Goal: Information Seeking & Learning: Learn about a topic

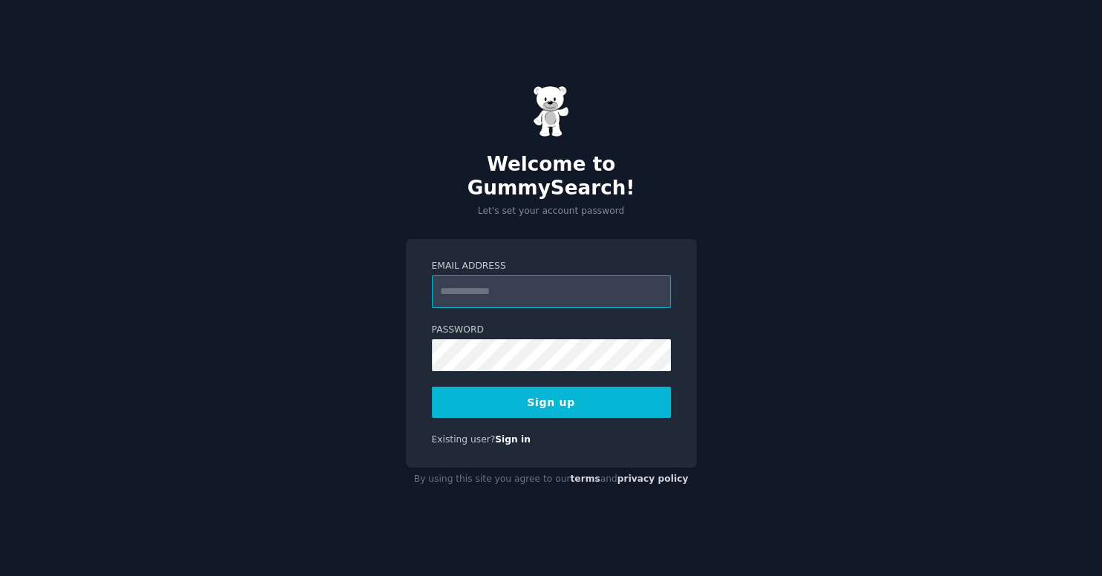
click at [525, 275] on input "Email Address" at bounding box center [551, 291] width 239 height 33
type input "**********"
click at [432, 387] on button "Sign up" at bounding box center [551, 402] width 239 height 31
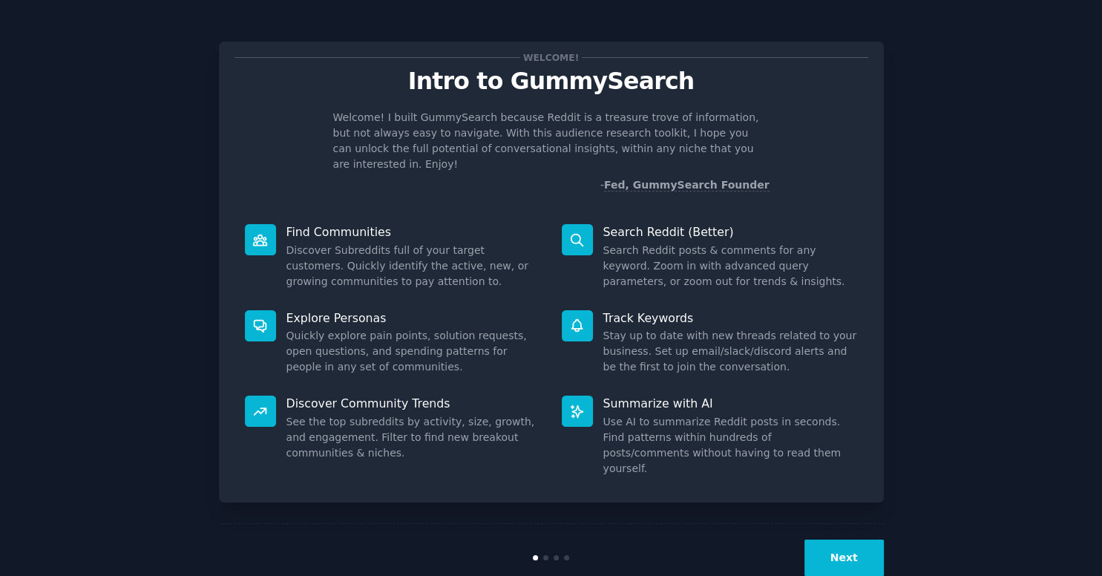
click at [857, 540] on button "Next" at bounding box center [844, 558] width 79 height 36
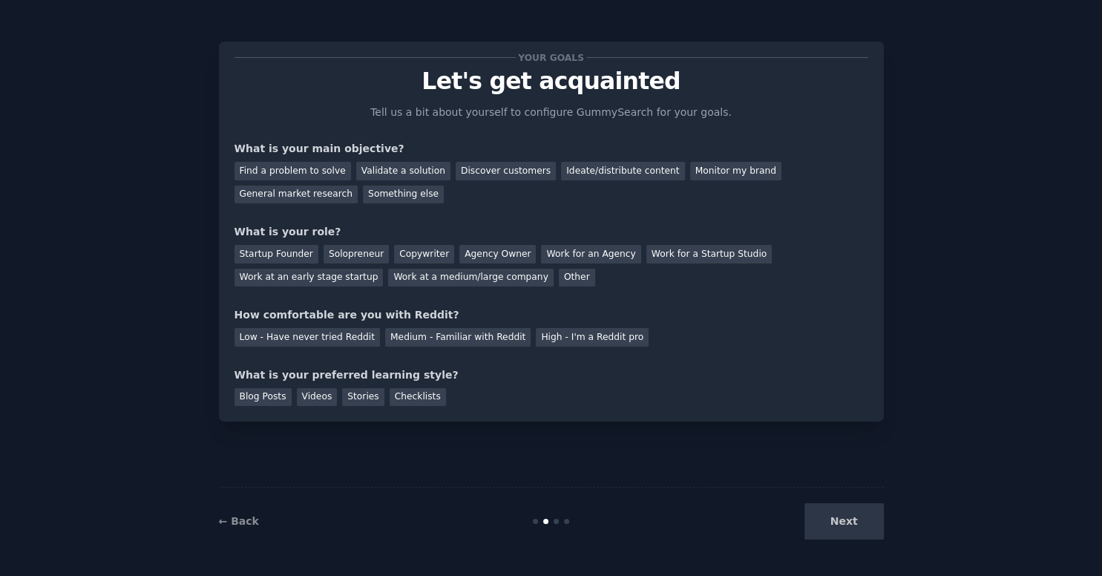
click at [857, 531] on div "Next" at bounding box center [773, 521] width 222 height 36
click at [289, 171] on div "Find a problem to solve" at bounding box center [293, 171] width 117 height 19
click at [375, 171] on div "Validate a solution" at bounding box center [403, 171] width 94 height 19
click at [356, 258] on div "Solopreneur" at bounding box center [356, 254] width 65 height 19
click at [390, 336] on div "Medium - Familiar with Reddit" at bounding box center [457, 337] width 145 height 19
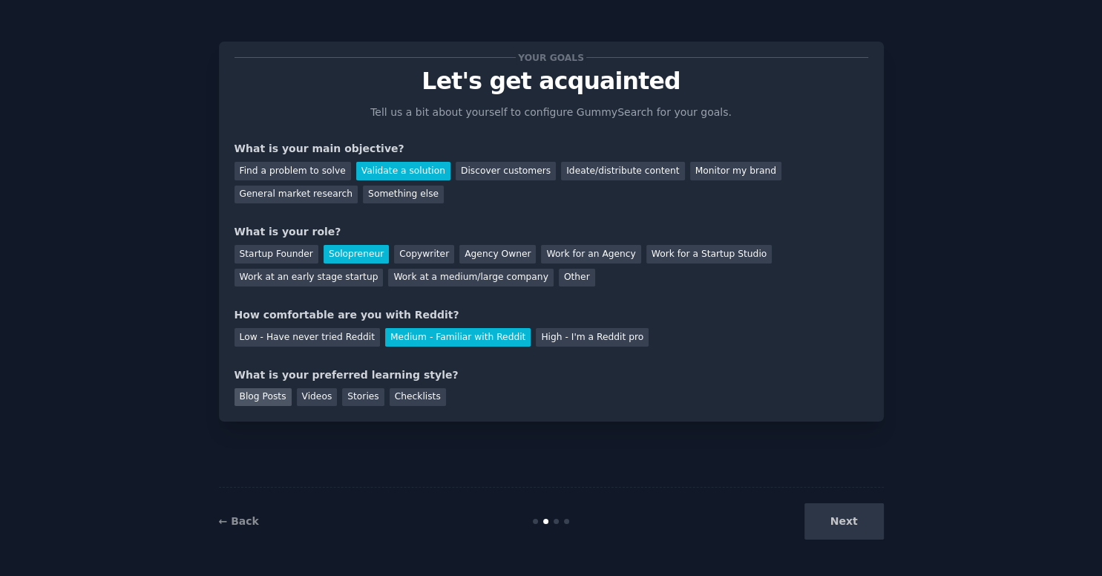
click at [250, 398] on div "Blog Posts" at bounding box center [263, 397] width 57 height 19
click at [835, 537] on button "Next" at bounding box center [844, 521] width 79 height 36
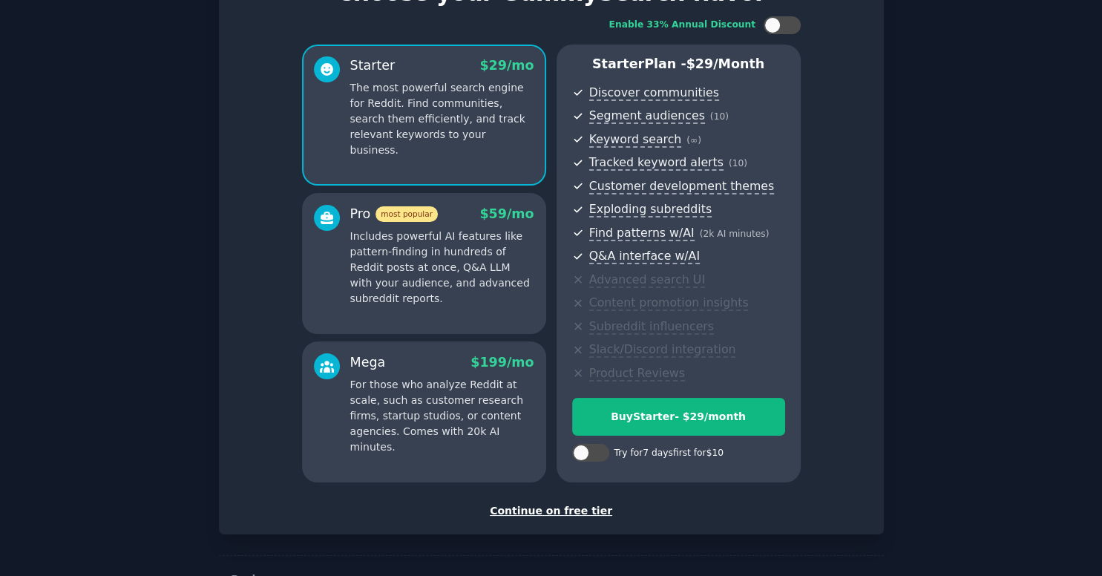
scroll to position [135, 0]
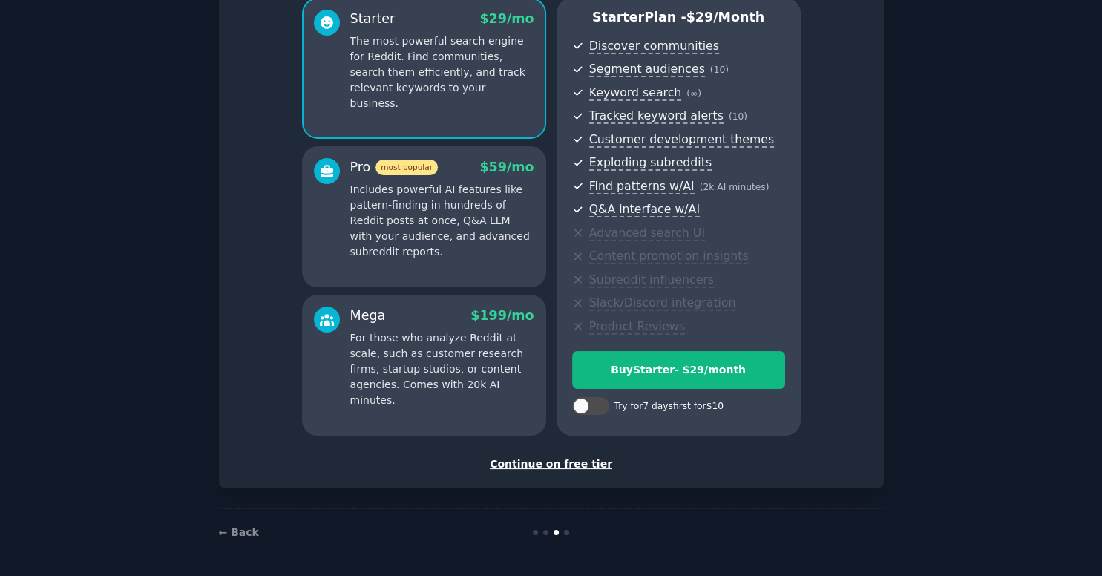
click at [550, 470] on div "Continue on free tier" at bounding box center [552, 465] width 634 height 16
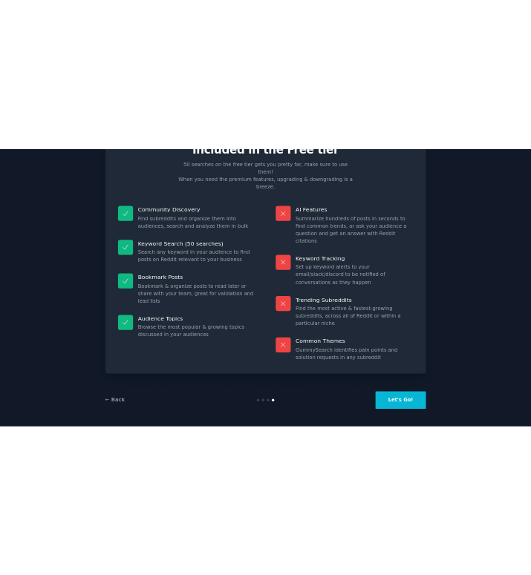
scroll to position [1, 0]
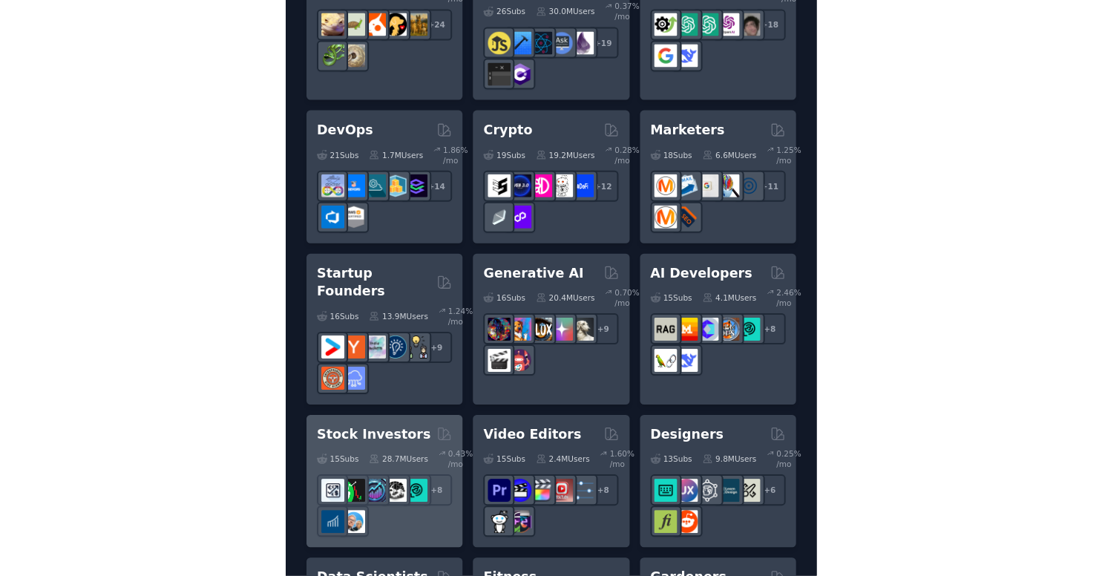
scroll to position [172, 0]
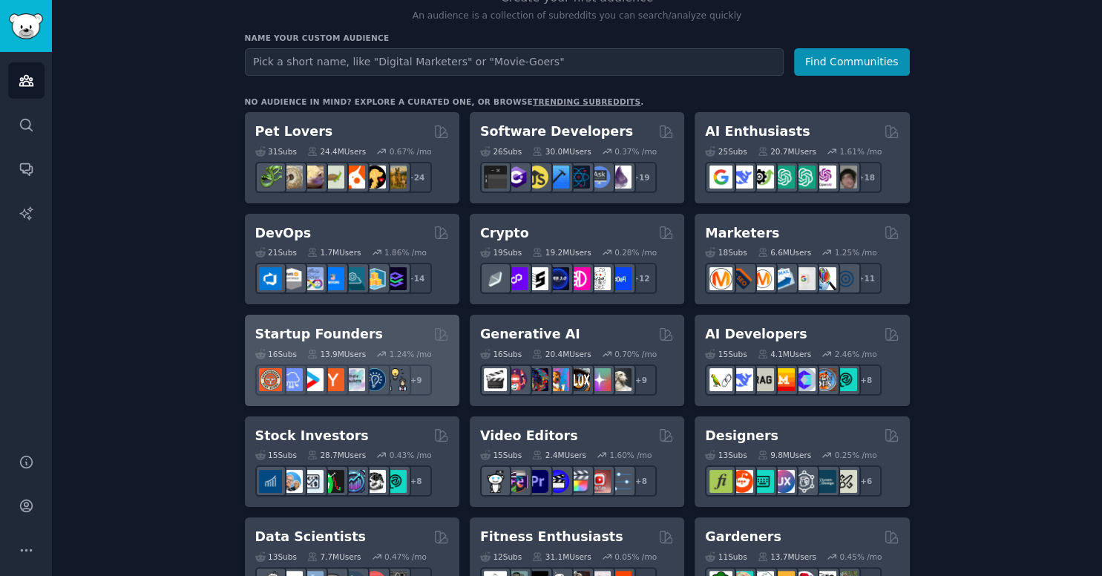
click at [304, 338] on h2 "Startup Founders" at bounding box center [319, 334] width 128 height 19
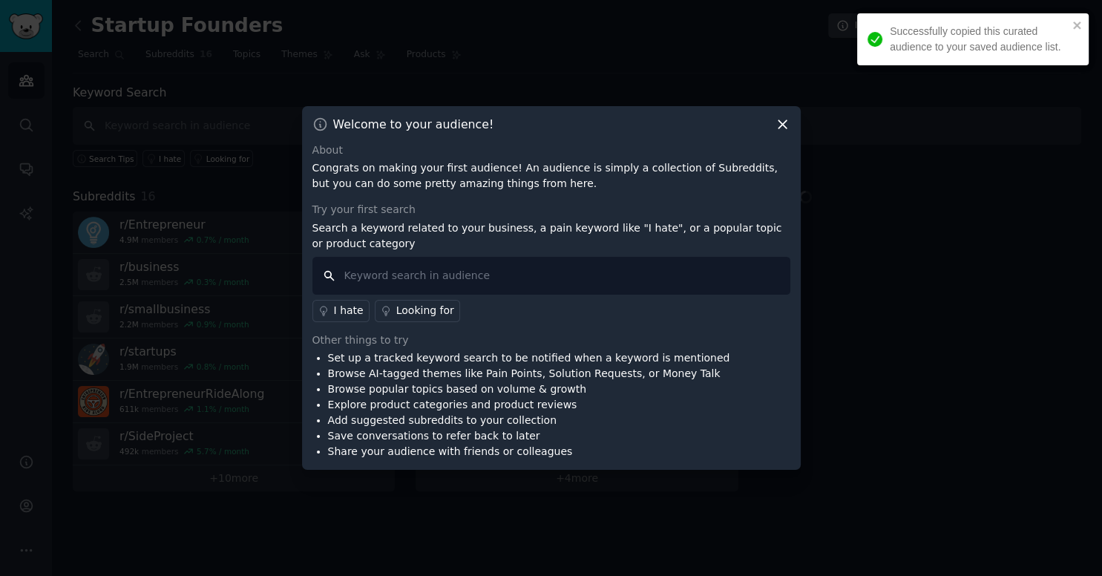
click at [374, 267] on input "text" at bounding box center [552, 276] width 478 height 38
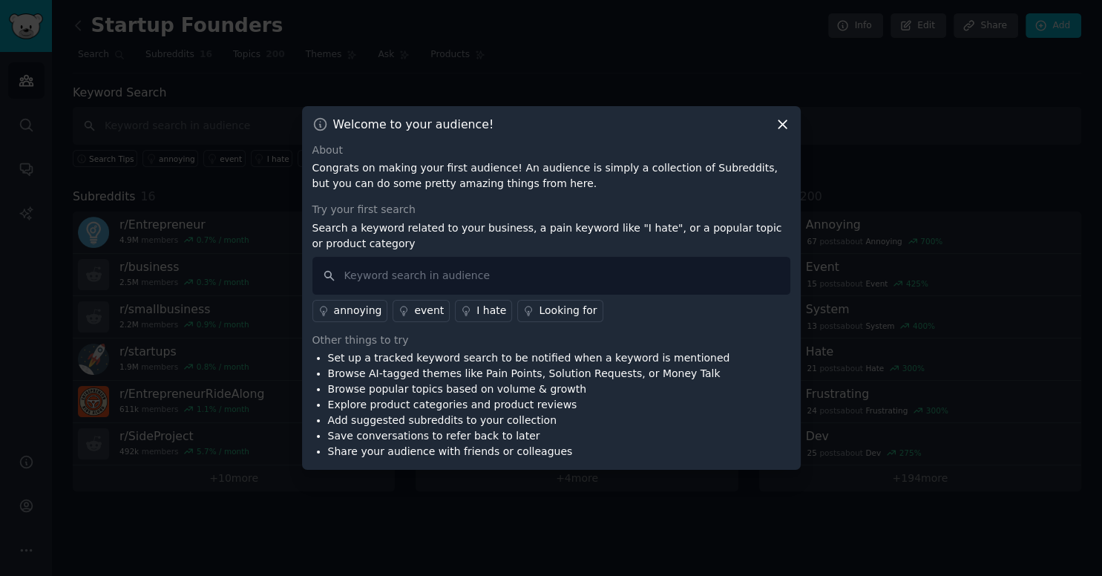
click at [776, 125] on icon at bounding box center [783, 125] width 16 height 16
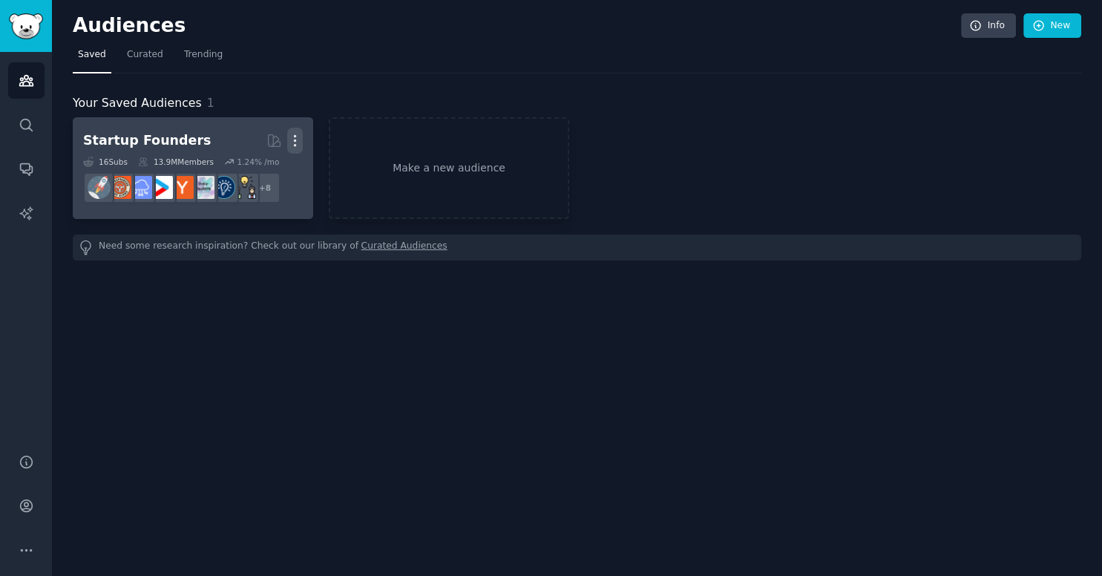
click at [301, 144] on icon "button" at bounding box center [295, 141] width 16 height 16
click at [274, 168] on div "Delete" at bounding box center [244, 172] width 71 height 31
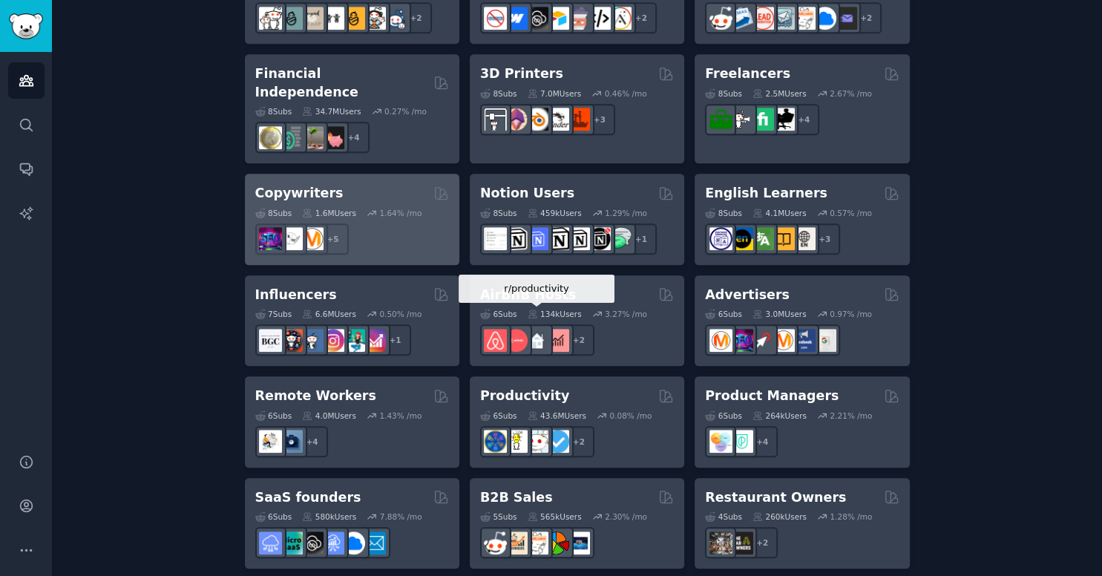
scroll to position [971, 0]
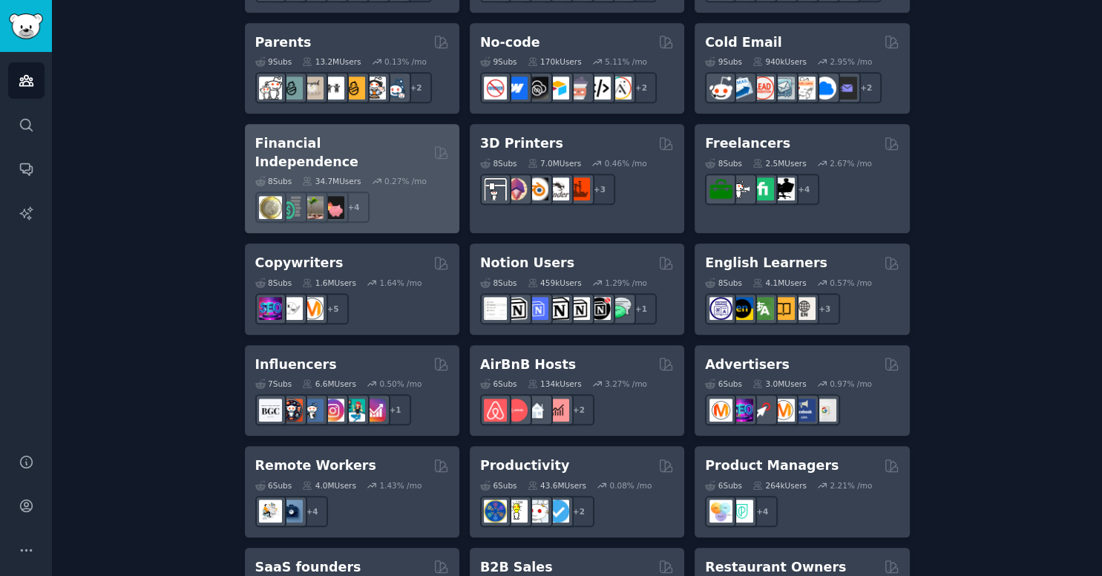
click at [405, 135] on div "Financial Independence" at bounding box center [352, 152] width 194 height 36
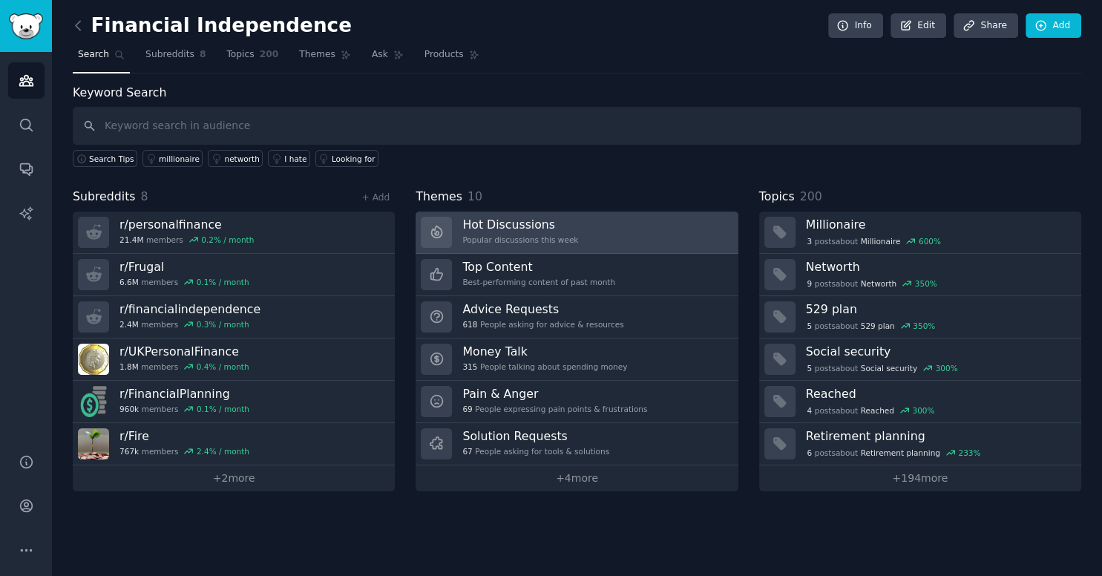
click at [543, 212] on link "Hot Discussions Popular discussions this week" at bounding box center [577, 233] width 322 height 42
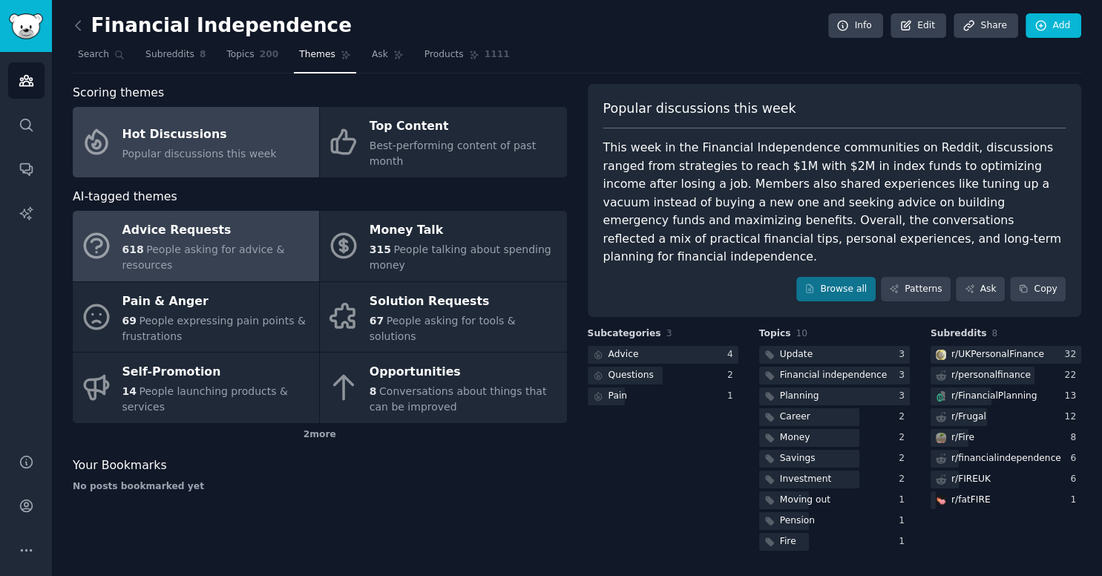
click at [233, 230] on div "Advice Requests" at bounding box center [216, 231] width 189 height 24
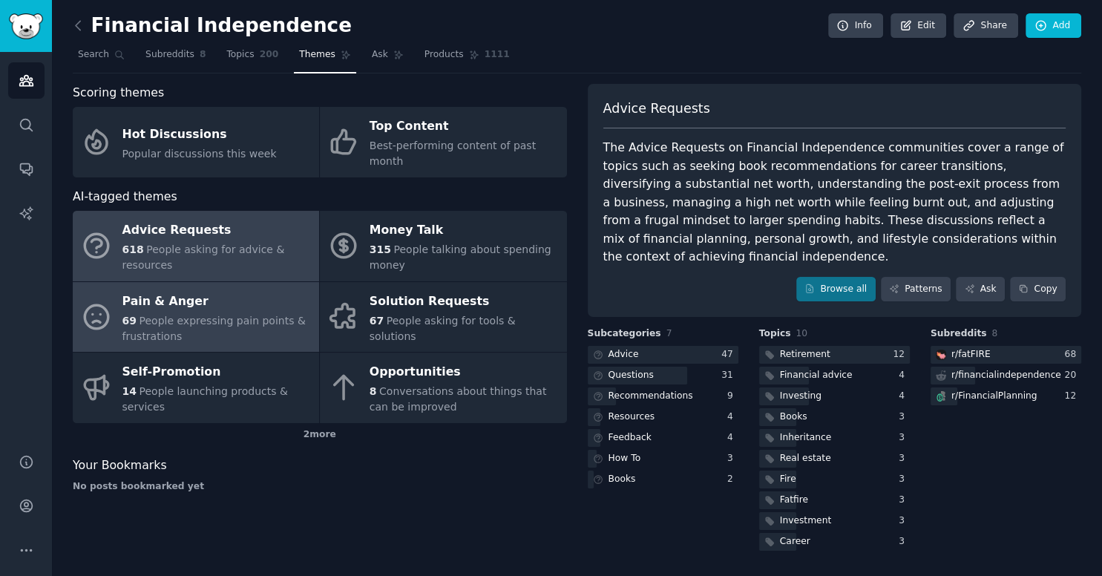
click at [233, 315] on span "People expressing pain points & frustrations" at bounding box center [213, 328] width 183 height 27
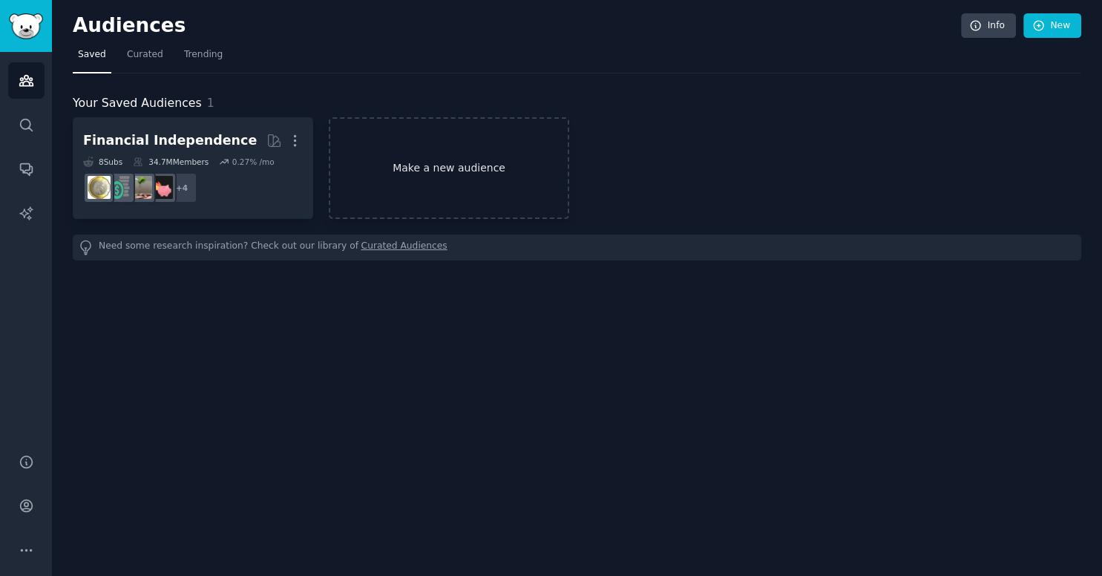
click at [435, 180] on link "Make a new audience" at bounding box center [449, 168] width 241 height 102
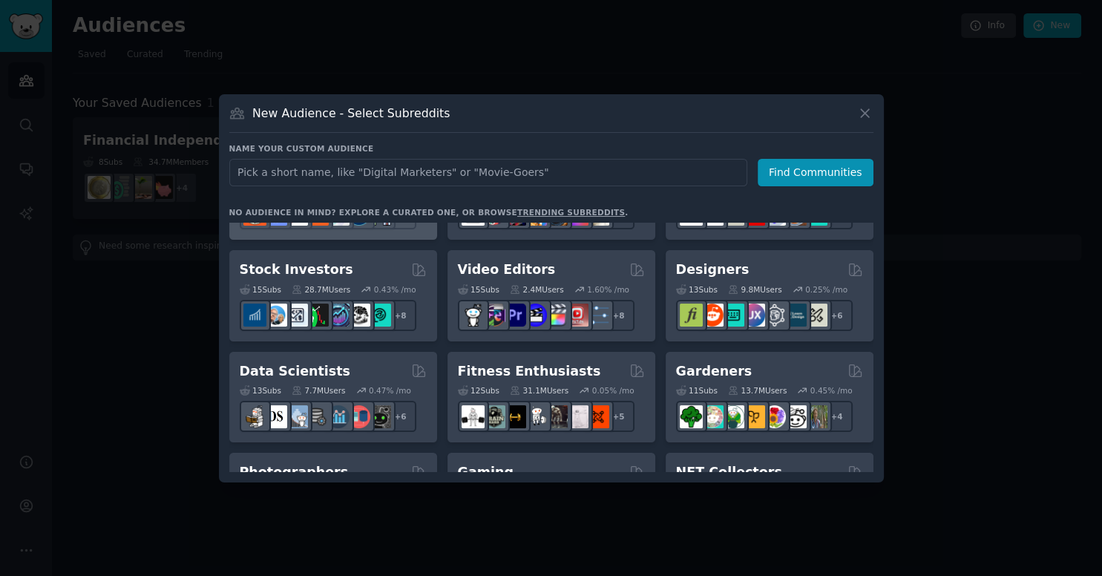
scroll to position [327, 0]
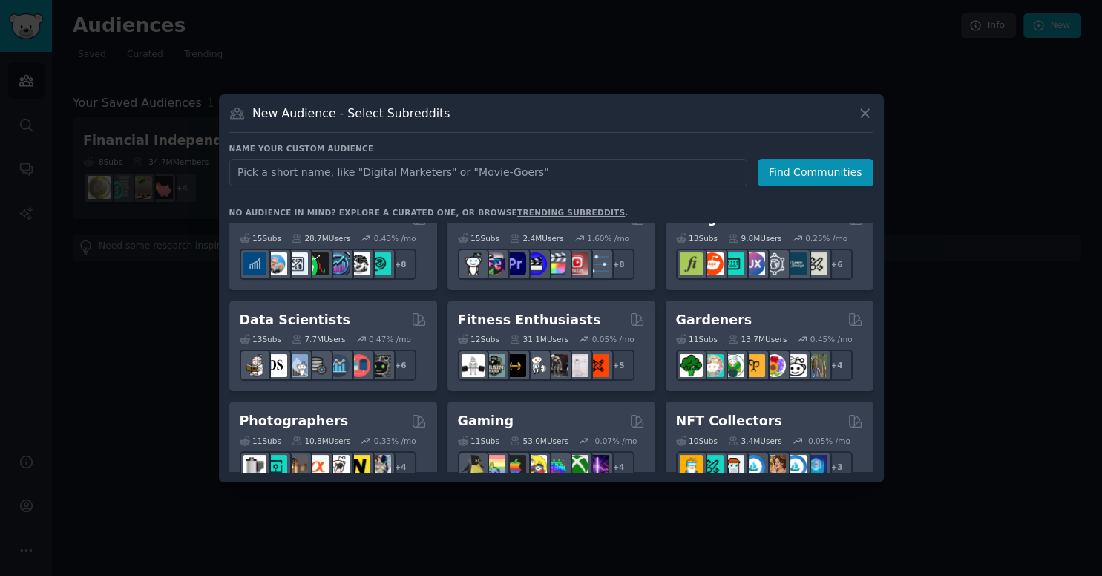
click at [408, 172] on input "text" at bounding box center [488, 172] width 518 height 27
type input "Entrepeneur"
click button "Find Communities" at bounding box center [816, 172] width 116 height 27
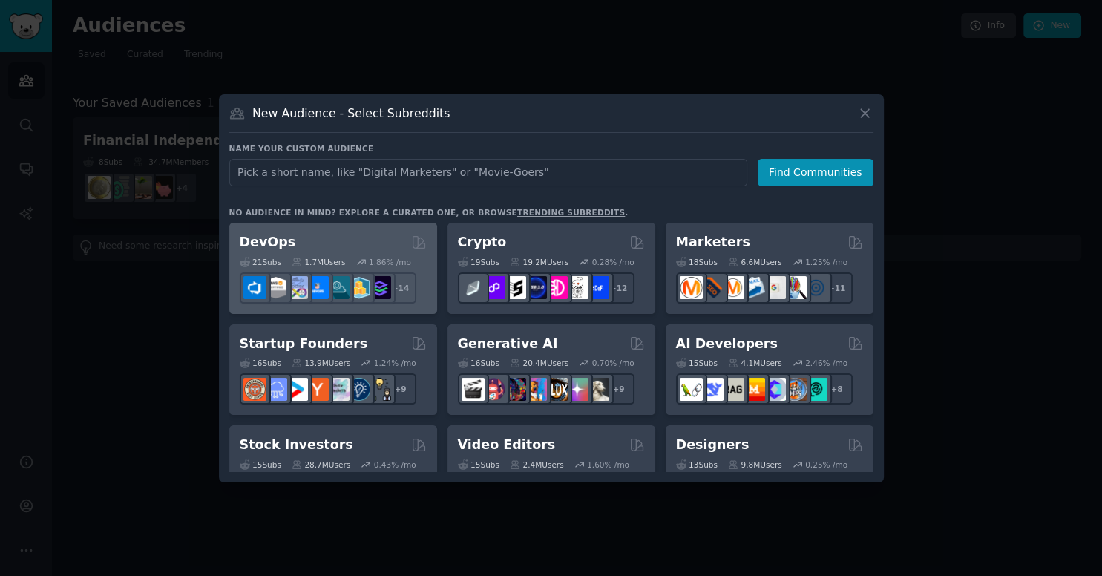
scroll to position [163, 0]
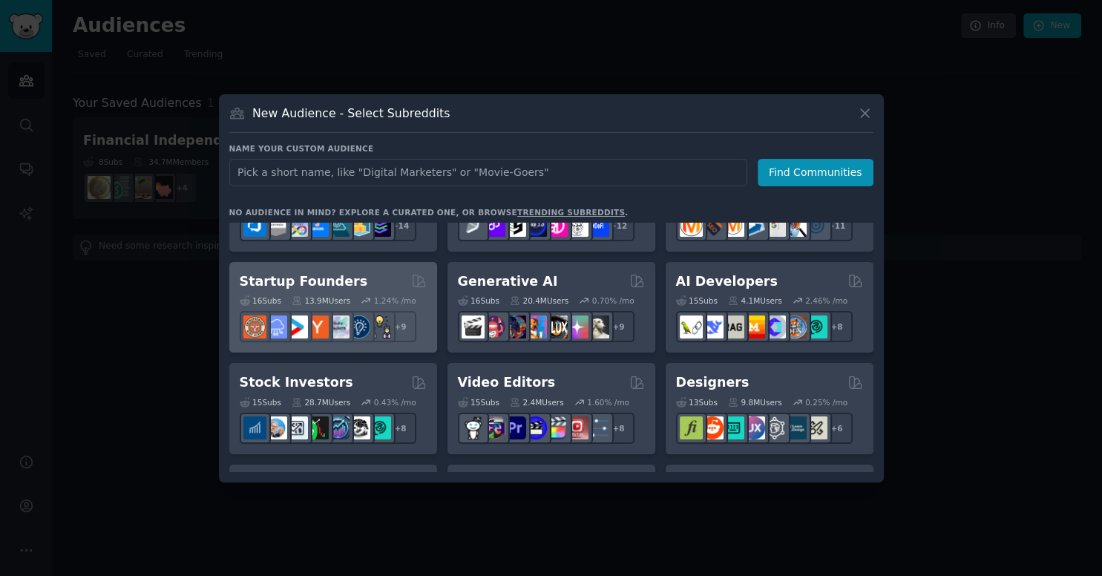
click at [320, 294] on div "16 Sub s 13.9M Users 1.24 % /mo r/startup + 9" at bounding box center [333, 316] width 187 height 52
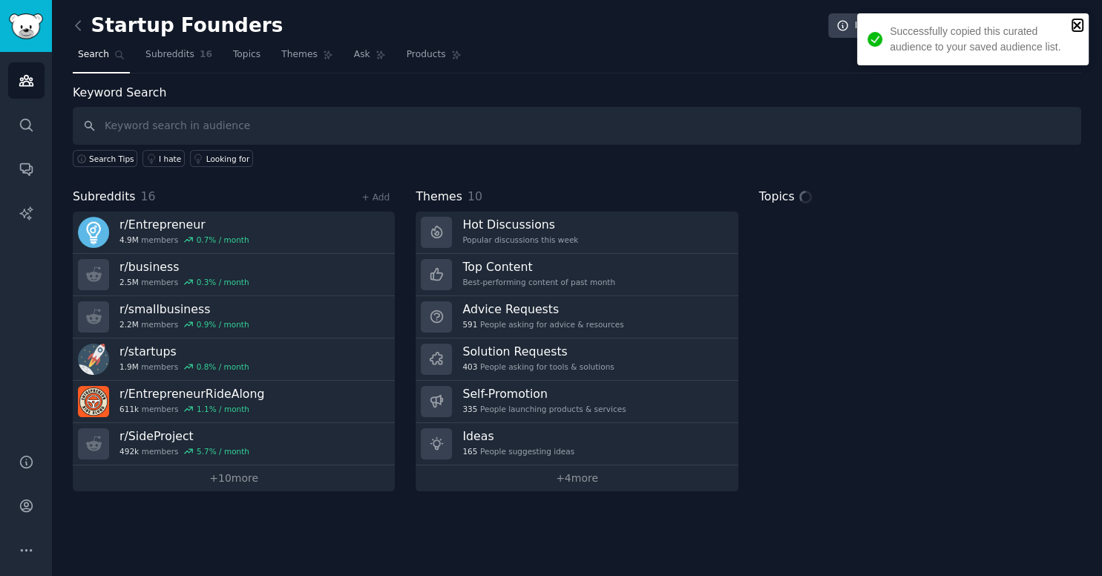
click at [1079, 22] on icon "close" at bounding box center [1078, 25] width 10 height 12
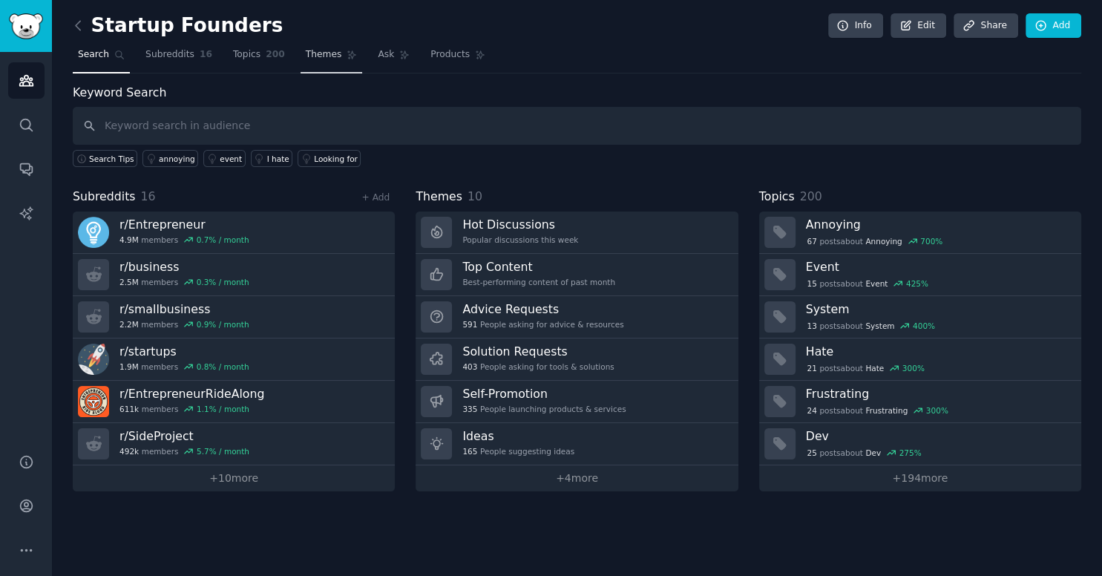
click at [312, 55] on span "Themes" at bounding box center [324, 54] width 36 height 13
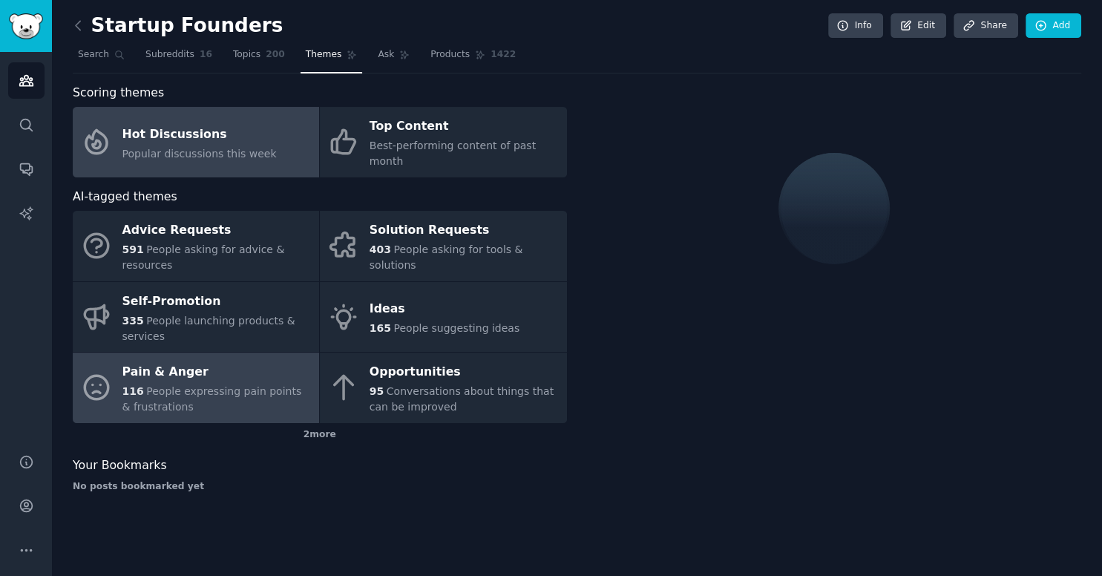
click at [251, 385] on span "People expressing pain points & frustrations" at bounding box center [212, 398] width 180 height 27
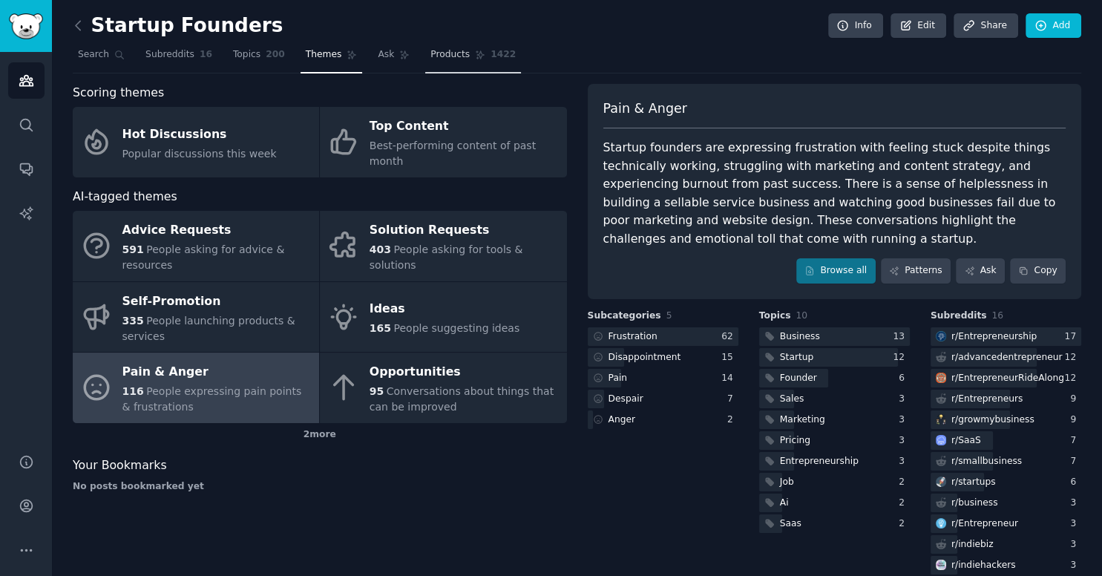
click at [431, 50] on span "Products" at bounding box center [450, 54] width 39 height 13
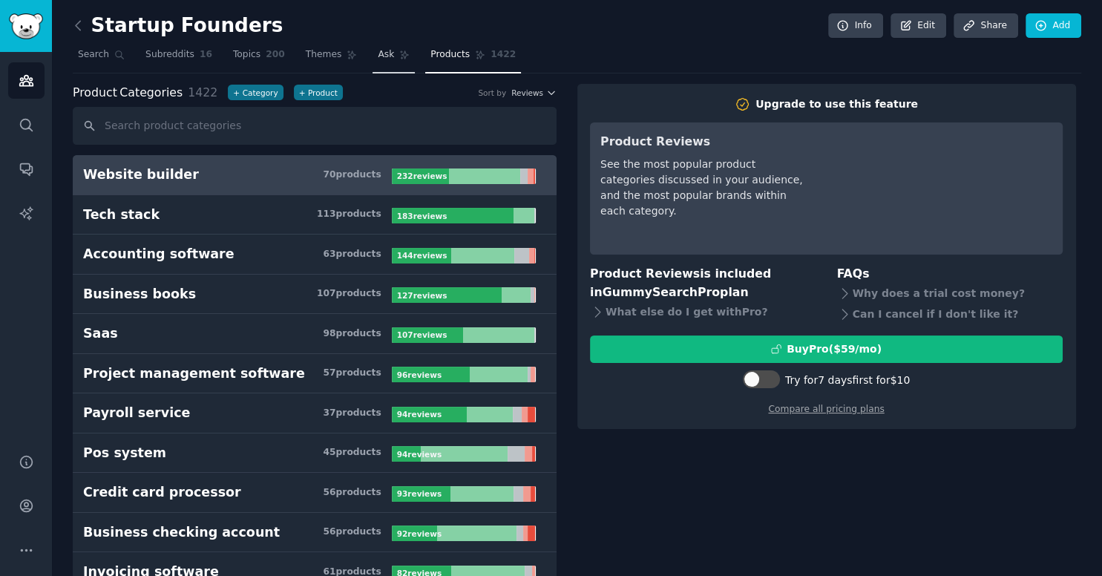
click at [373, 55] on link "Ask" at bounding box center [394, 58] width 42 height 30
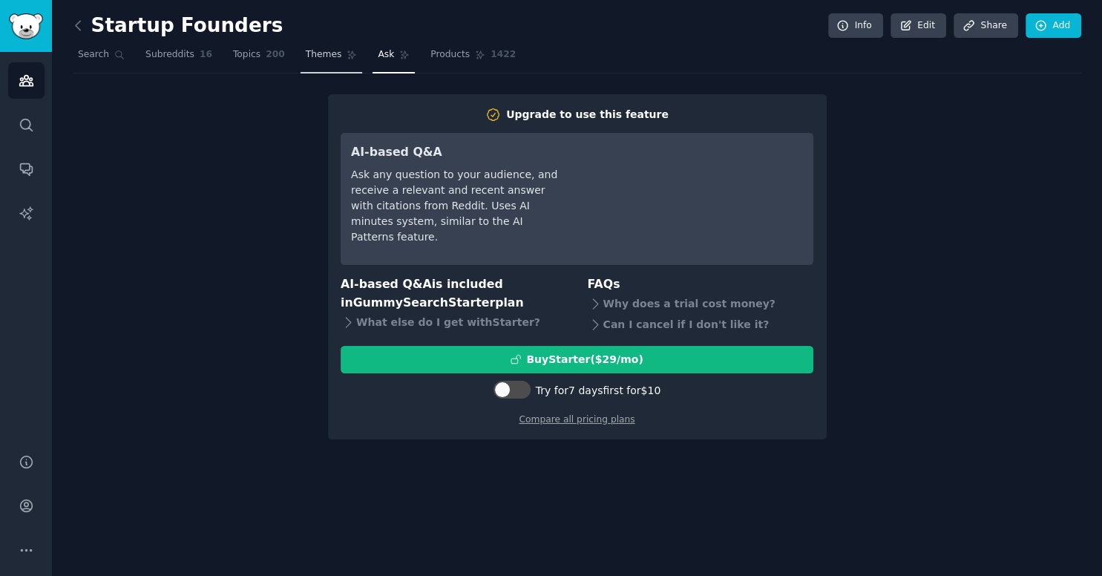
click at [310, 65] on link "Themes" at bounding box center [332, 58] width 62 height 30
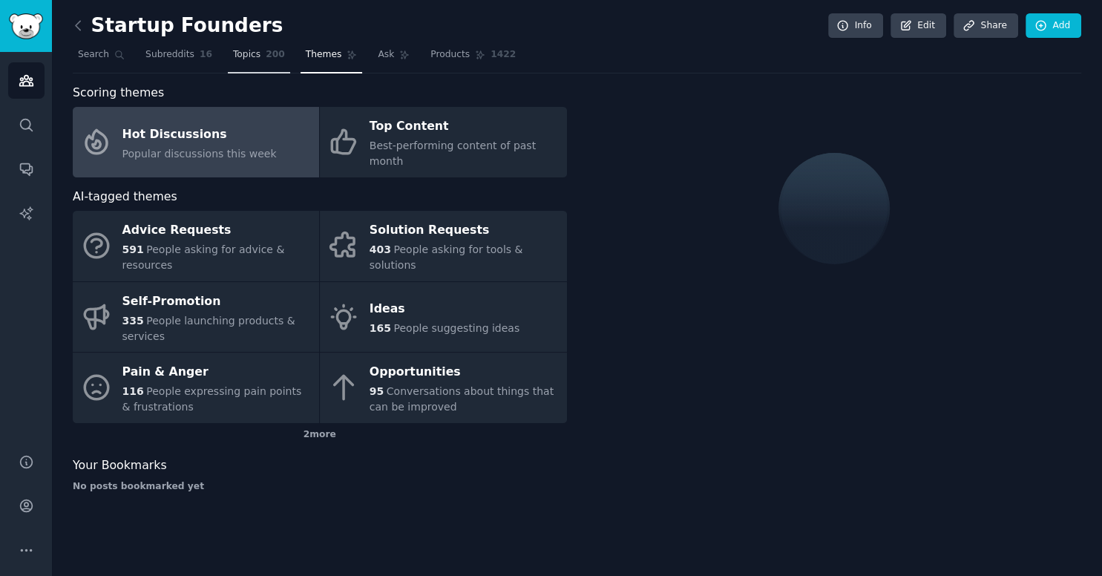
click at [246, 56] on link "Topics 200" at bounding box center [259, 58] width 62 height 30
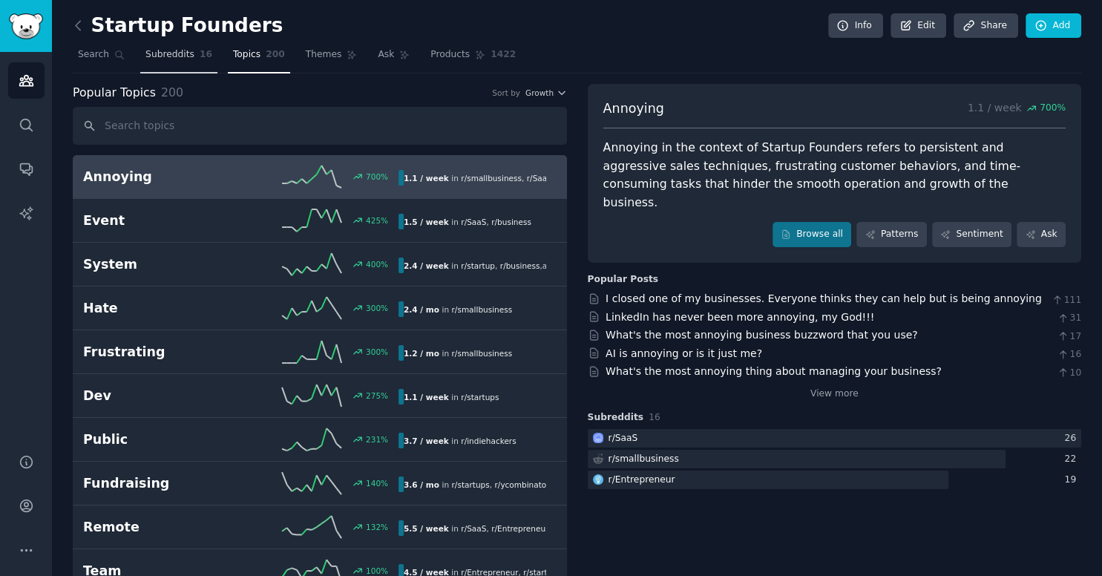
click at [188, 64] on link "Subreddits 16" at bounding box center [178, 58] width 77 height 30
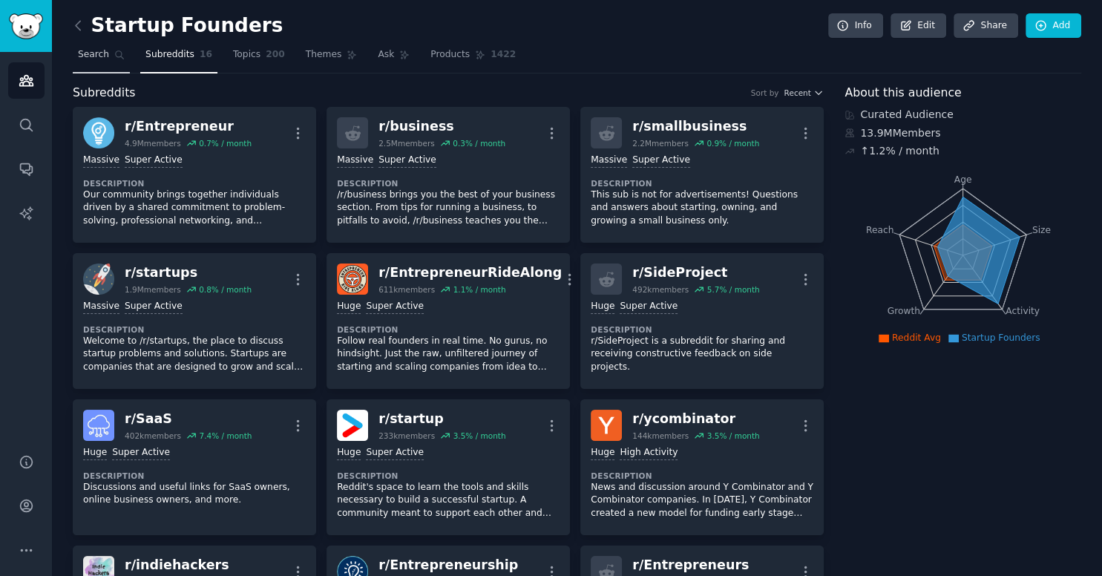
click at [108, 58] on link "Search" at bounding box center [101, 58] width 57 height 30
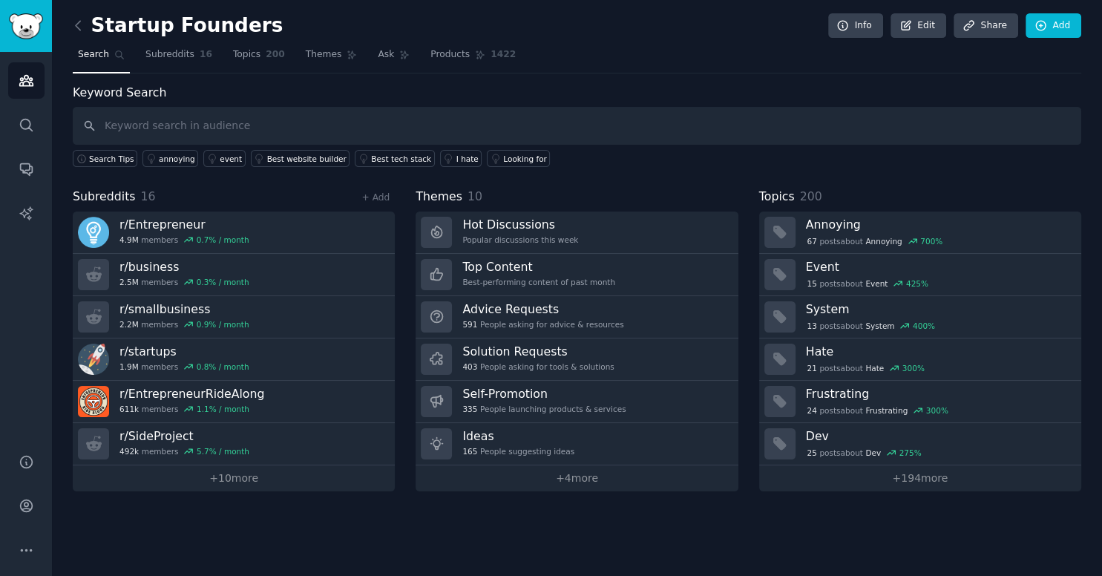
click at [250, 132] on input "text" at bounding box center [577, 126] width 1009 height 38
type input "Preciso"
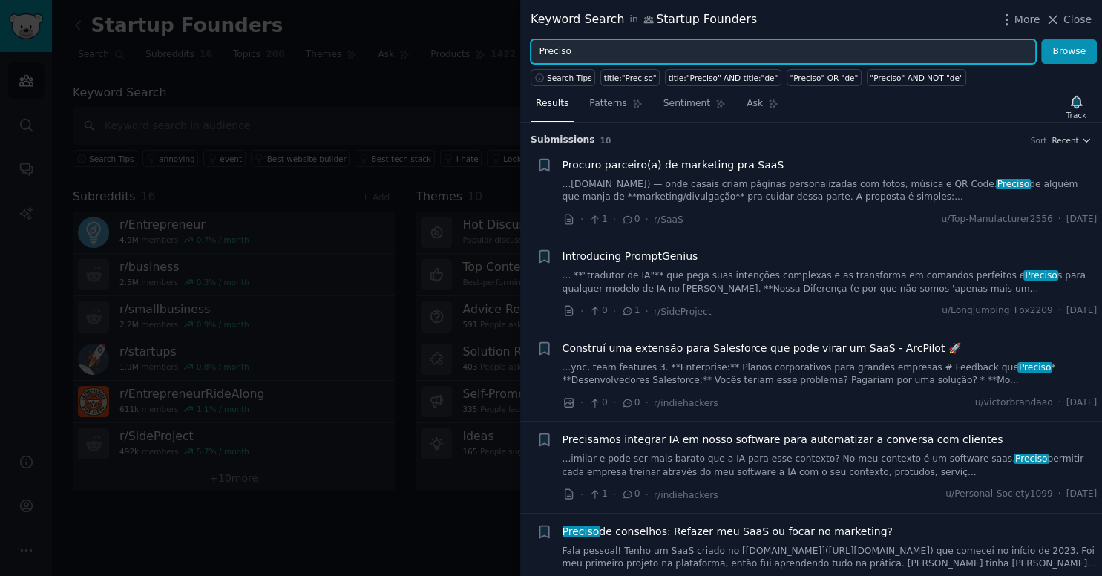
click at [632, 52] on input "Preciso" at bounding box center [784, 51] width 506 height 25
click at [1041, 39] on button "Browse" at bounding box center [1069, 51] width 56 height 25
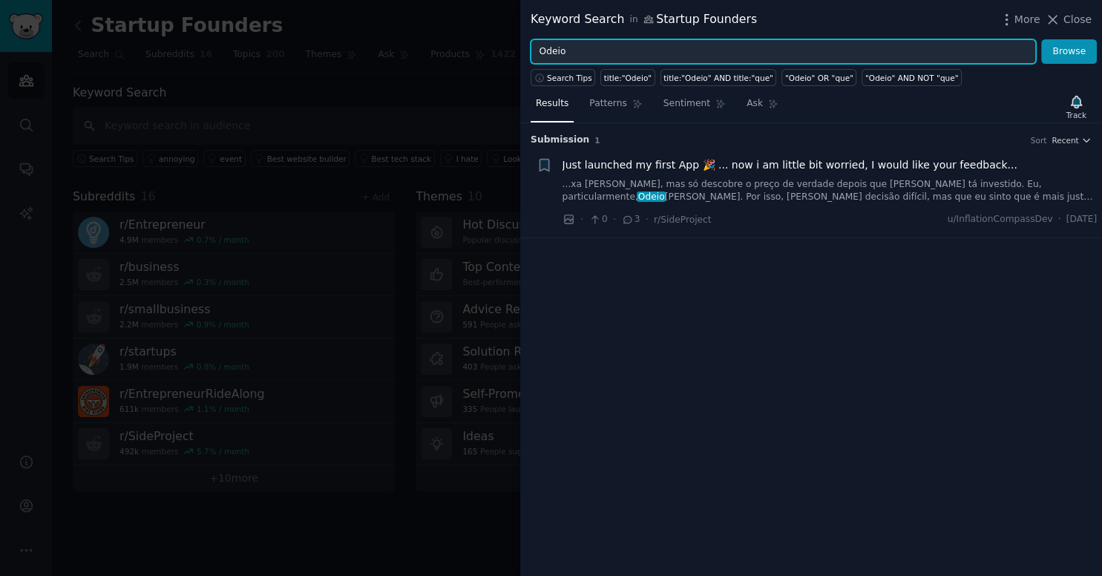
click at [636, 59] on input "Odeio" at bounding box center [784, 51] width 506 height 25
click at [1041, 39] on button "Browse" at bounding box center [1069, 51] width 56 height 25
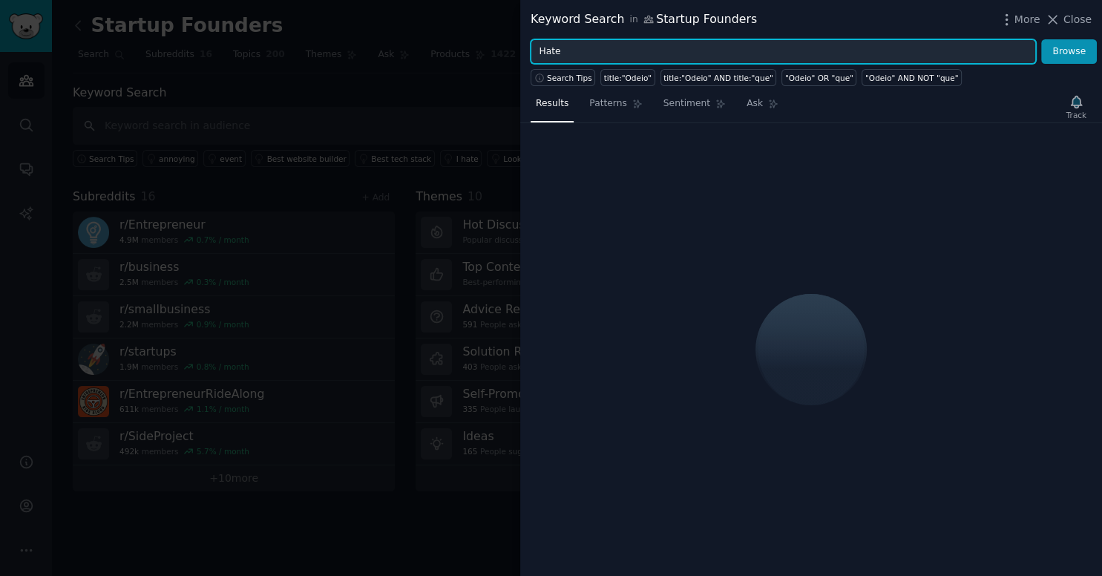
type input "i"
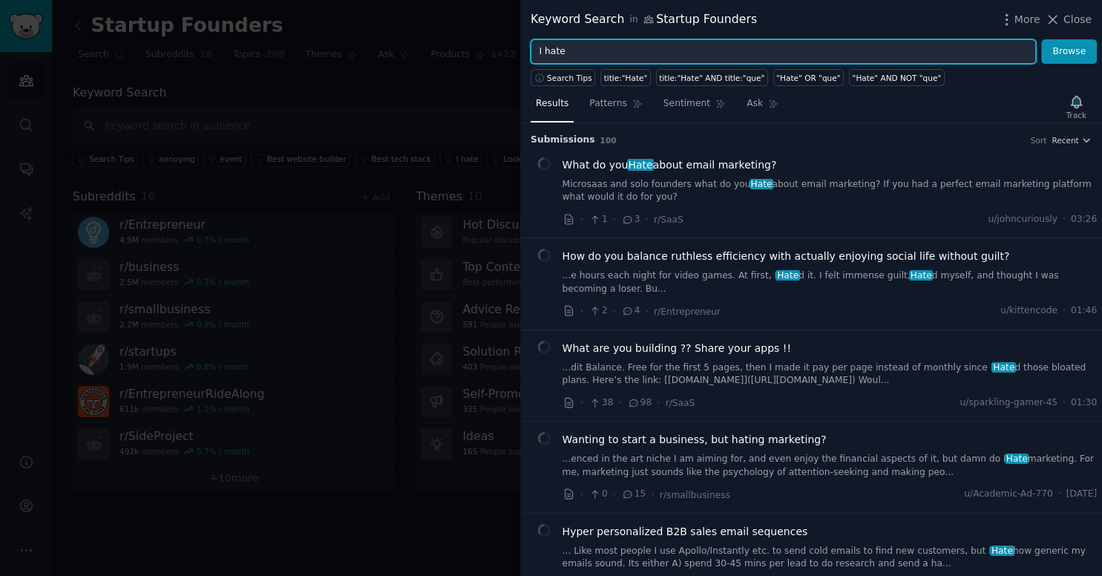
type input "I hate"
click at [1041, 39] on button "Browse" at bounding box center [1069, 51] width 56 height 25
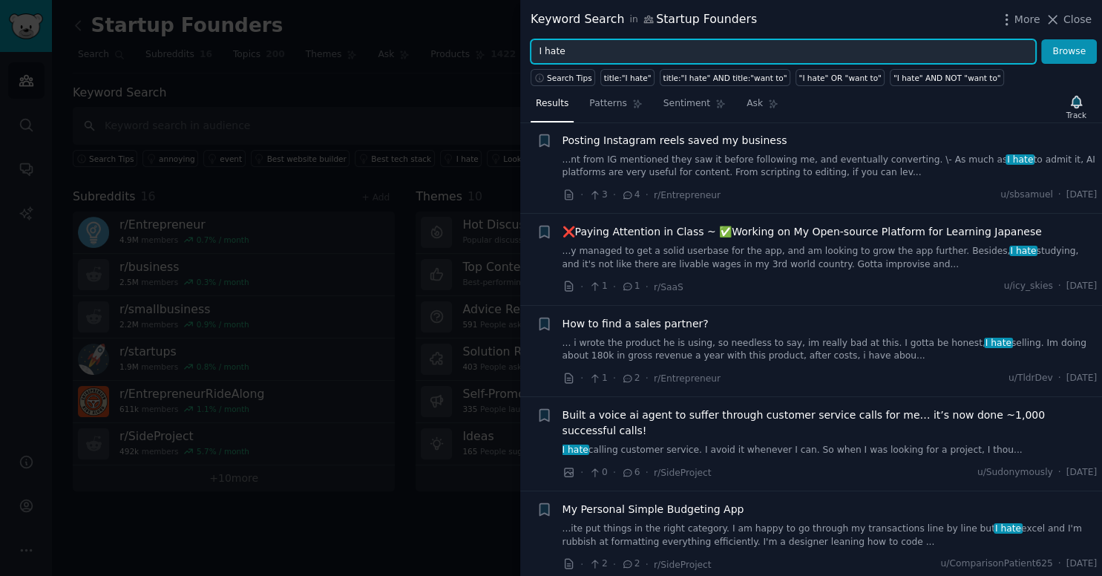
scroll to position [2130, 0]
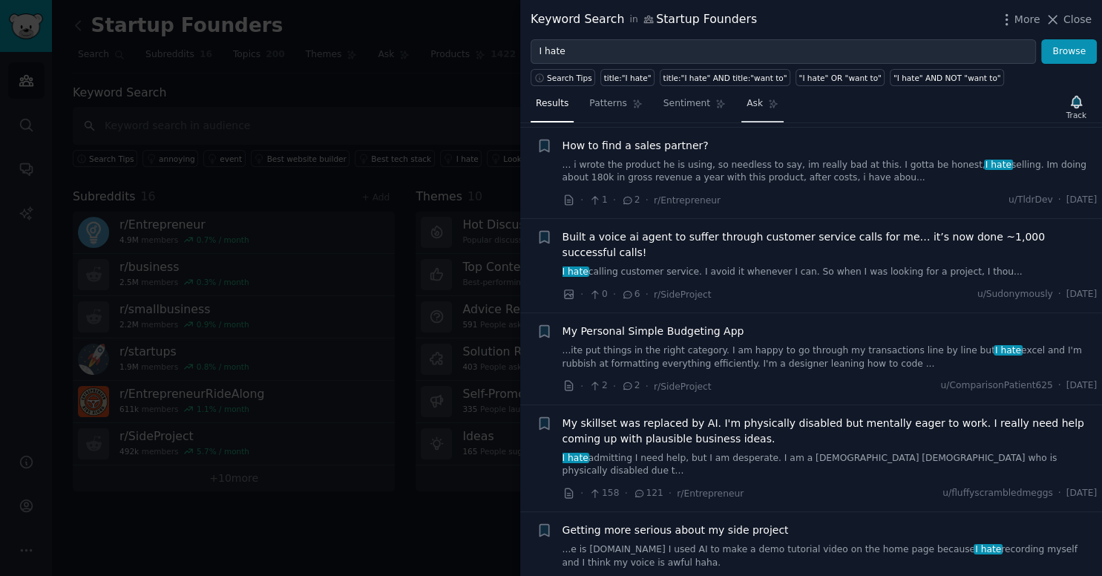
click at [742, 94] on link "Ask" at bounding box center [763, 107] width 42 height 30
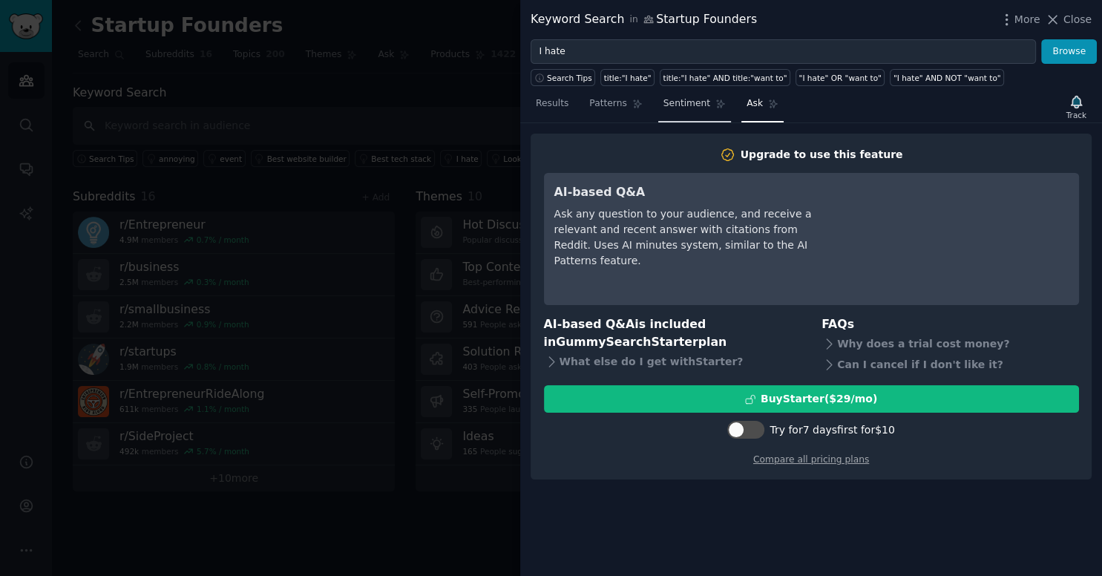
click at [686, 114] on link "Sentiment" at bounding box center [694, 107] width 73 height 30
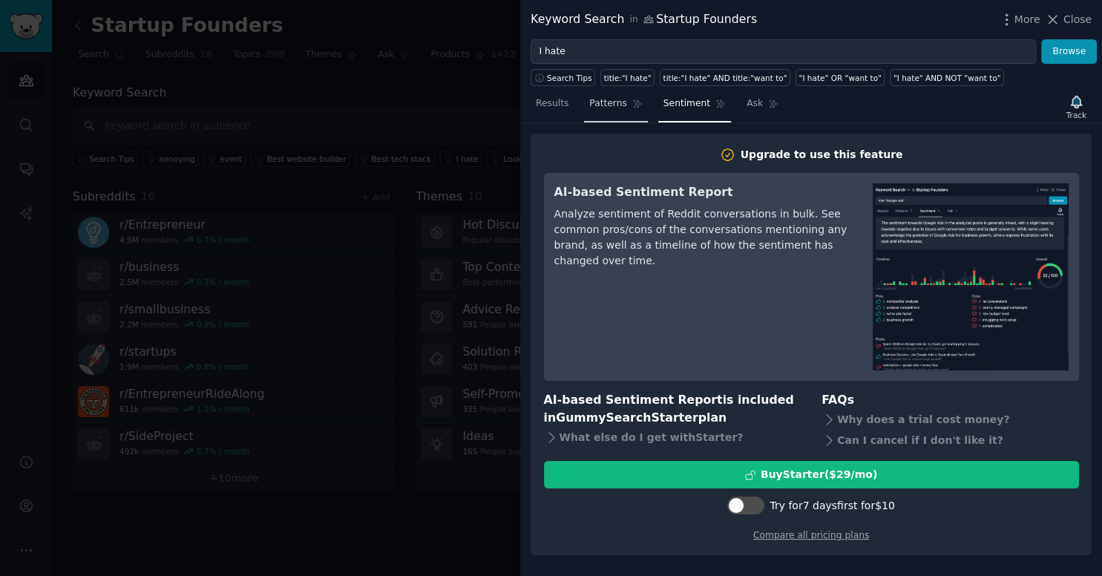
click at [634, 106] on link "Patterns" at bounding box center [615, 107] width 63 height 30
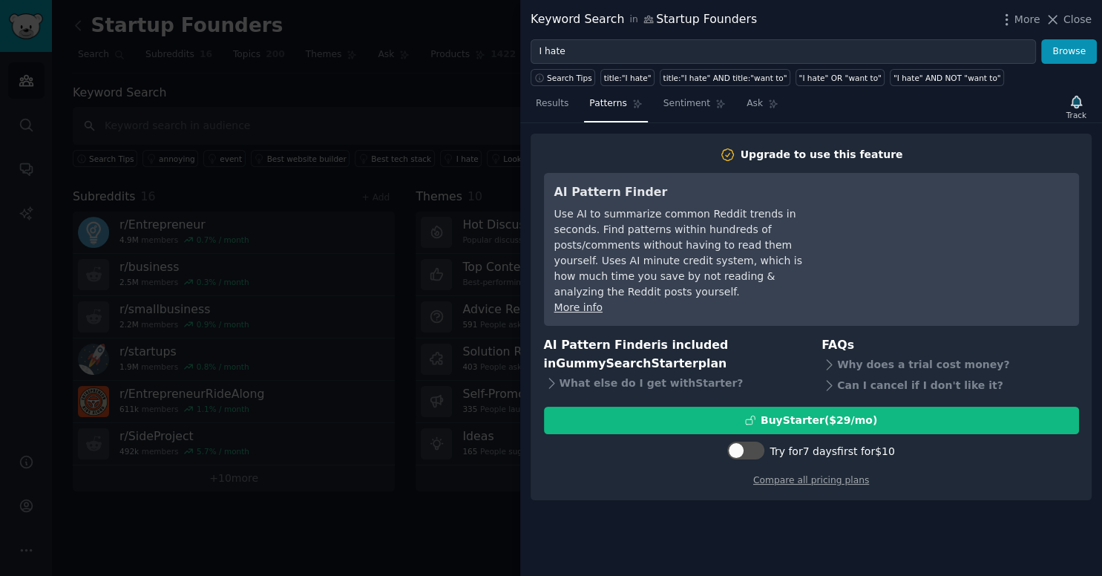
click at [577, 103] on nav "Results Patterns Sentiment Ask" at bounding box center [657, 107] width 253 height 30
click at [562, 102] on span "Results" at bounding box center [552, 103] width 33 height 13
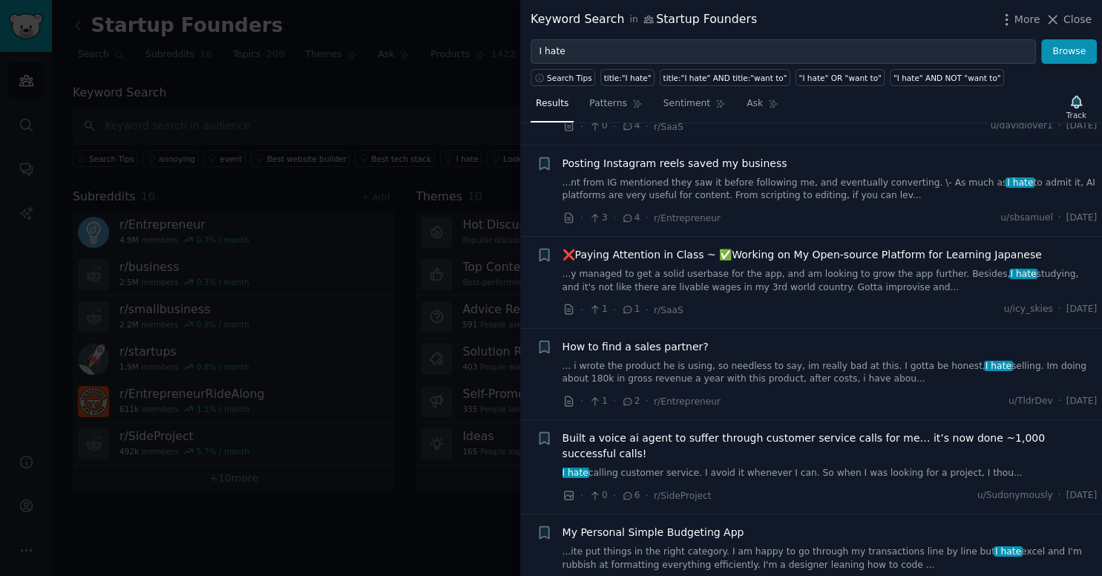
scroll to position [2459, 0]
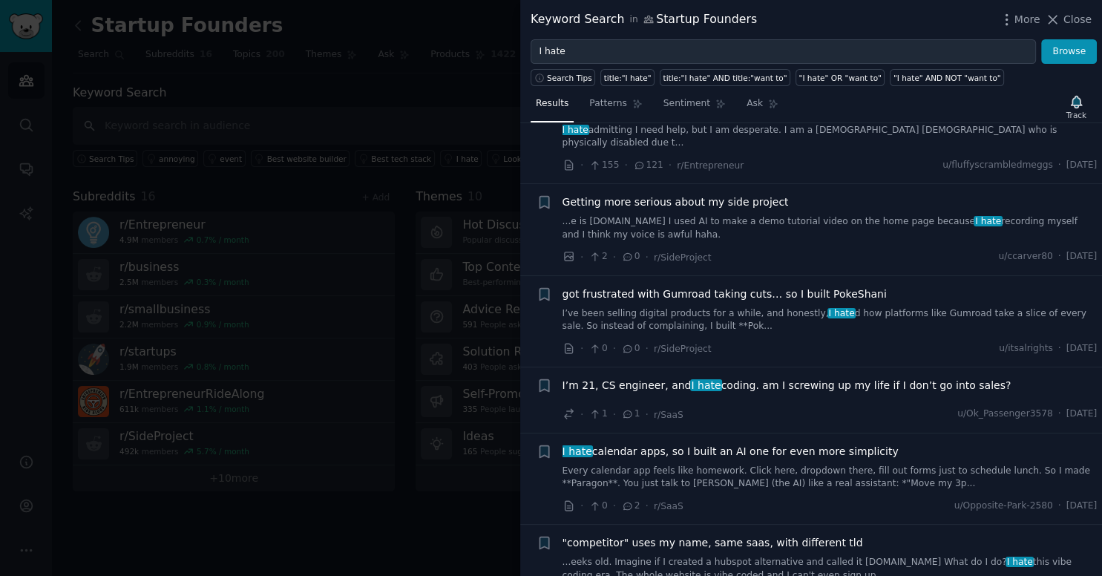
click at [438, 520] on div at bounding box center [551, 288] width 1102 height 576
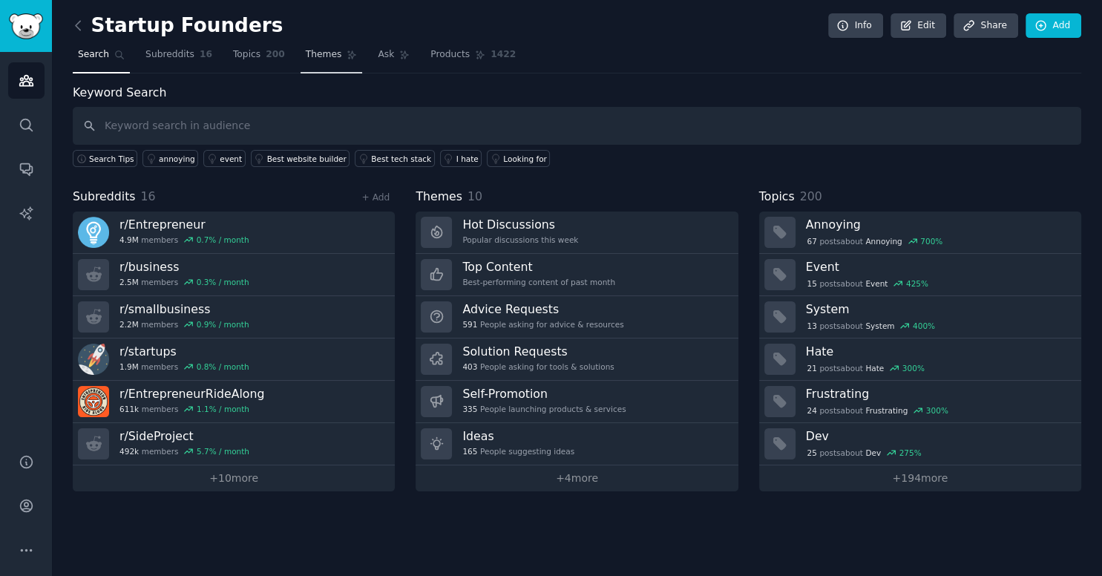
click at [310, 61] on link "Themes" at bounding box center [332, 58] width 62 height 30
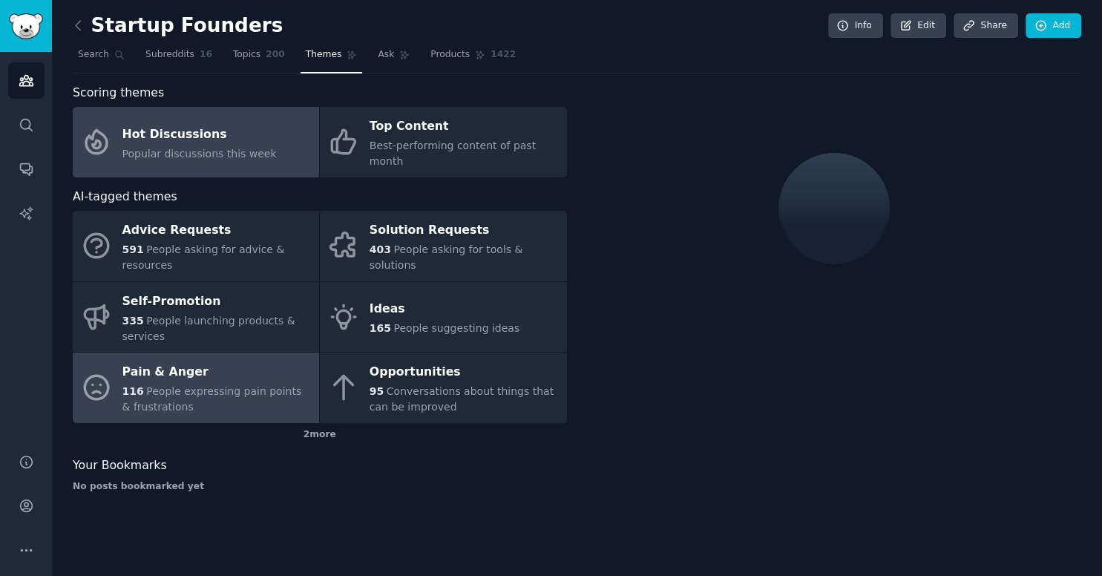
click at [197, 361] on div "Pain & Anger" at bounding box center [216, 373] width 189 height 24
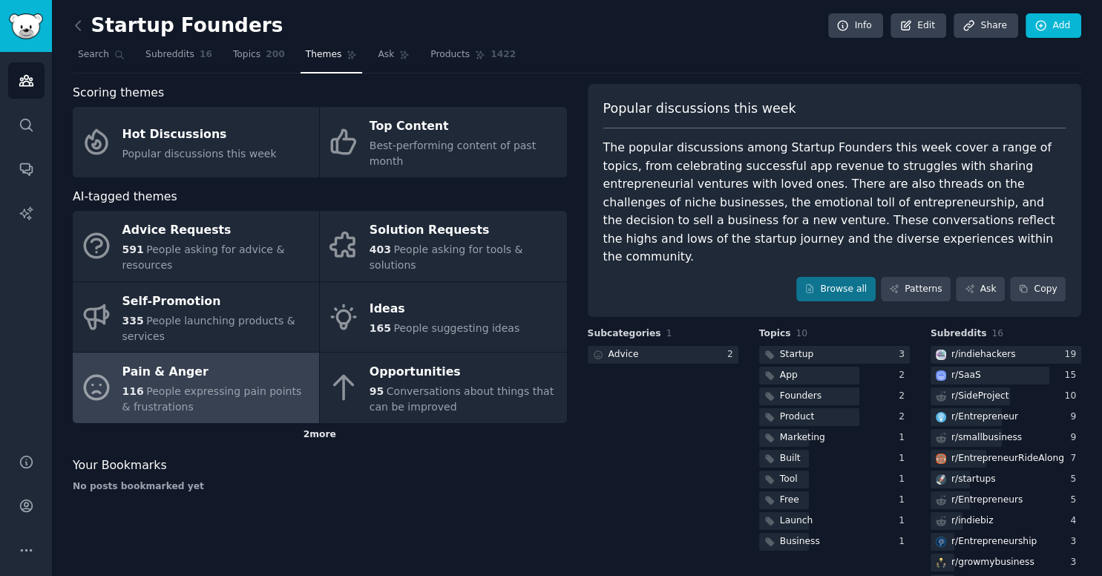
click at [318, 423] on div "2 more" at bounding box center [320, 435] width 494 height 24
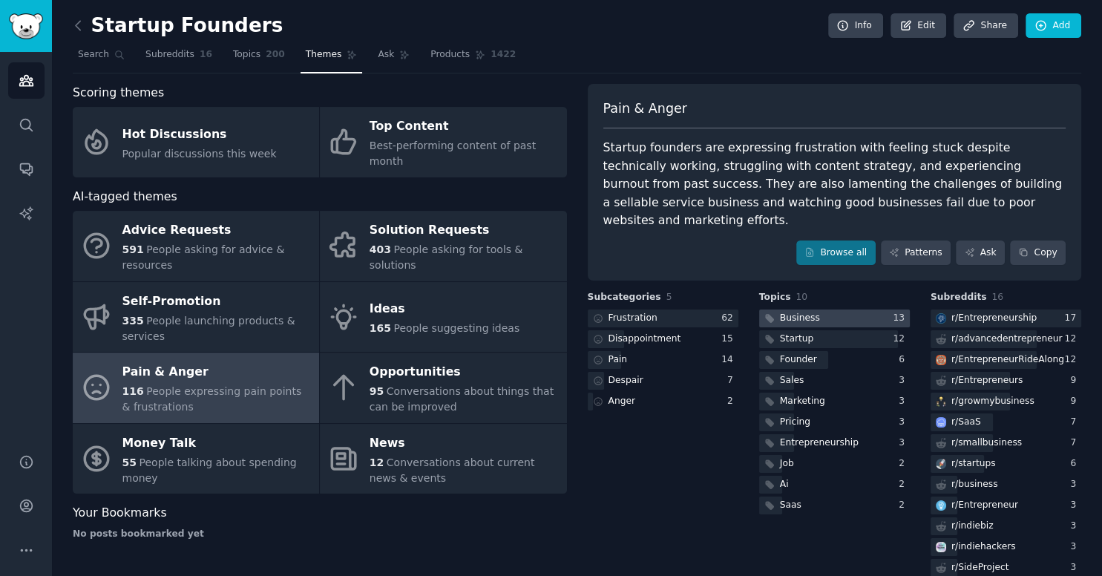
click at [820, 310] on div at bounding box center [834, 319] width 151 height 19
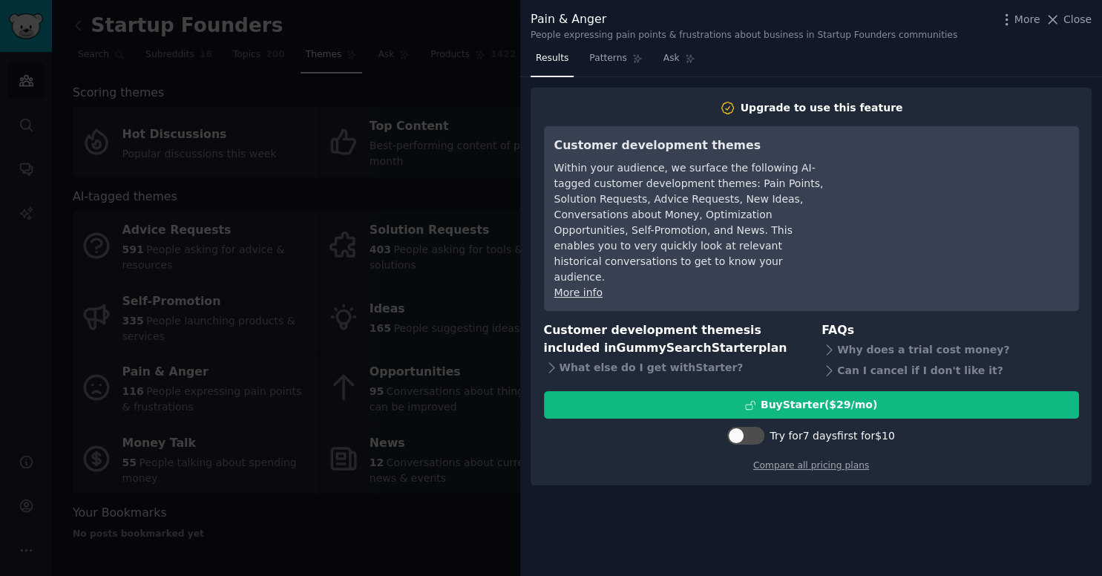
click at [413, 518] on div at bounding box center [551, 288] width 1102 height 576
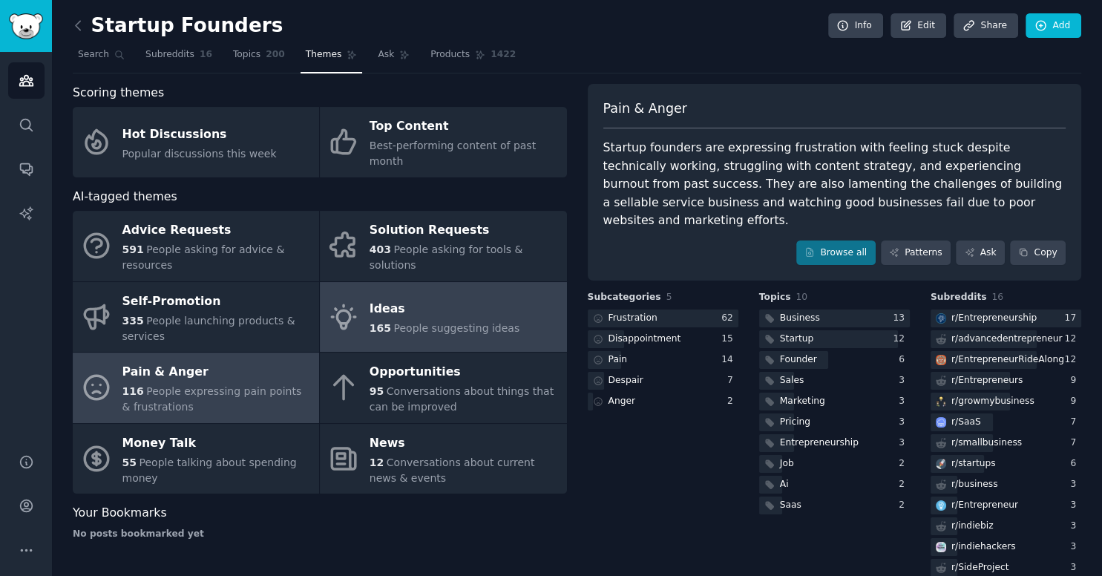
click at [461, 298] on div "Ideas" at bounding box center [445, 310] width 150 height 24
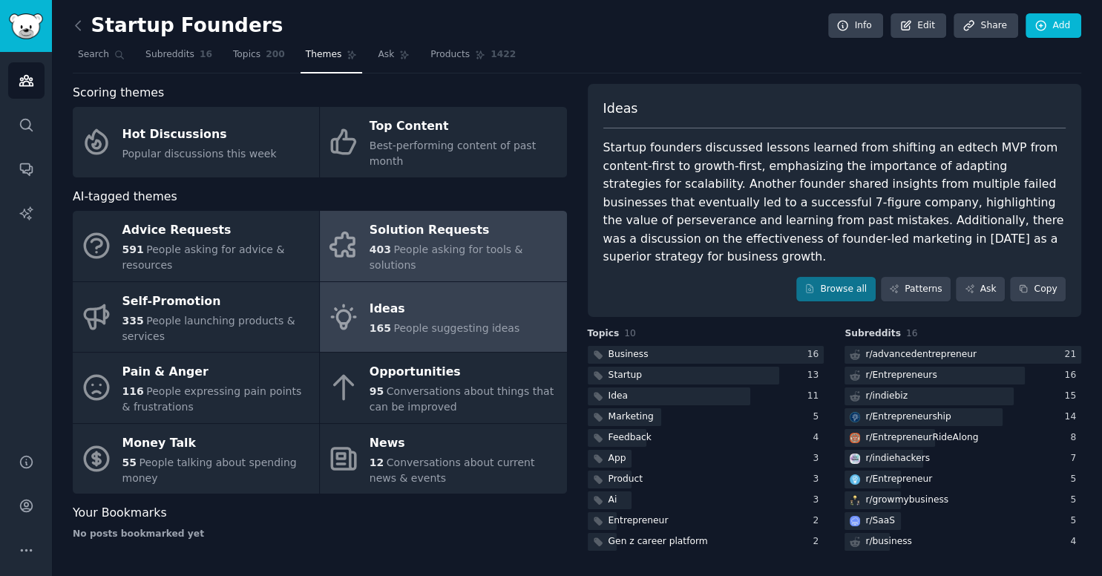
click at [429, 219] on div "Solution Requests" at bounding box center [464, 231] width 189 height 24
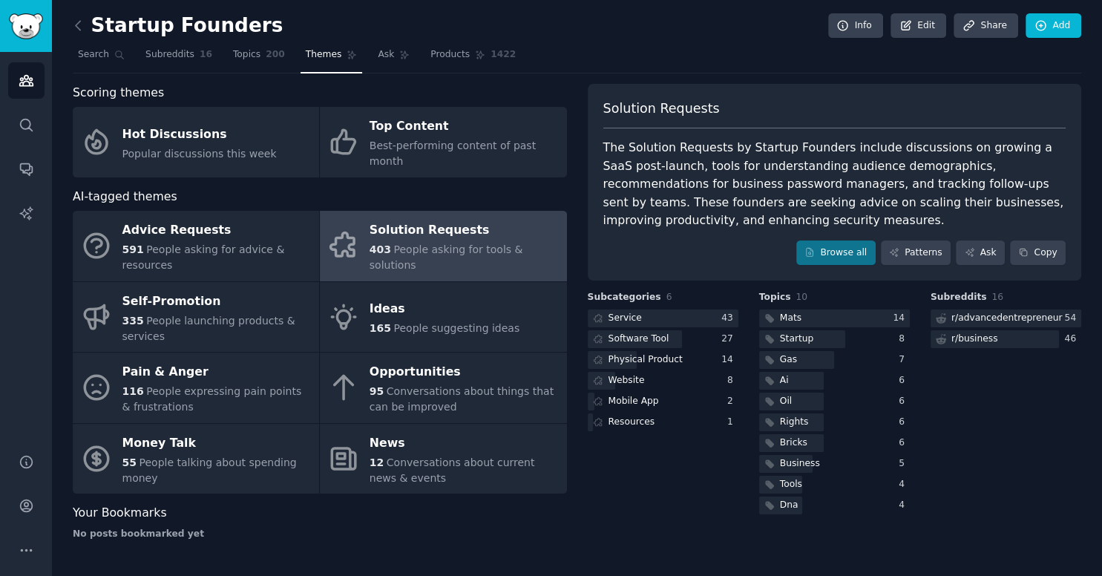
click at [75, 35] on link at bounding box center [82, 26] width 19 height 24
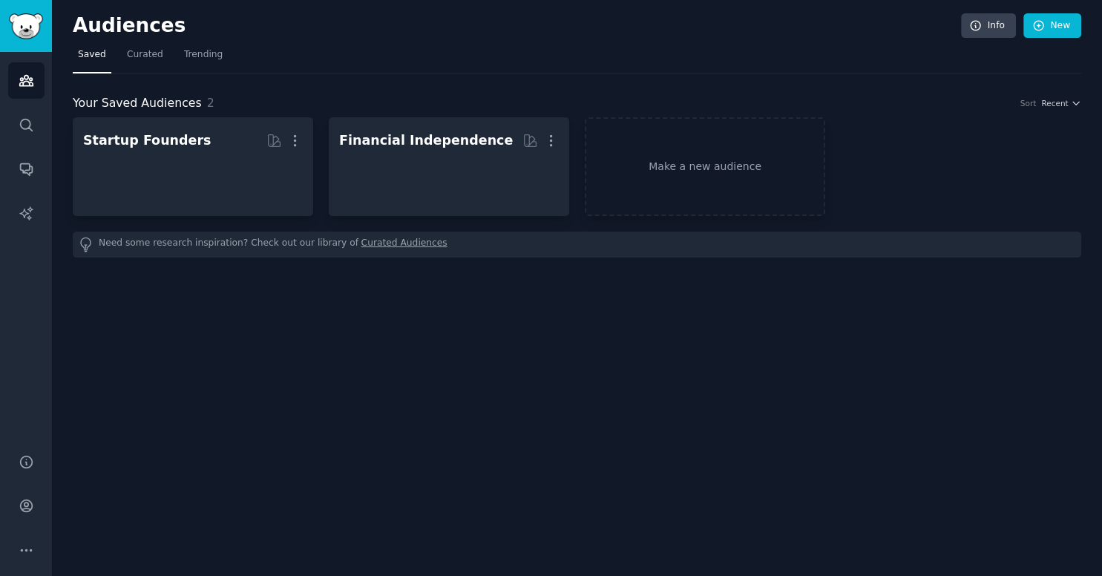
click at [82, 23] on h2 "Audiences" at bounding box center [517, 26] width 889 height 24
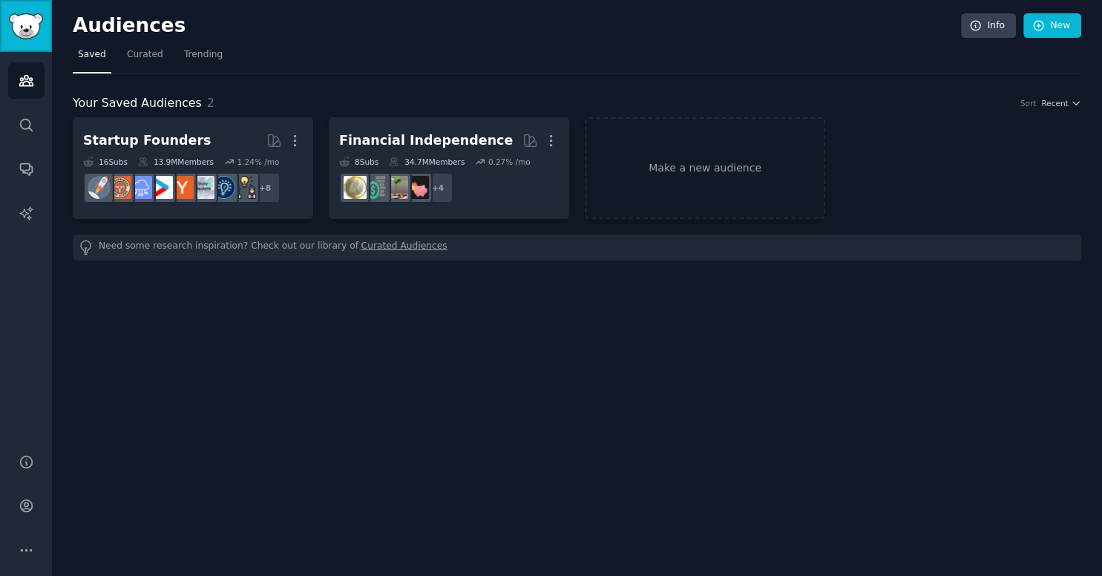
click at [36, 22] on img "Sidebar" at bounding box center [26, 26] width 34 height 26
click at [24, 77] on icon "Sidebar" at bounding box center [25, 81] width 13 height 10
click at [714, 168] on link "Make a new audience" at bounding box center [705, 168] width 241 height 102
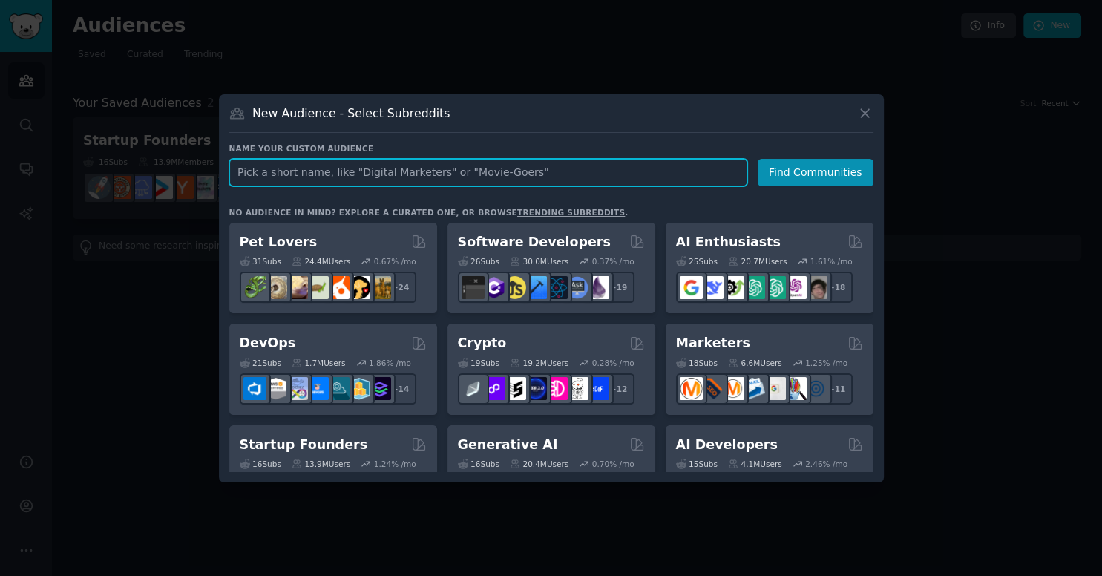
click at [404, 182] on input "text" at bounding box center [488, 172] width 518 height 27
paste input "small business"
type input "small business"
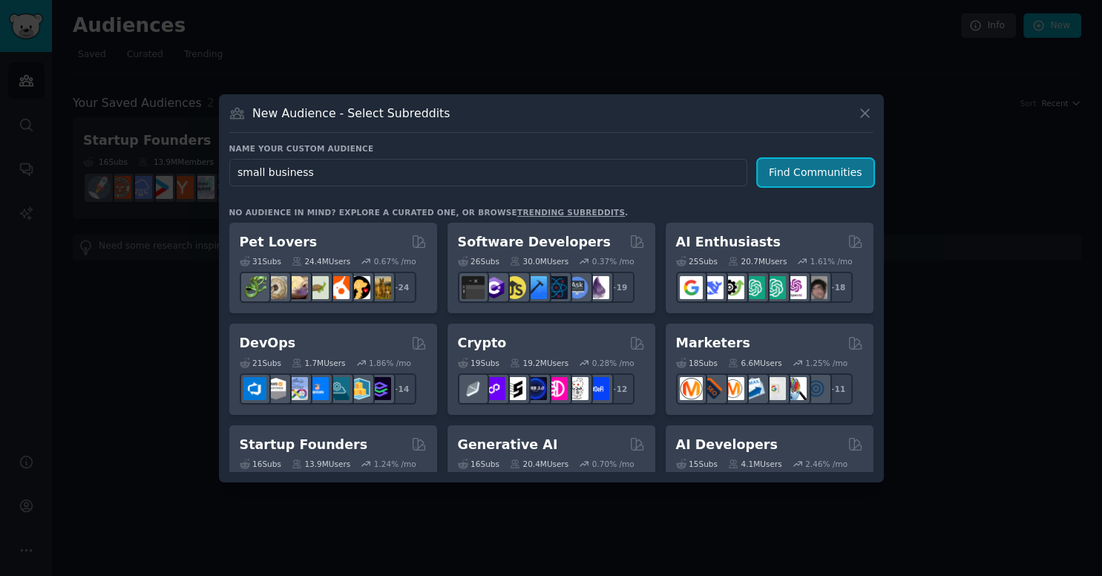
click at [799, 177] on button "Find Communities" at bounding box center [816, 172] width 116 height 27
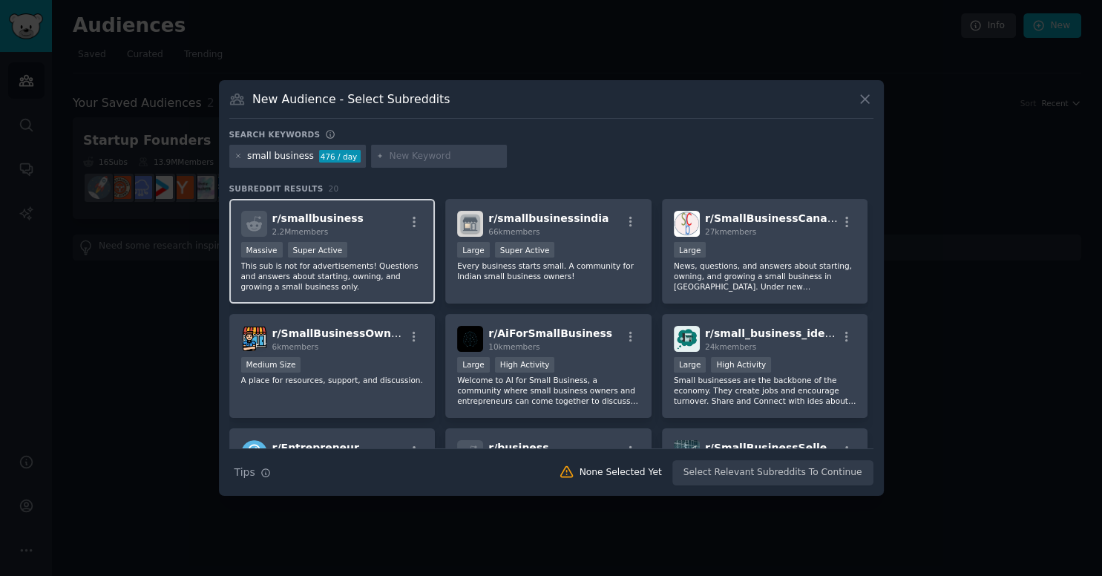
click at [367, 251] on div "Massive Super Active" at bounding box center [332, 251] width 183 height 19
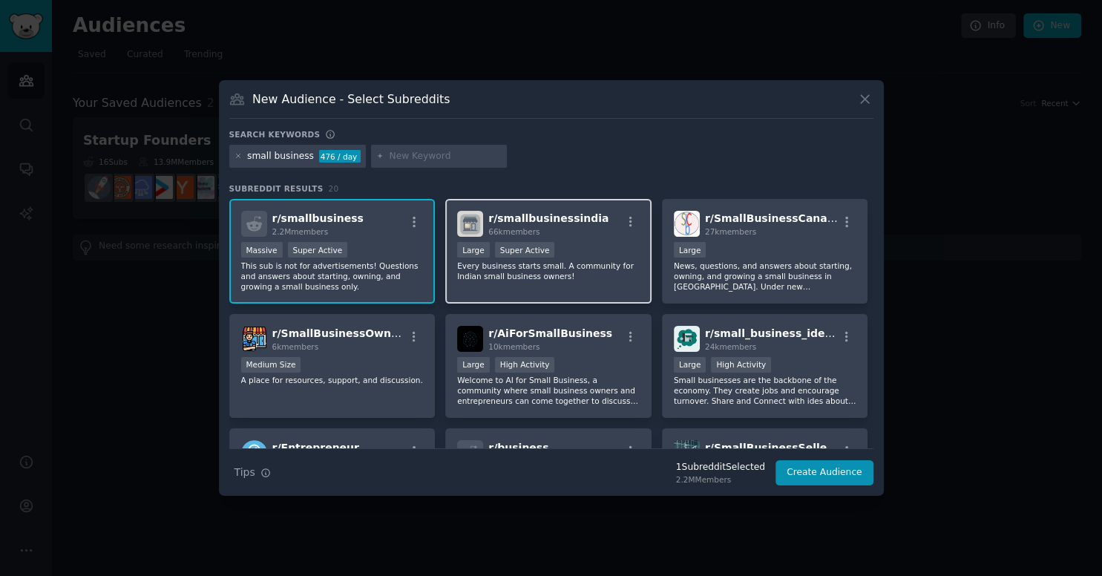
click at [601, 260] on div "Large Super Active" at bounding box center [548, 251] width 183 height 19
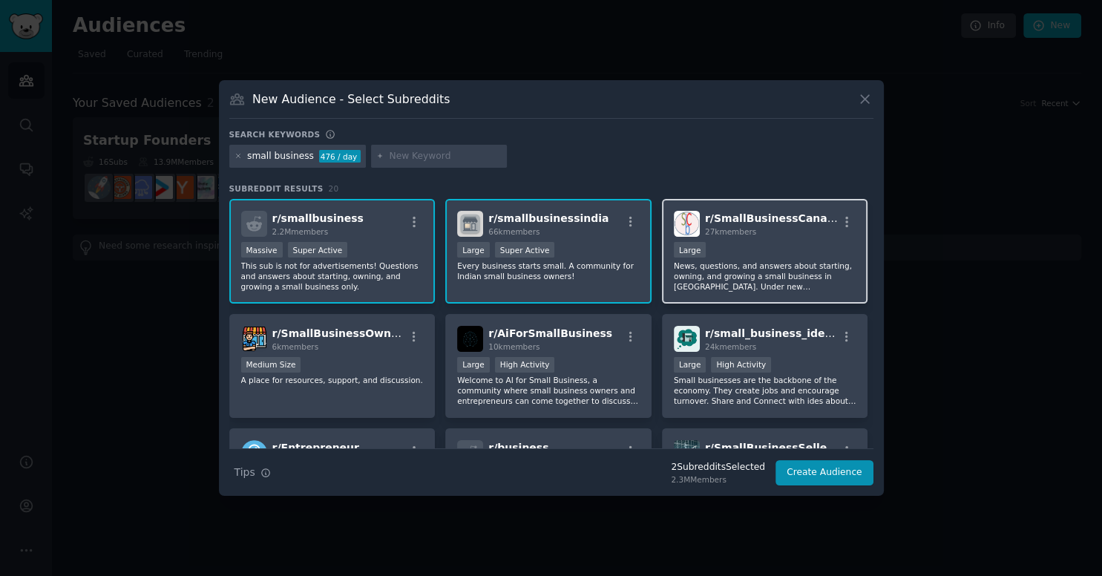
click at [756, 268] on p "News, questions, and answers about starting, owning, and growing a small busine…" at bounding box center [765, 276] width 183 height 31
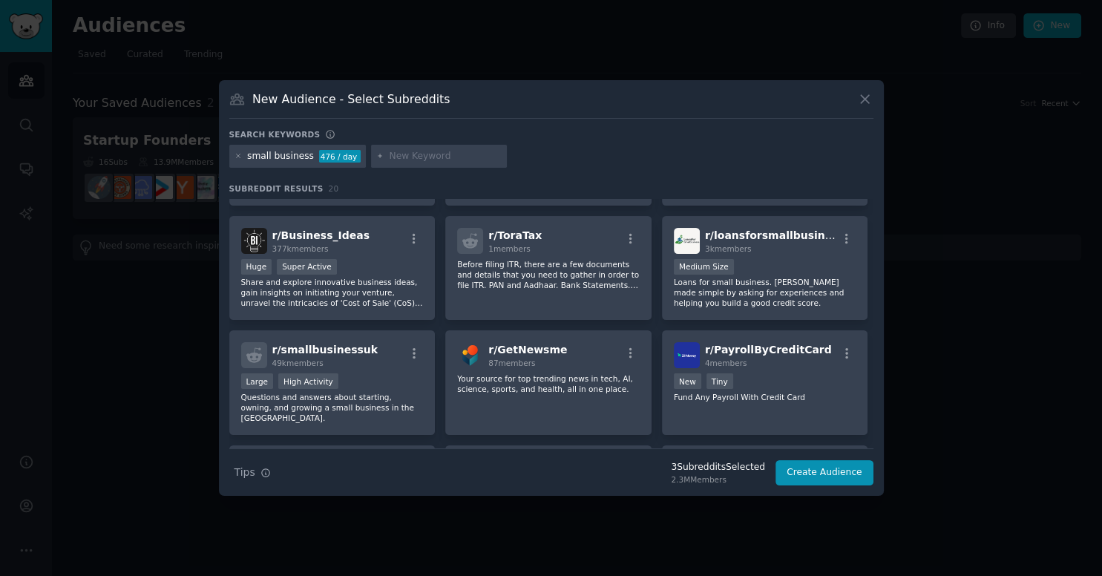
scroll to position [163, 0]
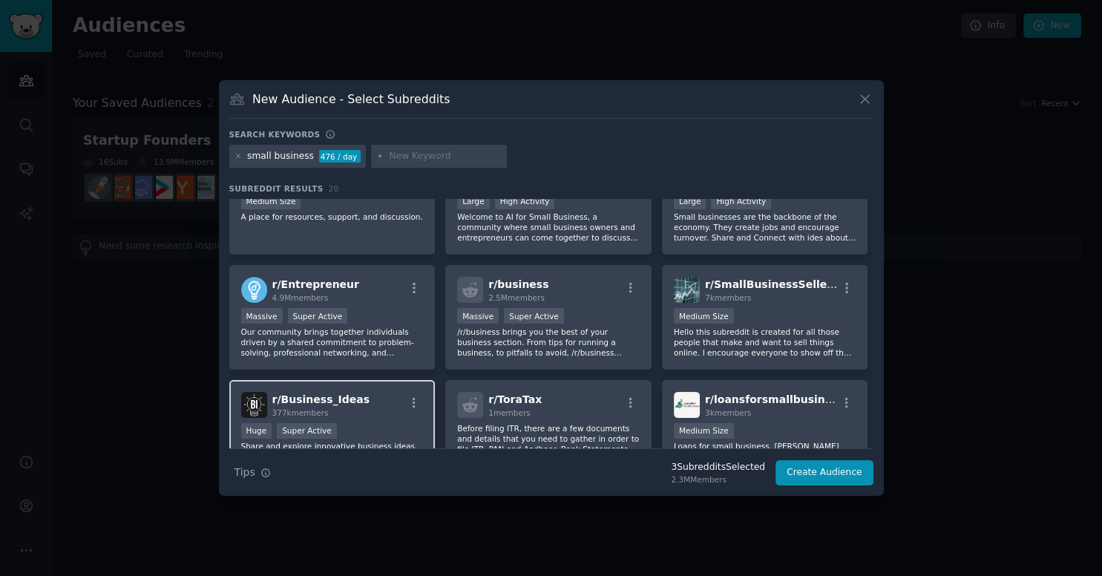
click at [370, 404] on div "r/ Business_Ideas 377k members" at bounding box center [332, 405] width 183 height 26
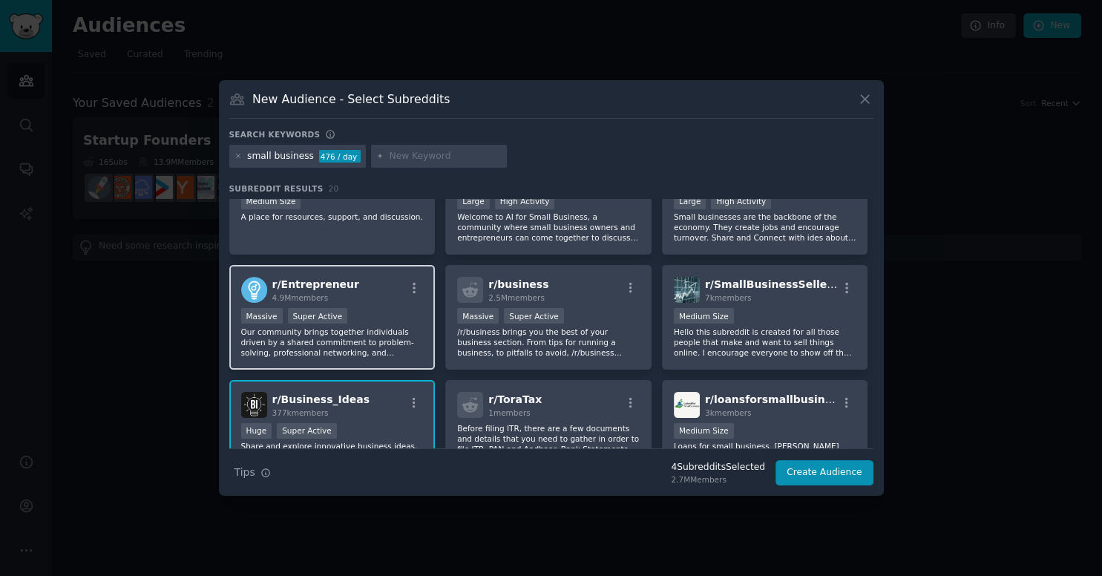
click at [385, 295] on div "r/ Entrepreneur 4.9M members" at bounding box center [332, 290] width 183 height 26
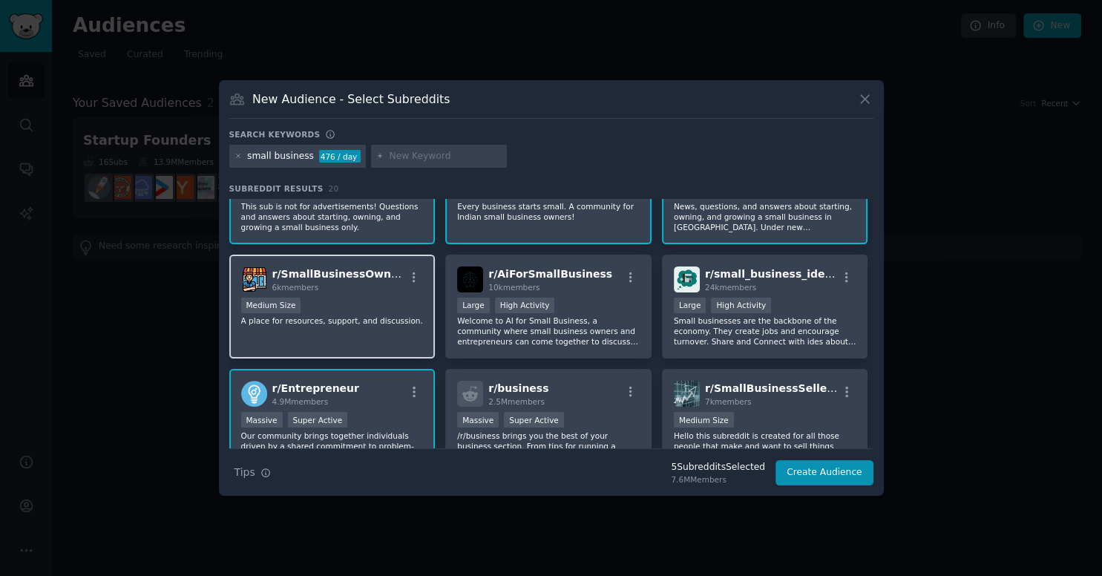
scroll to position [0, 0]
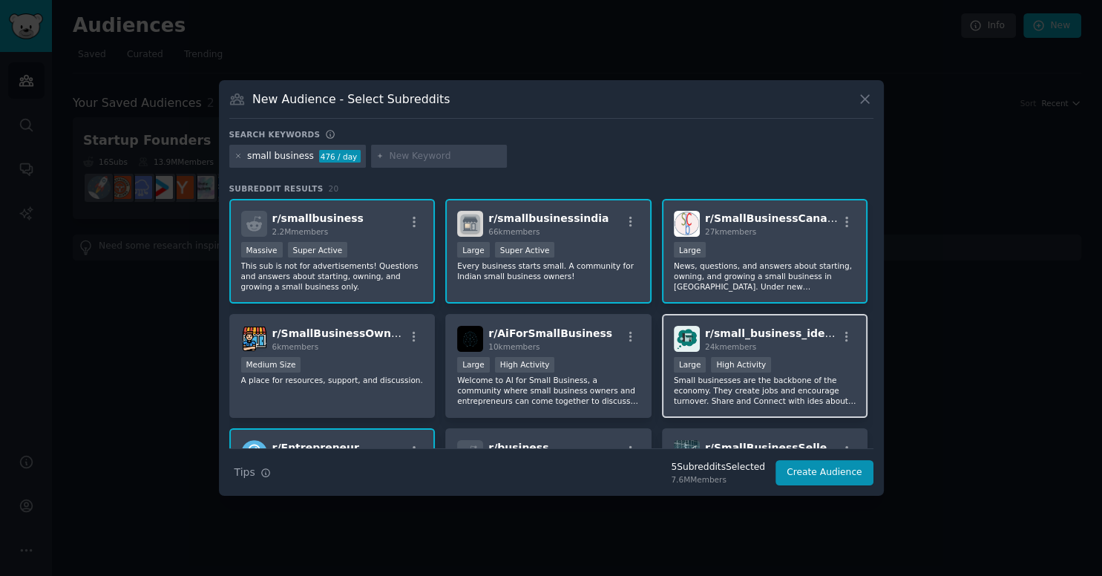
click at [777, 357] on div ">= 80th percentile for submissions / day Large High Activity" at bounding box center [765, 366] width 183 height 19
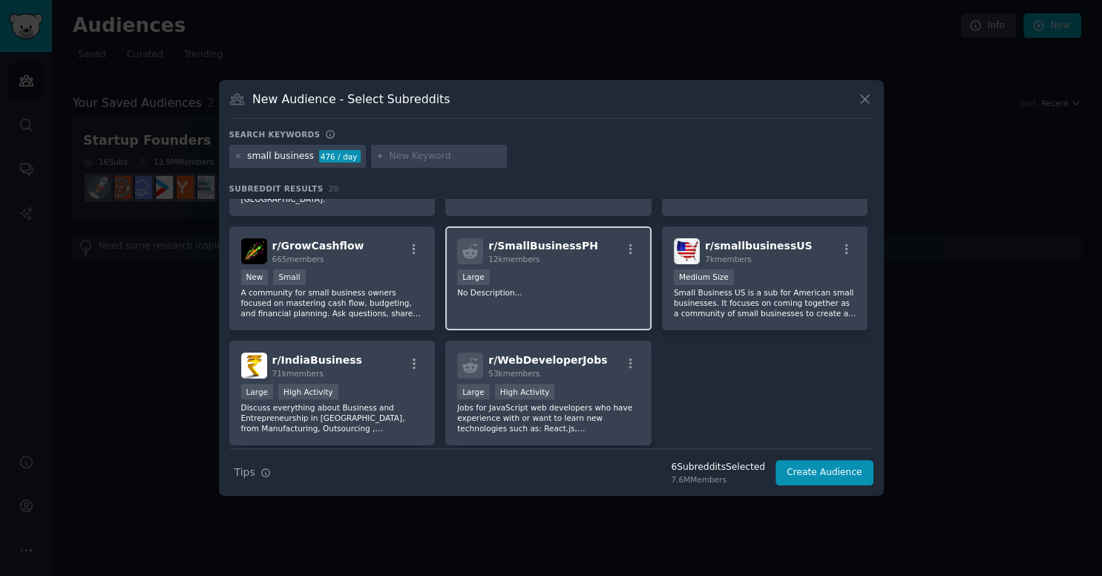
scroll to position [580, 0]
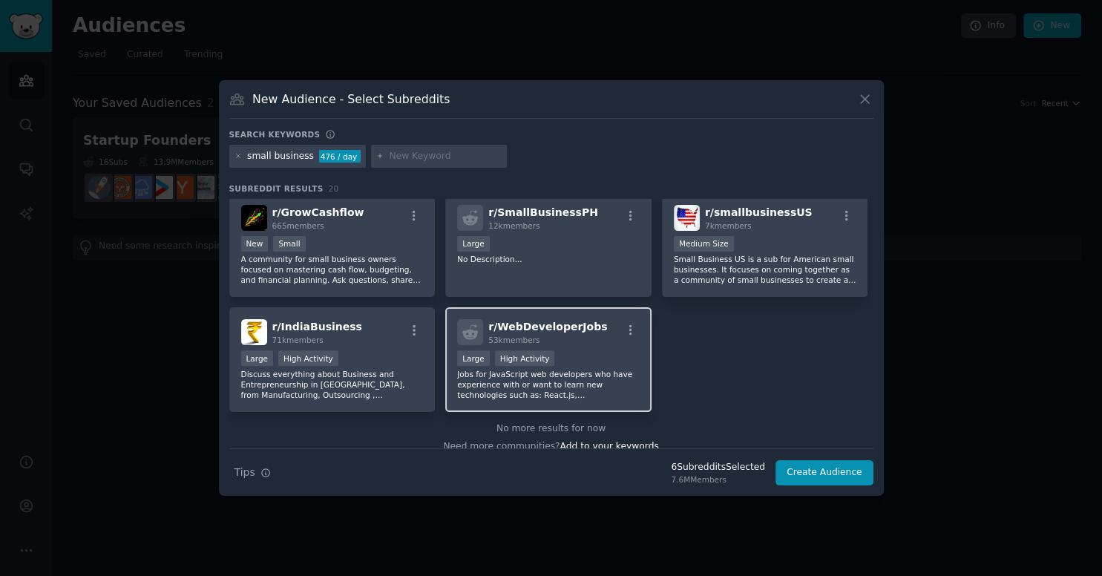
click at [563, 319] on h2 "r/ WebDeveloperJobs 53k members" at bounding box center [547, 332] width 119 height 26
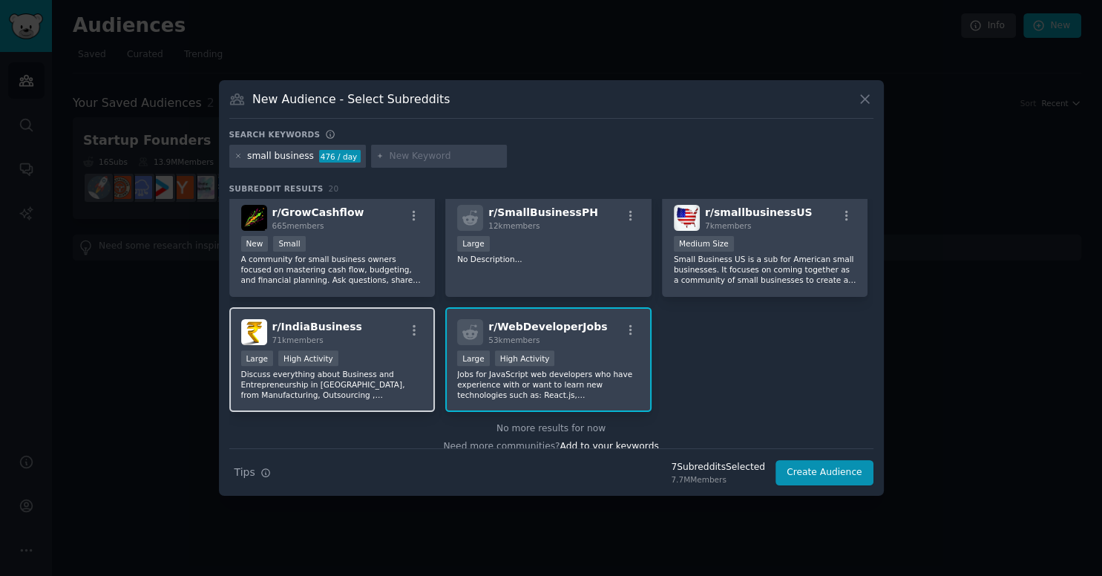
click at [338, 335] on div "71k members" at bounding box center [317, 340] width 90 height 10
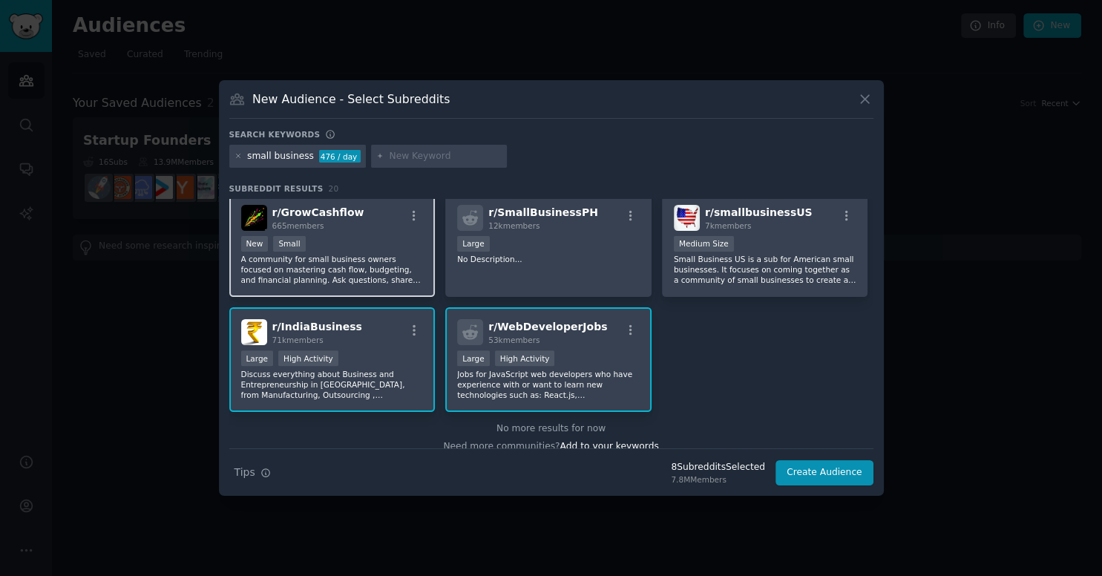
click at [359, 272] on div "r/ GrowCashflow 665 members New Small A community for small business owners foc…" at bounding box center [332, 245] width 206 height 105
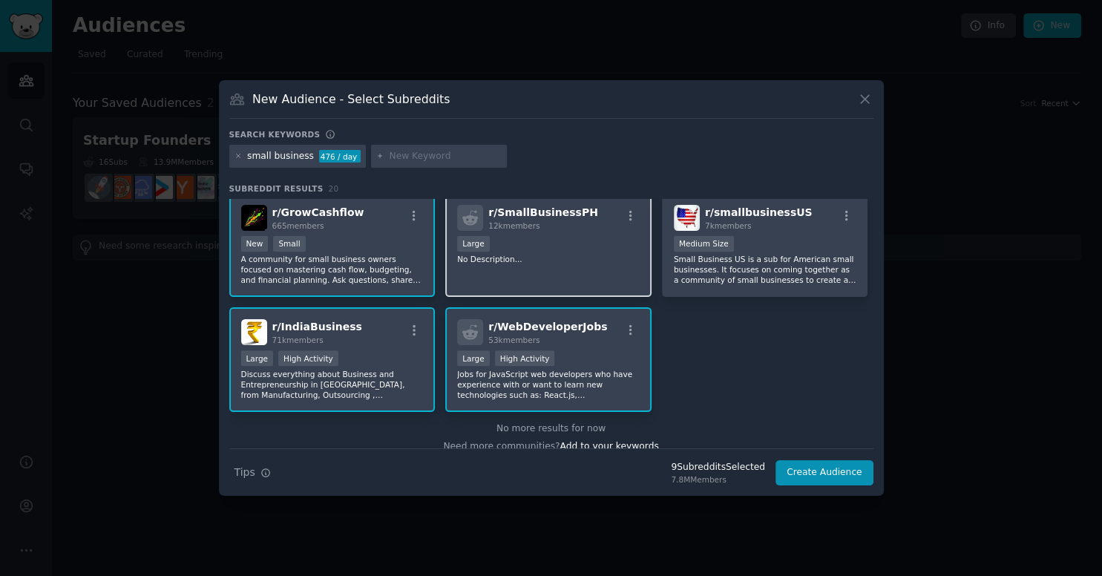
click at [524, 261] on div "r/ SmallBusinessPH 12k members Large No Description..." at bounding box center [548, 245] width 206 height 105
click at [717, 254] on p "Small Business US is a sub for American small businesses. It focuses on coming …" at bounding box center [765, 269] width 183 height 31
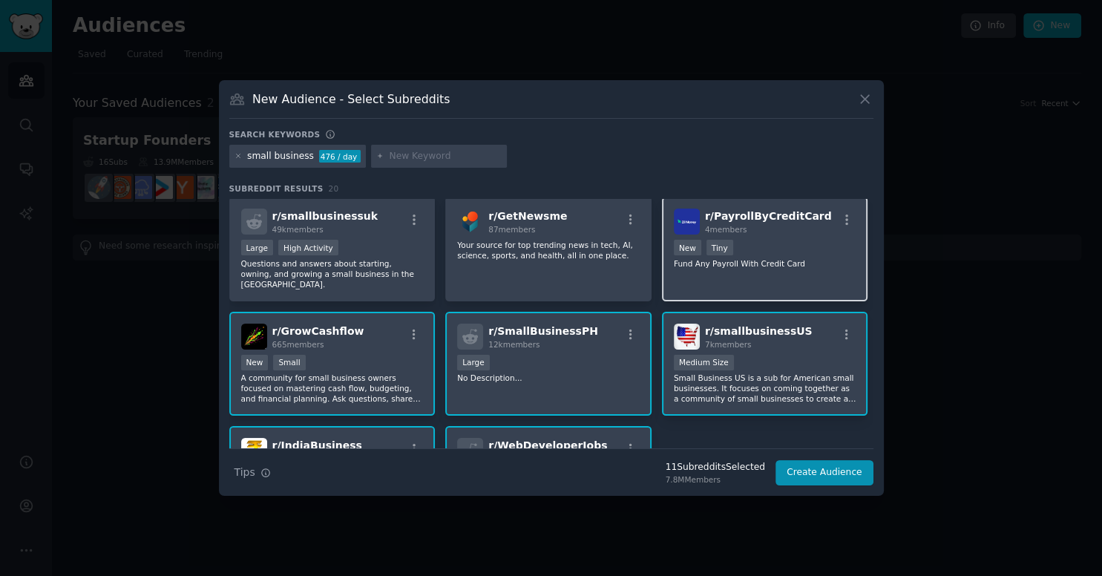
scroll to position [416, 0]
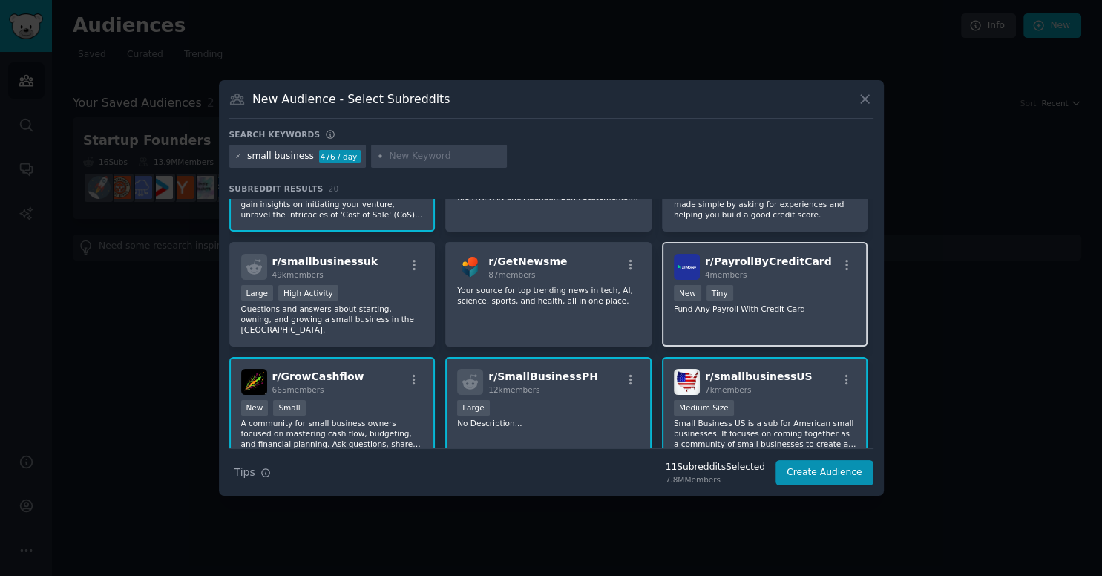
click at [738, 275] on span "4 members" at bounding box center [726, 274] width 42 height 9
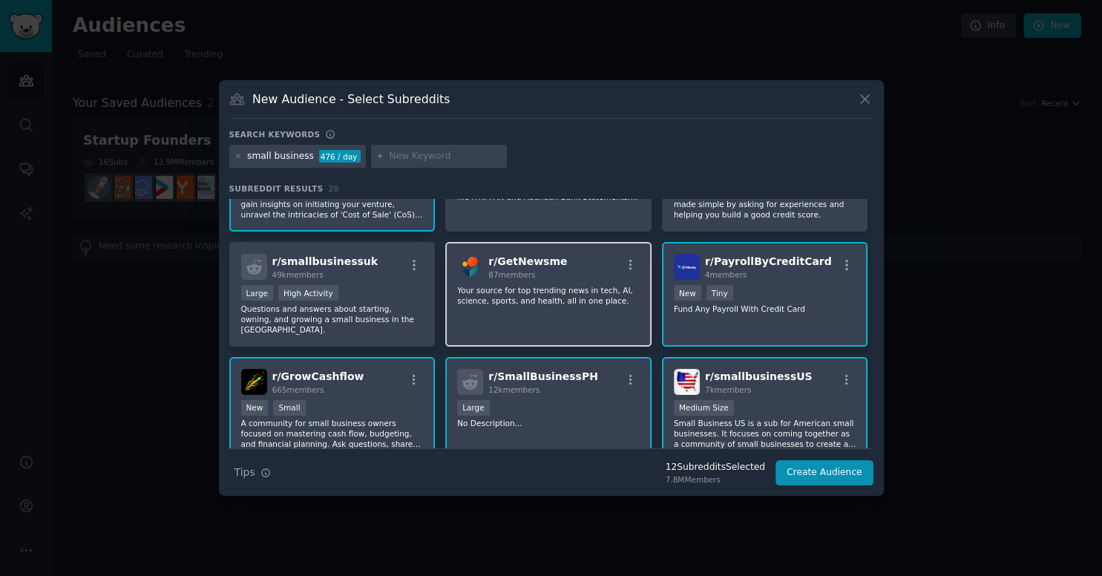
click at [543, 276] on div "87 members" at bounding box center [527, 274] width 79 height 10
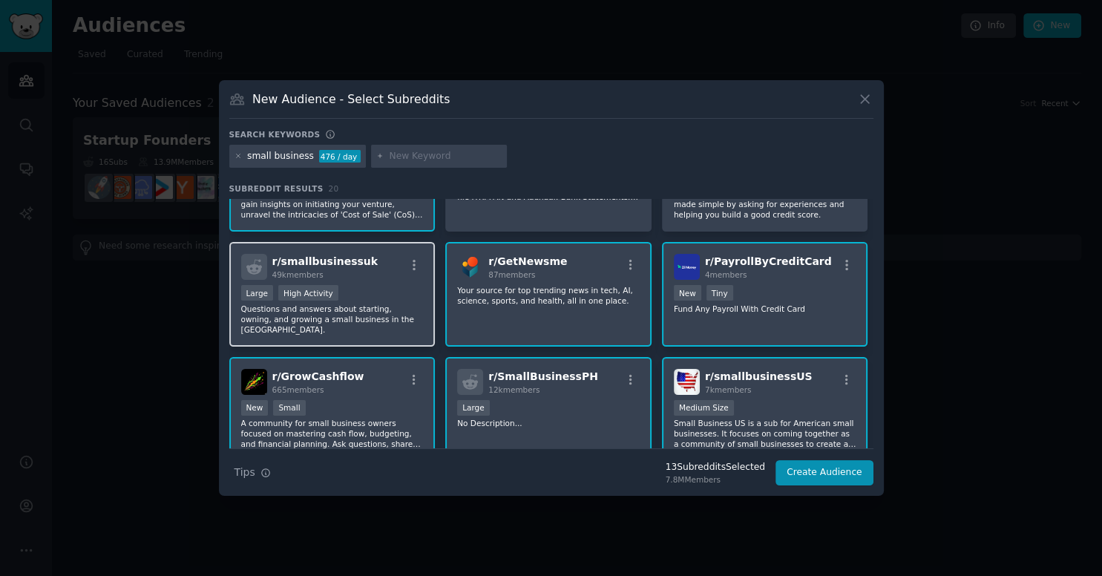
click at [369, 286] on div "Large High Activity" at bounding box center [332, 294] width 183 height 19
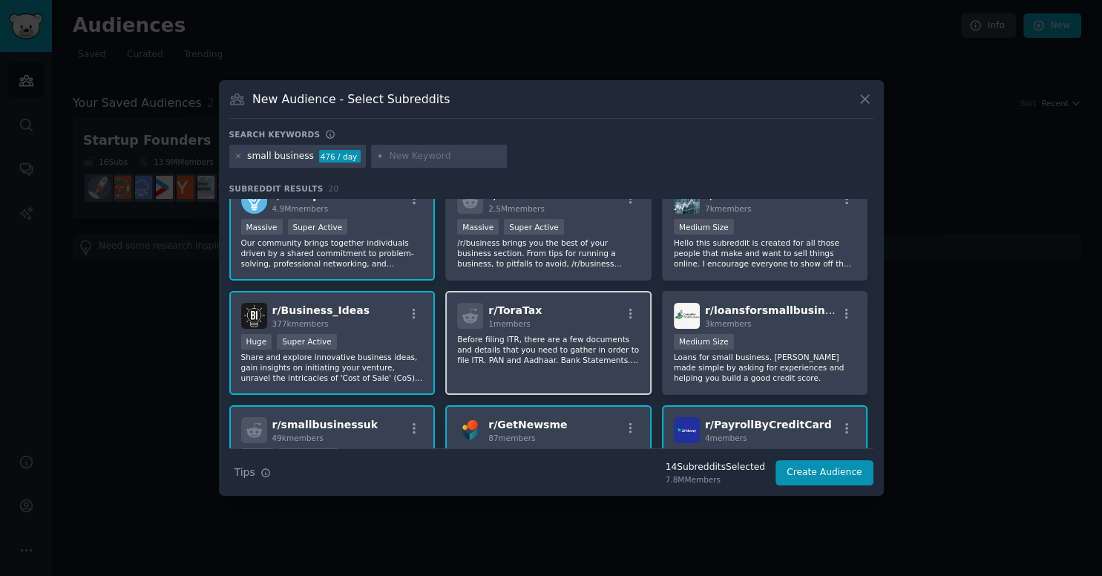
click at [516, 313] on span "r/ ToraTax" at bounding box center [514, 310] width 53 height 12
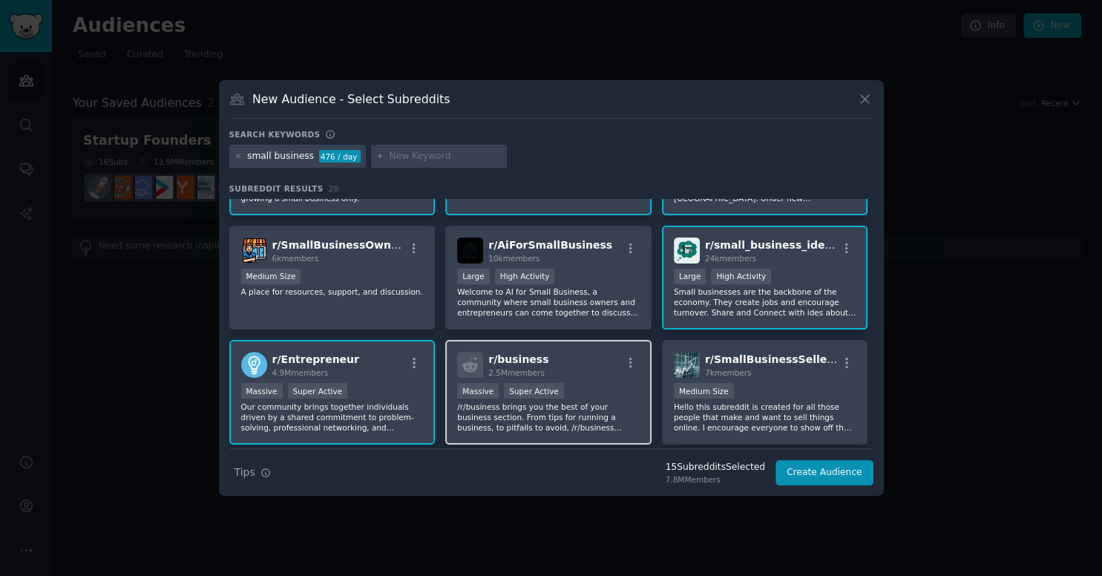
click at [537, 352] on h2 "r/ business 2.5M members" at bounding box center [518, 365] width 60 height 26
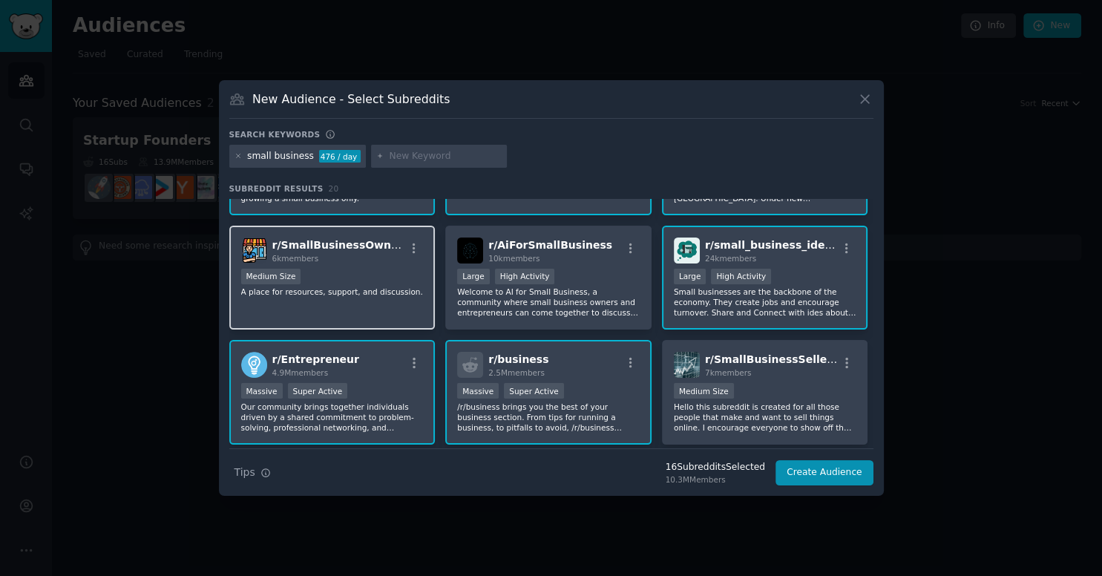
click at [316, 319] on div "r/ SmallBusinessOwners 6k members Medium Size A place for resources, support, a…" at bounding box center [332, 278] width 206 height 105
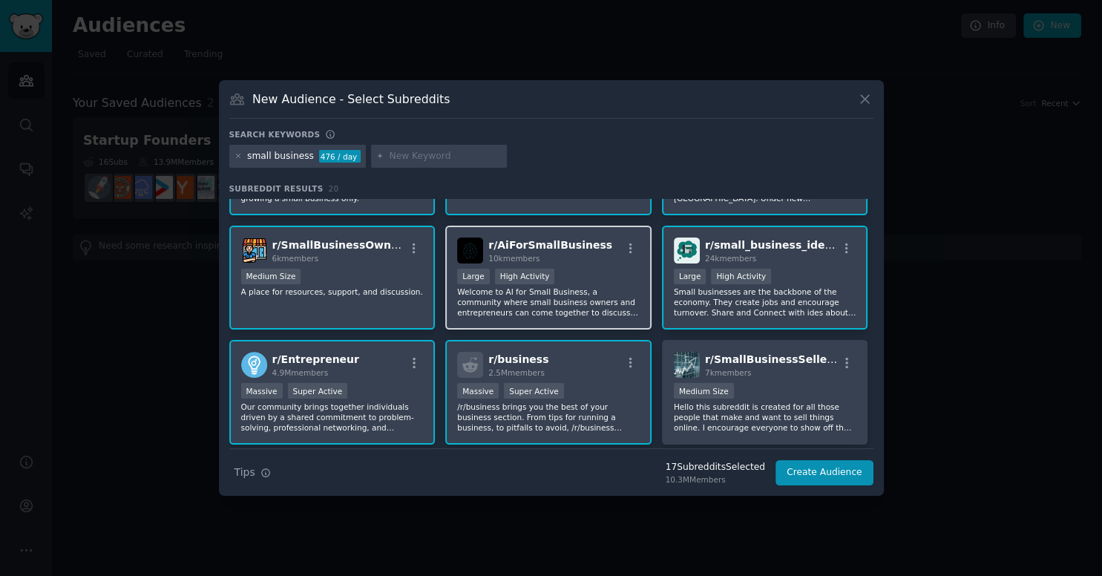
scroll to position [0, 0]
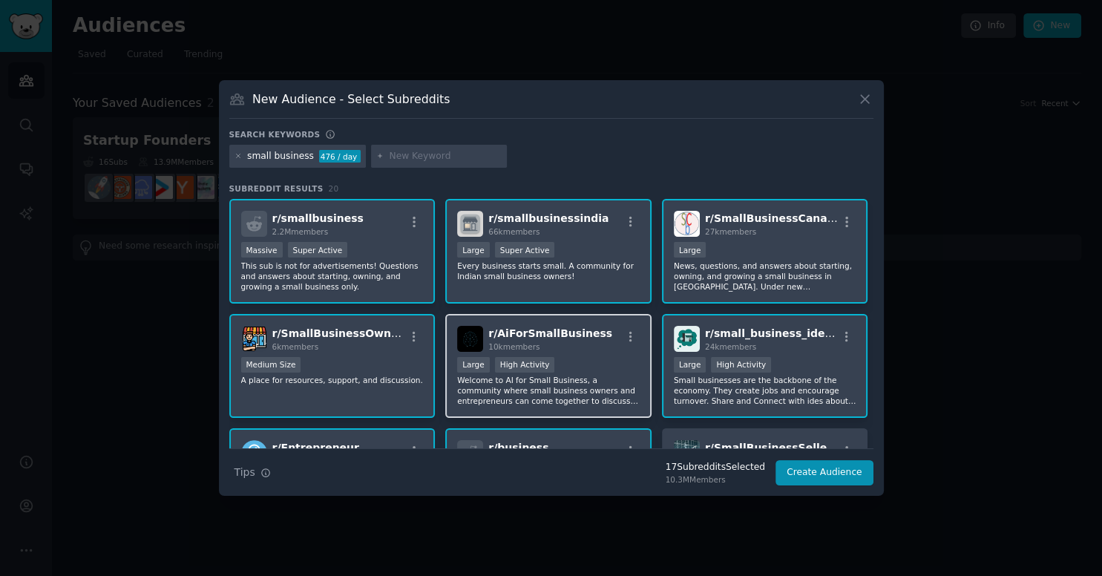
click at [625, 346] on div "r/ AiForSmallBusiness 10k members" at bounding box center [548, 339] width 183 height 26
click at [434, 158] on input "text" at bounding box center [445, 156] width 113 height 13
paste input "freelancer"
type input "freelancer"
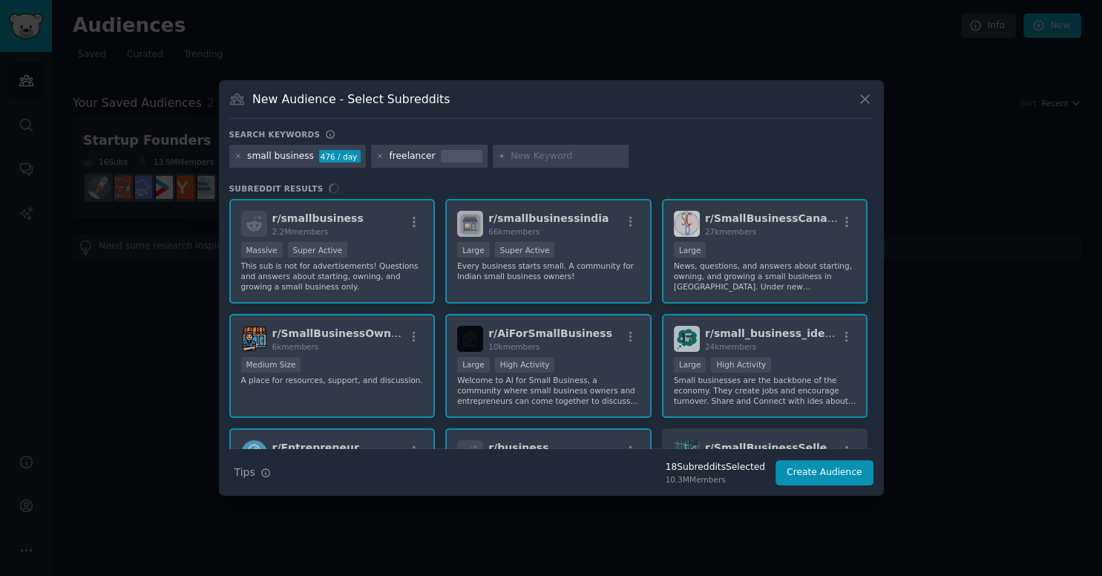
click at [454, 181] on div "Search keywords small business 476 / day freelancer Subreddit Results r/ smallb…" at bounding box center [551, 307] width 644 height 357
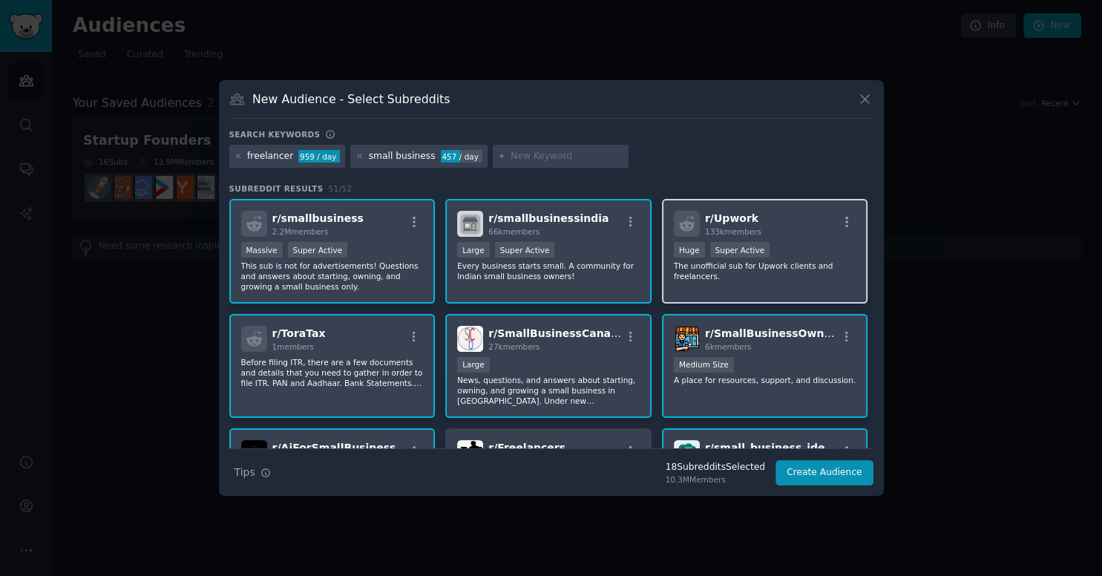
click at [796, 230] on div "r/ Upwork 133k members" at bounding box center [765, 224] width 183 height 26
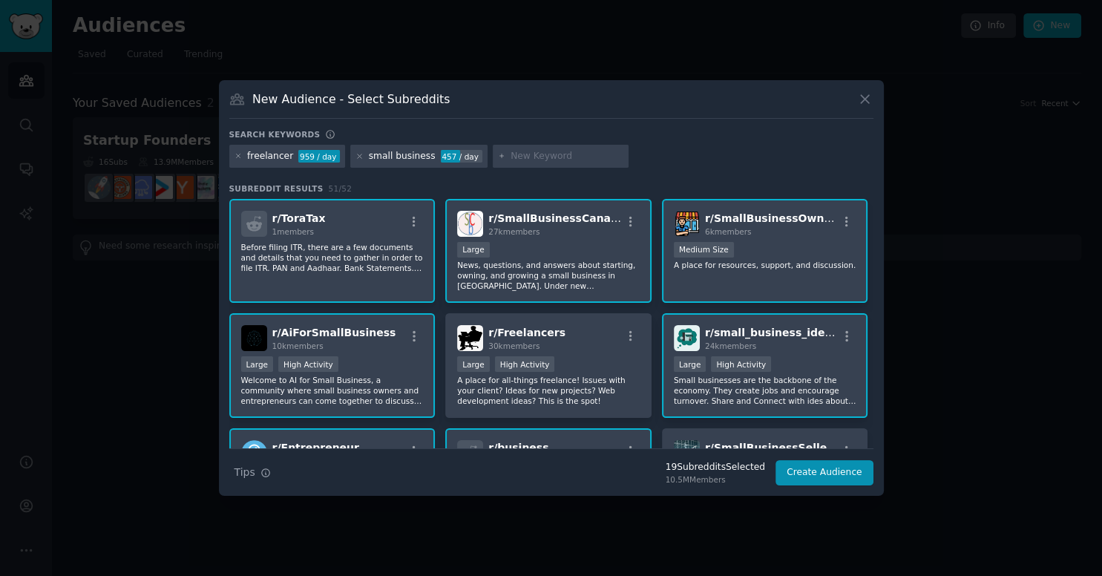
scroll to position [163, 0]
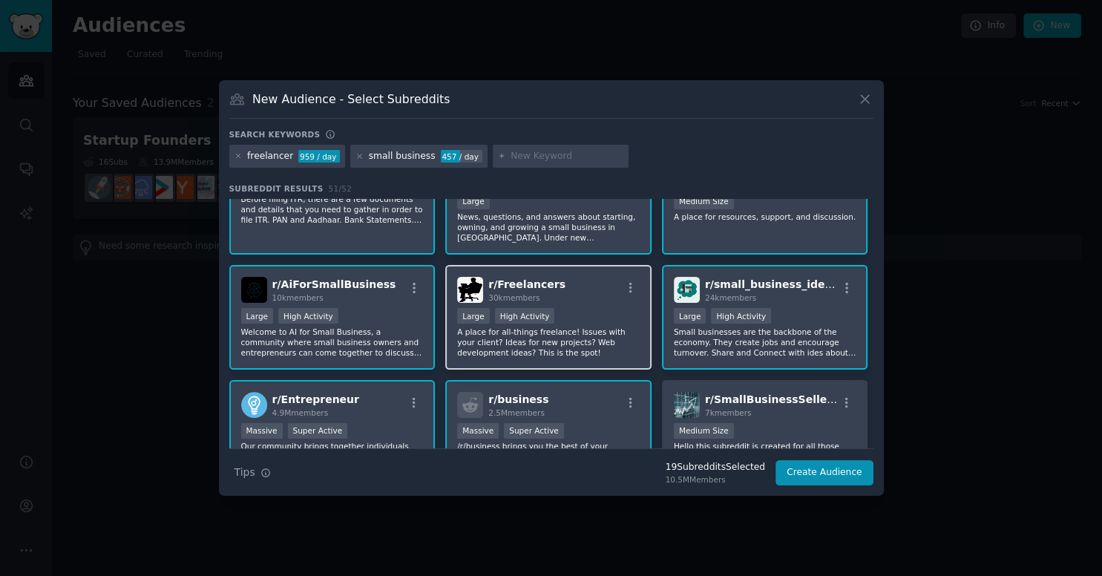
click at [606, 292] on div "r/ Freelancers 30k members" at bounding box center [548, 290] width 183 height 26
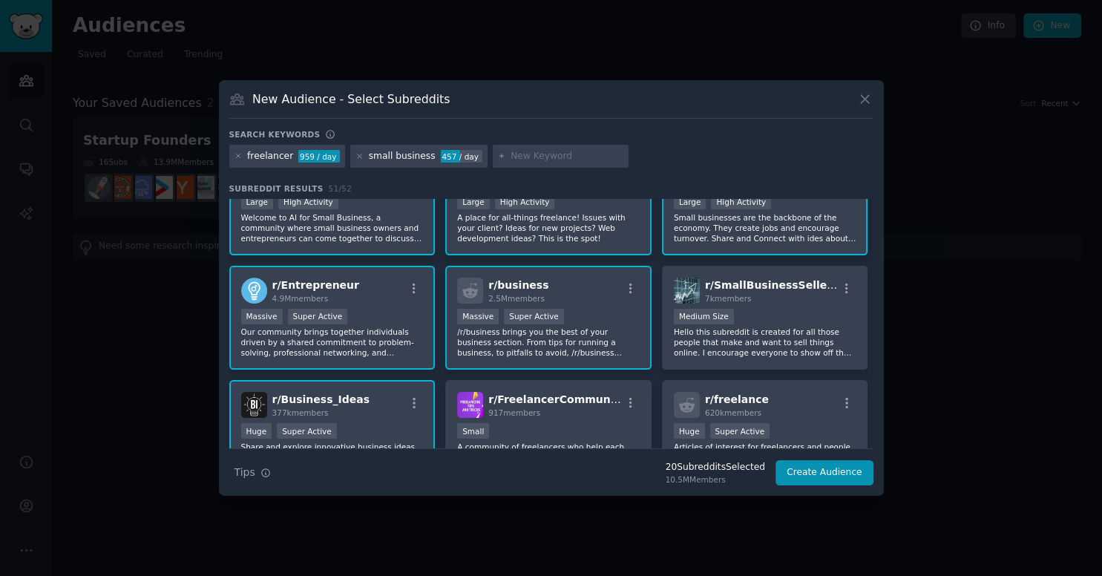
scroll to position [327, 0]
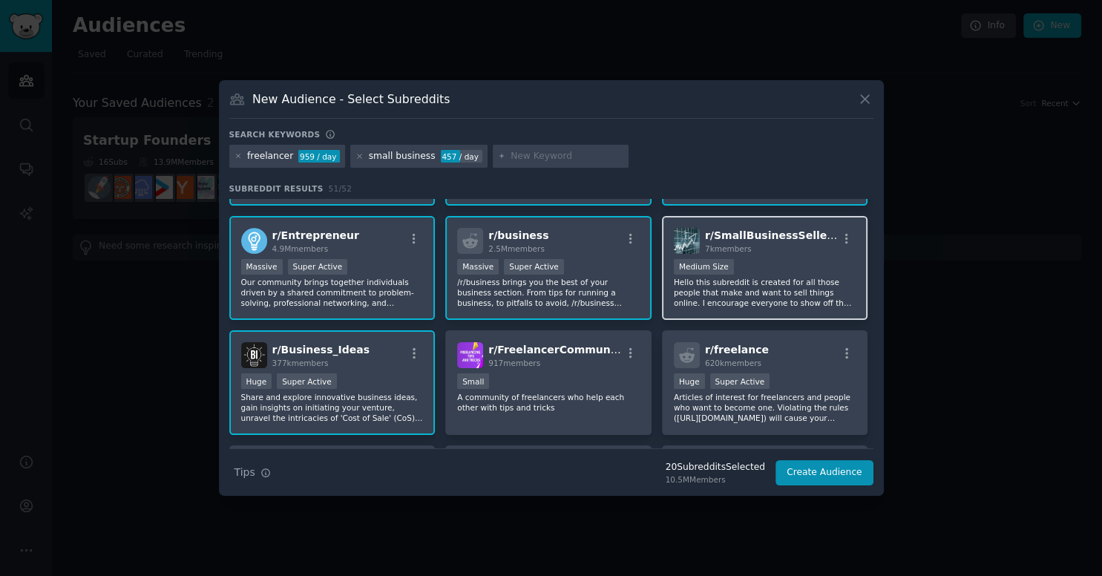
click at [805, 259] on div "Medium Size" at bounding box center [765, 268] width 183 height 19
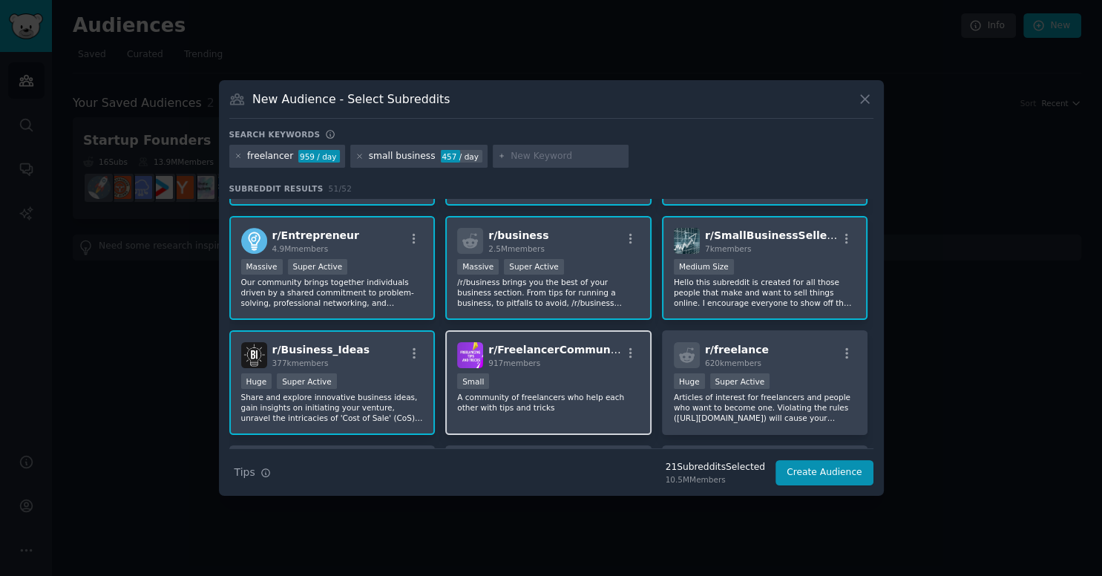
click at [574, 358] on div "917 members" at bounding box center [554, 363] width 133 height 10
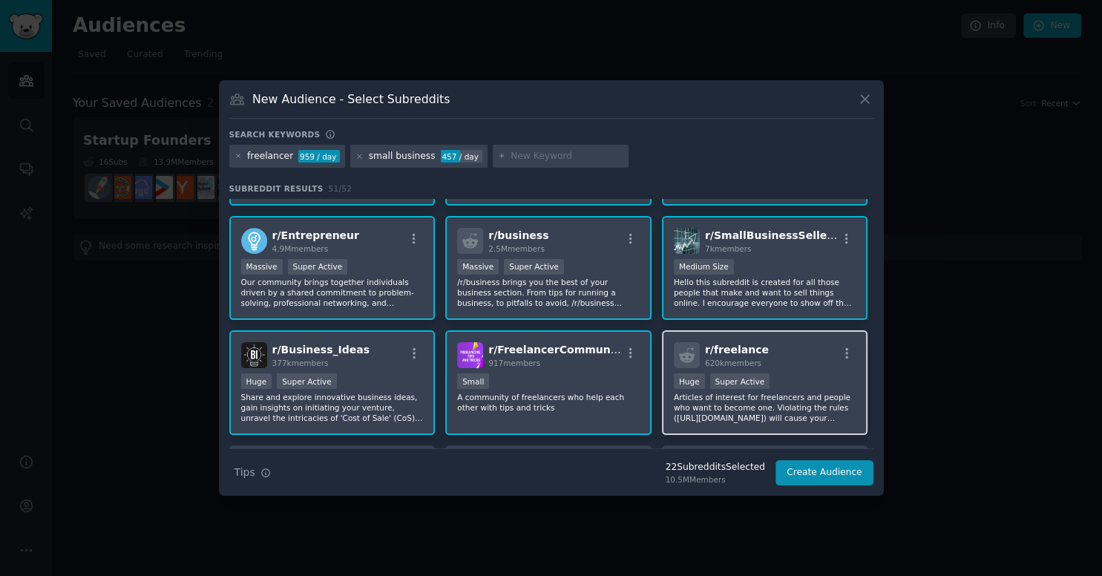
click at [792, 356] on div "r/ freelance 620k members" at bounding box center [765, 355] width 183 height 26
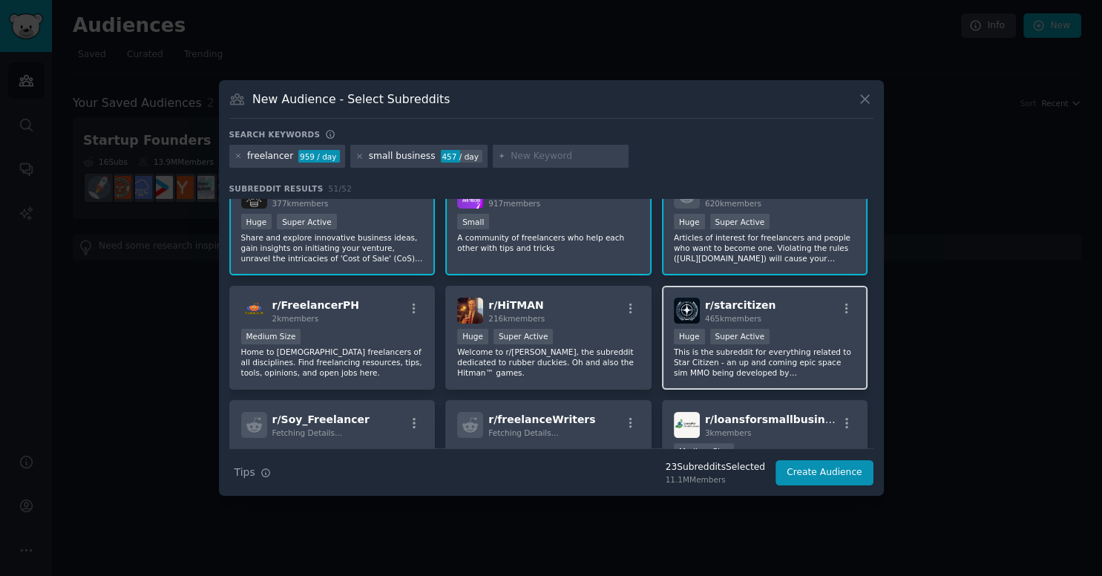
click at [766, 324] on div "r/ starcitizen 465k members Huge Super Active This is the subreddit for everyth…" at bounding box center [765, 338] width 206 height 105
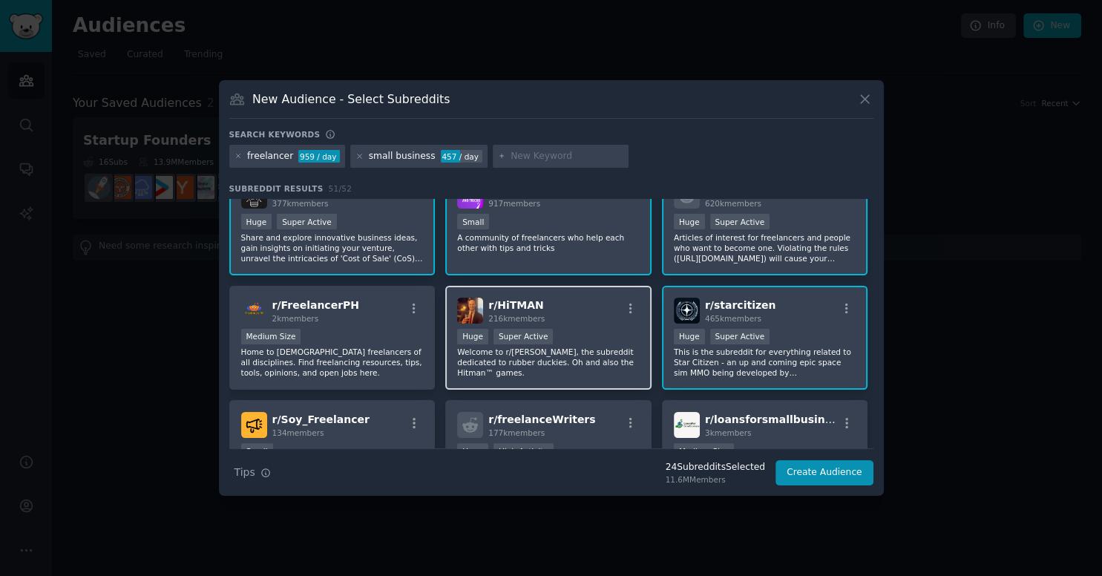
click at [603, 312] on div "r/ [PERSON_NAME] 216k members" at bounding box center [548, 311] width 183 height 26
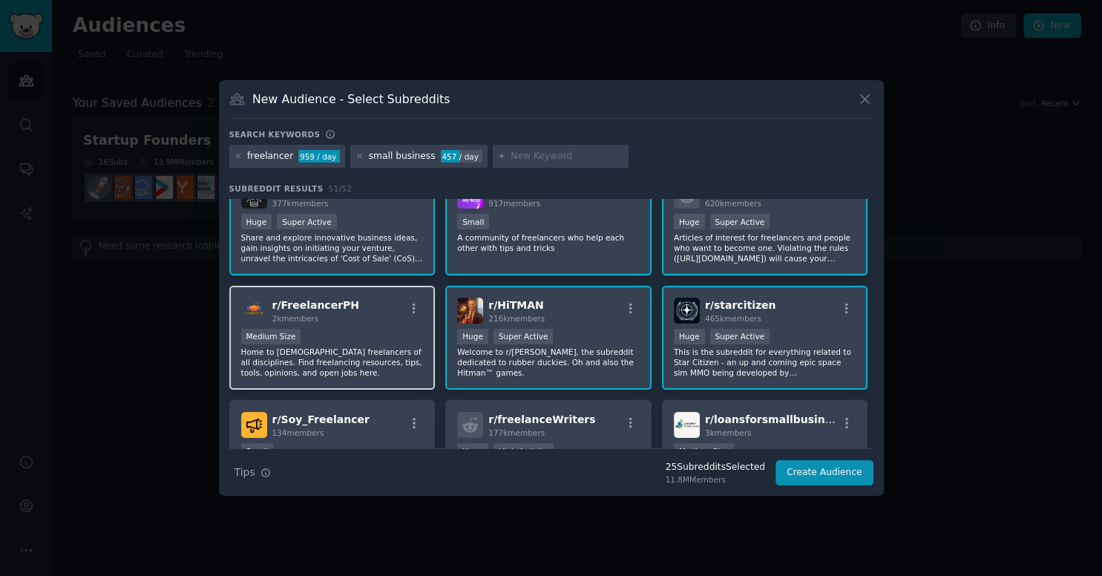
click at [411, 312] on div at bounding box center [414, 311] width 19 height 18
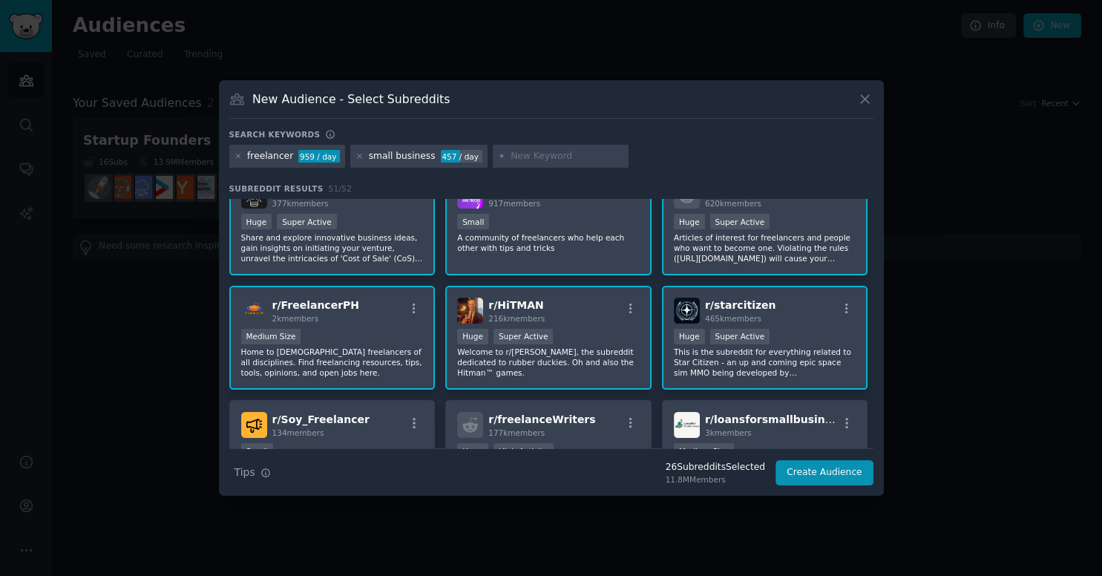
scroll to position [650, 0]
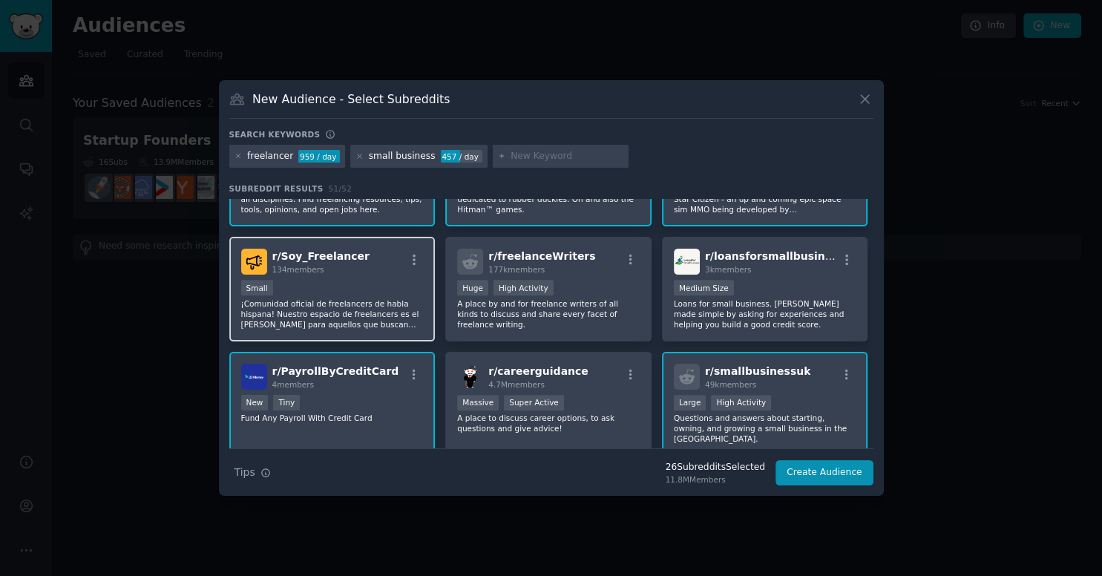
click at [405, 280] on div "Small" at bounding box center [332, 289] width 183 height 19
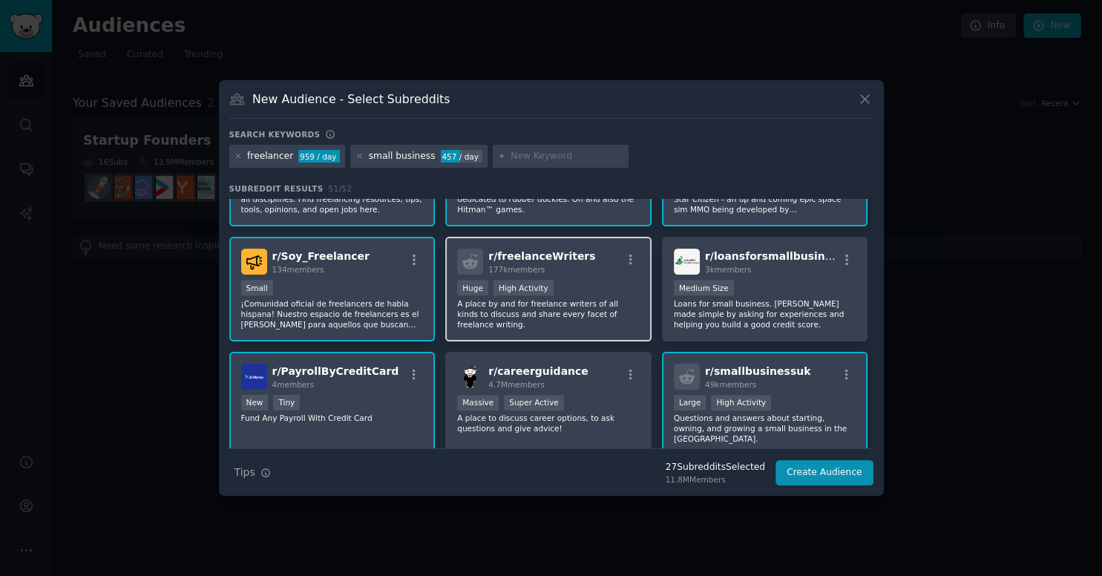
click at [595, 274] on div "r/ freelanceWriters 177k members >= 80th percentile for submissions / day Huge …" at bounding box center [548, 289] width 206 height 105
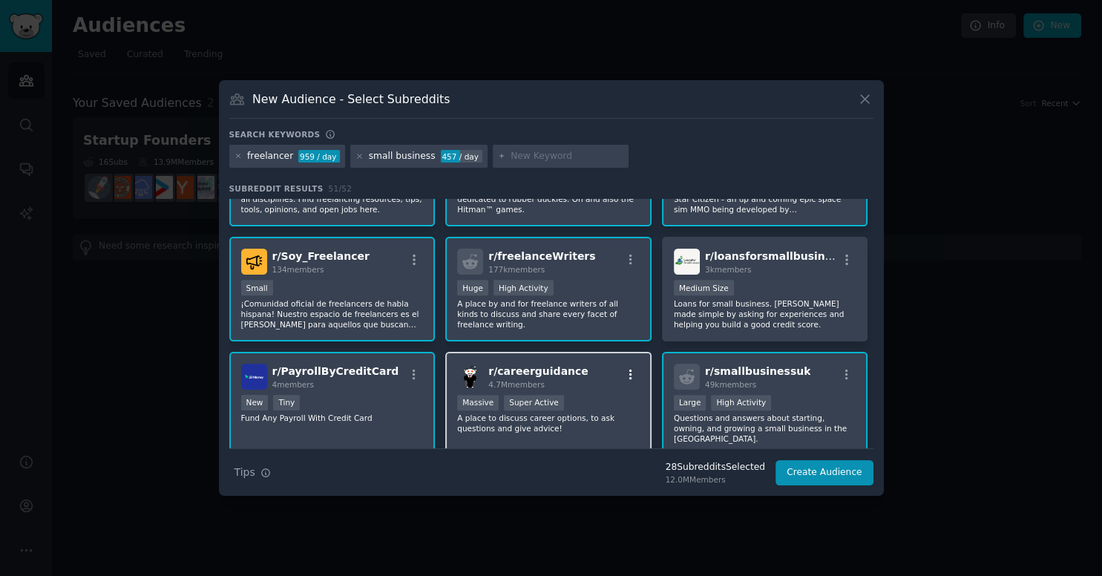
click at [628, 368] on icon "button" at bounding box center [630, 374] width 13 height 13
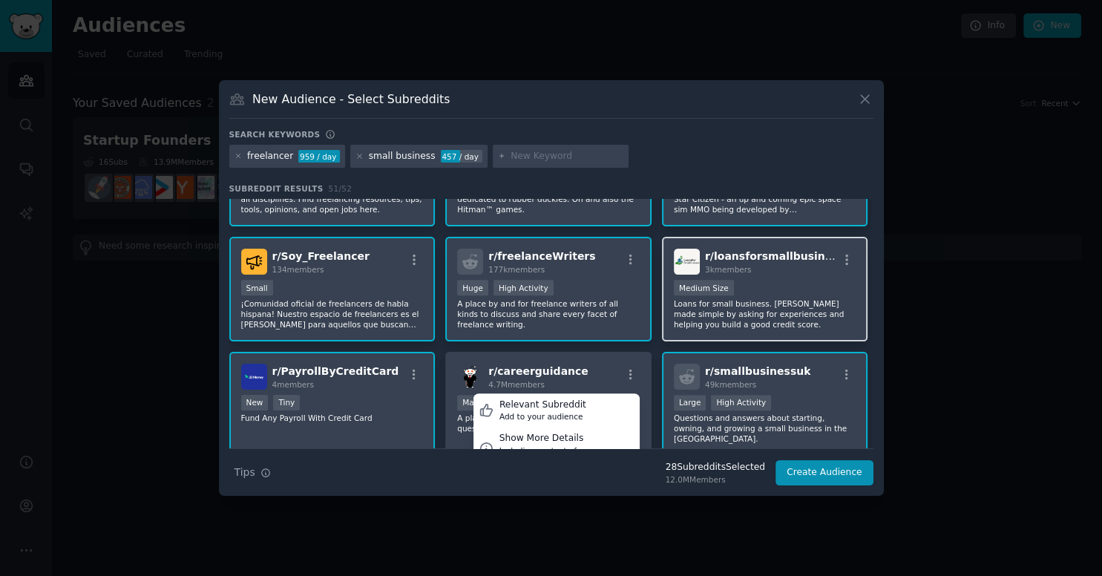
click at [800, 269] on div "3k members" at bounding box center [771, 269] width 133 height 10
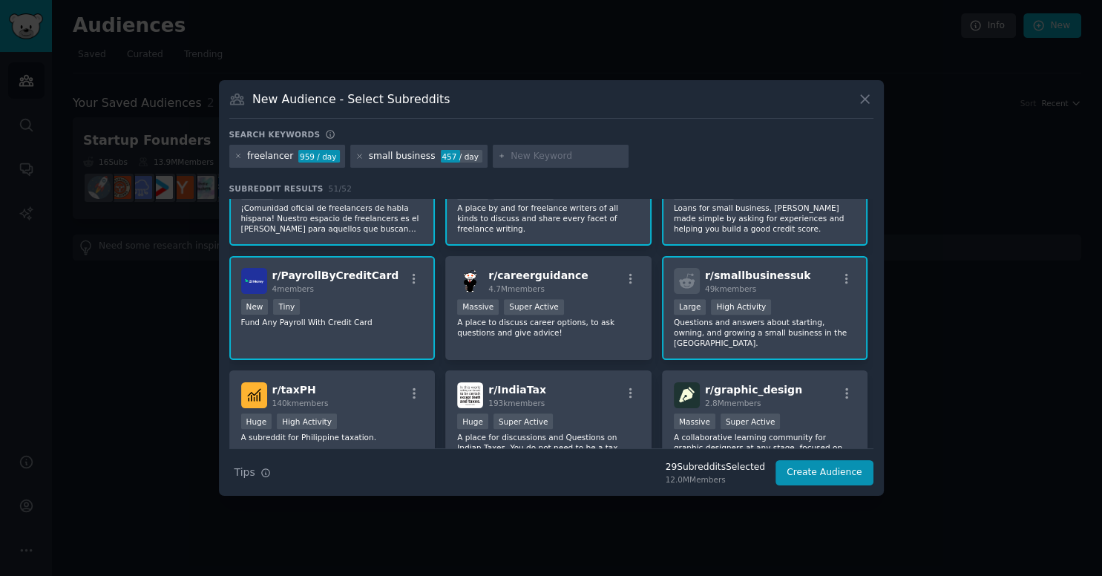
scroll to position [814, 0]
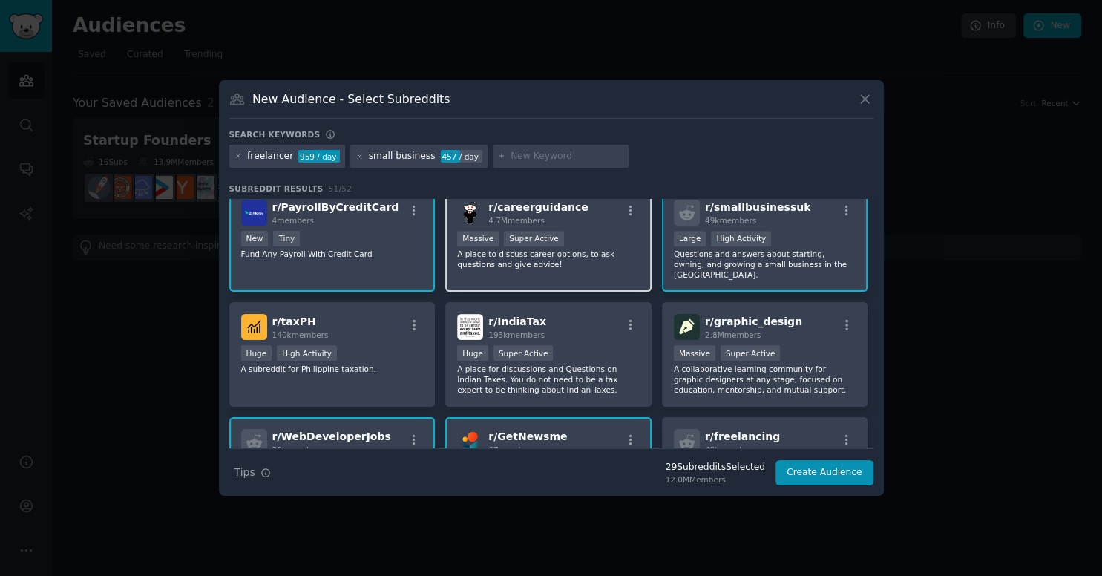
click at [623, 232] on div "Massive Super Active" at bounding box center [548, 240] width 183 height 19
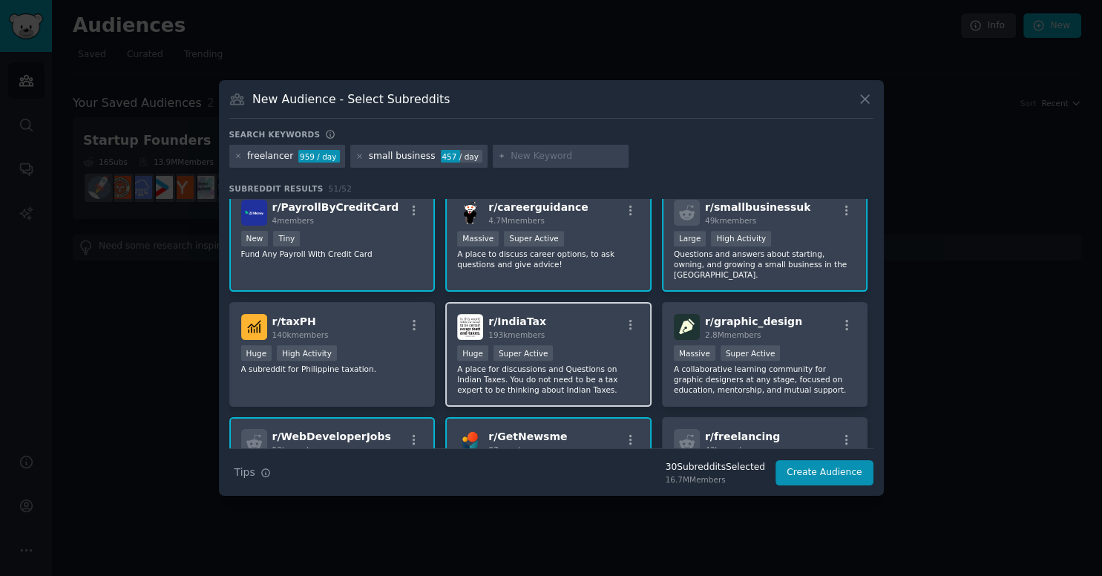
click at [629, 345] on div "Huge Super Active" at bounding box center [548, 354] width 183 height 19
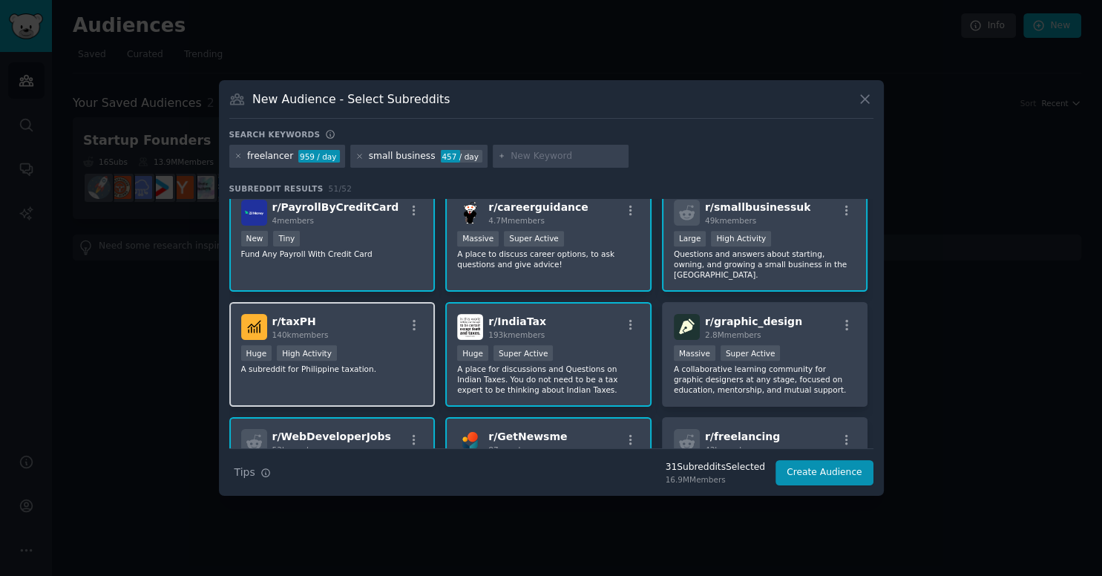
click at [389, 345] on div "Huge High Activity" at bounding box center [332, 354] width 183 height 19
click at [417, 314] on div "r/ taxPH 140k members" at bounding box center [332, 327] width 183 height 26
click at [416, 318] on icon "button" at bounding box center [414, 324] width 13 height 13
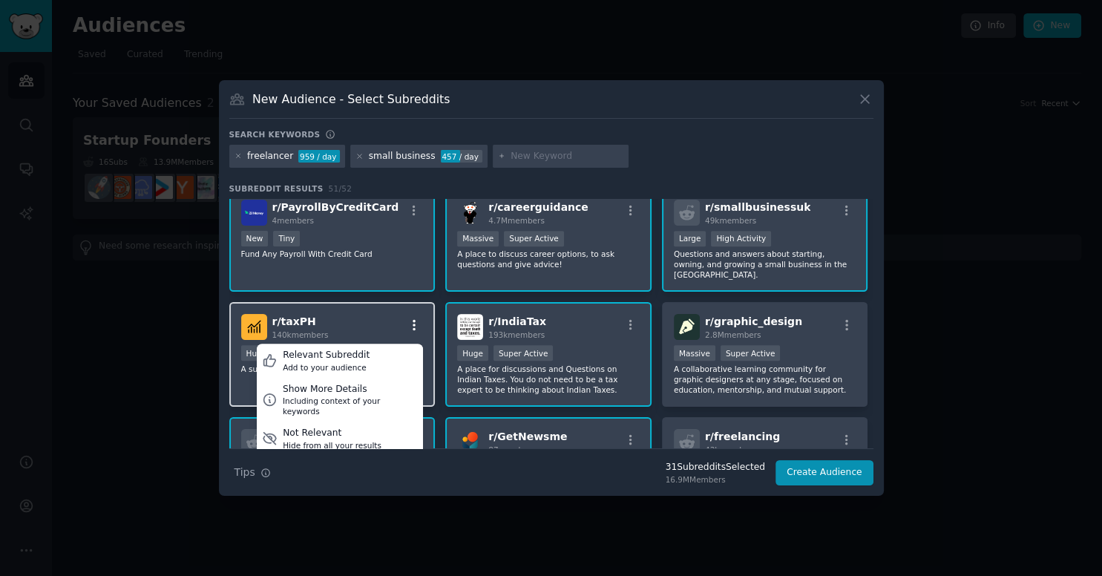
click at [416, 318] on icon "button" at bounding box center [414, 324] width 13 height 13
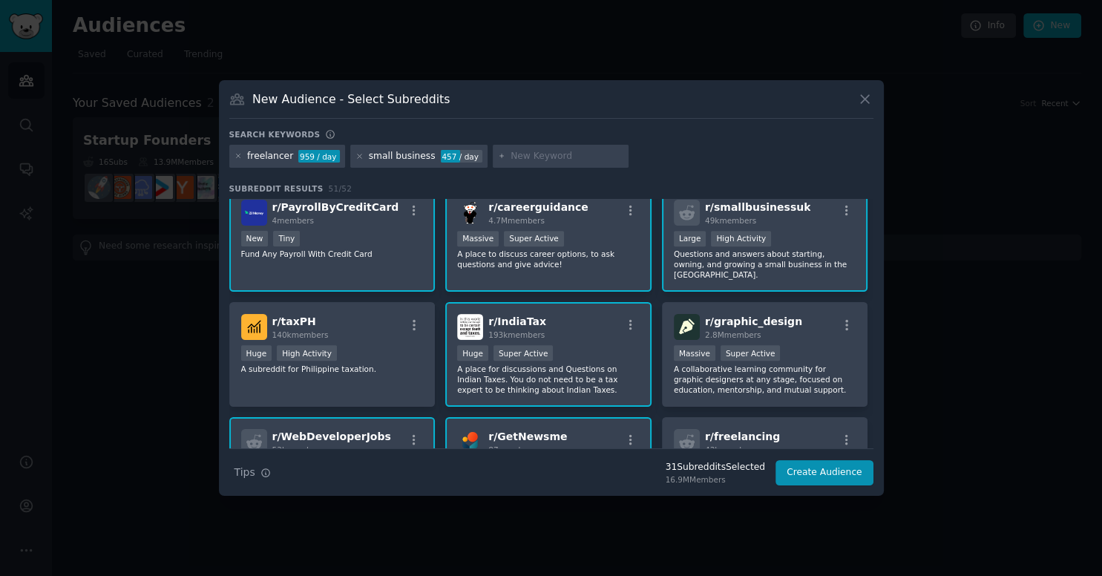
scroll to position [978, 0]
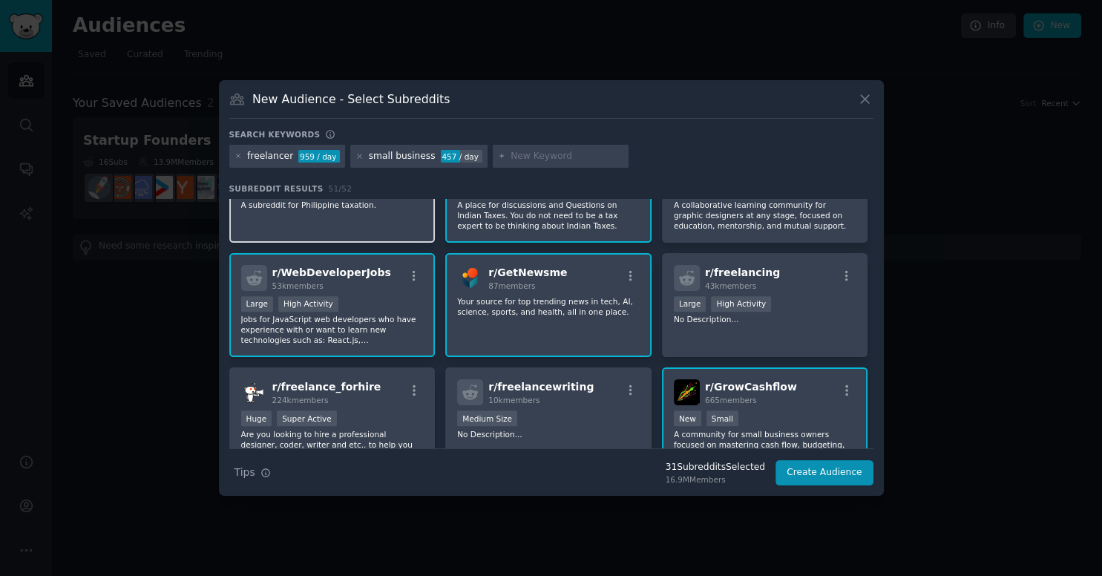
click at [398, 209] on div "r/ taxPH 140k members Huge High Activity A subreddit for Philippine taxation." at bounding box center [332, 190] width 206 height 105
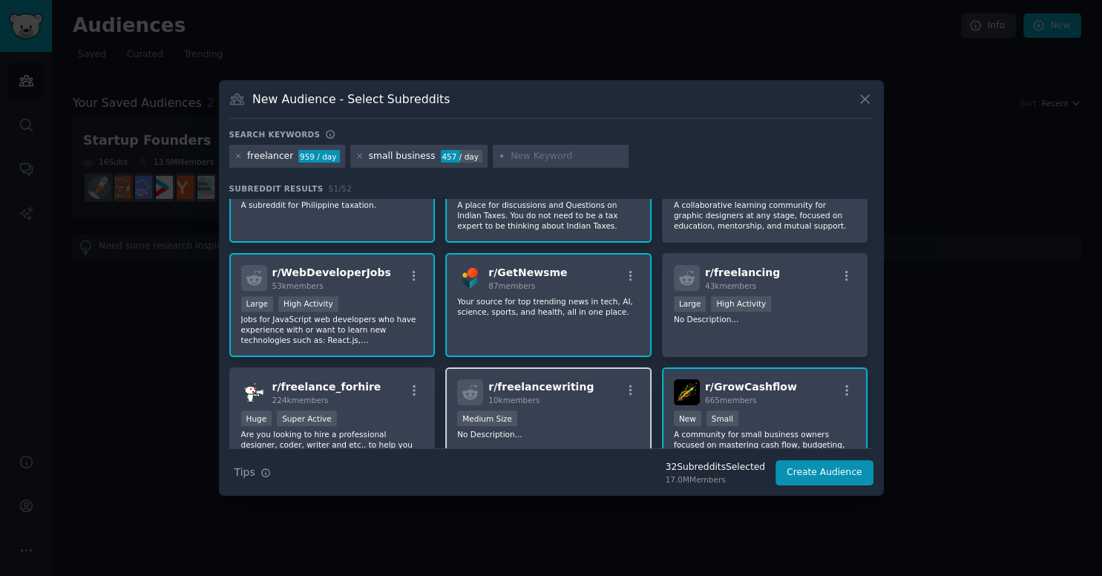
click at [595, 429] on p "No Description..." at bounding box center [548, 434] width 183 height 10
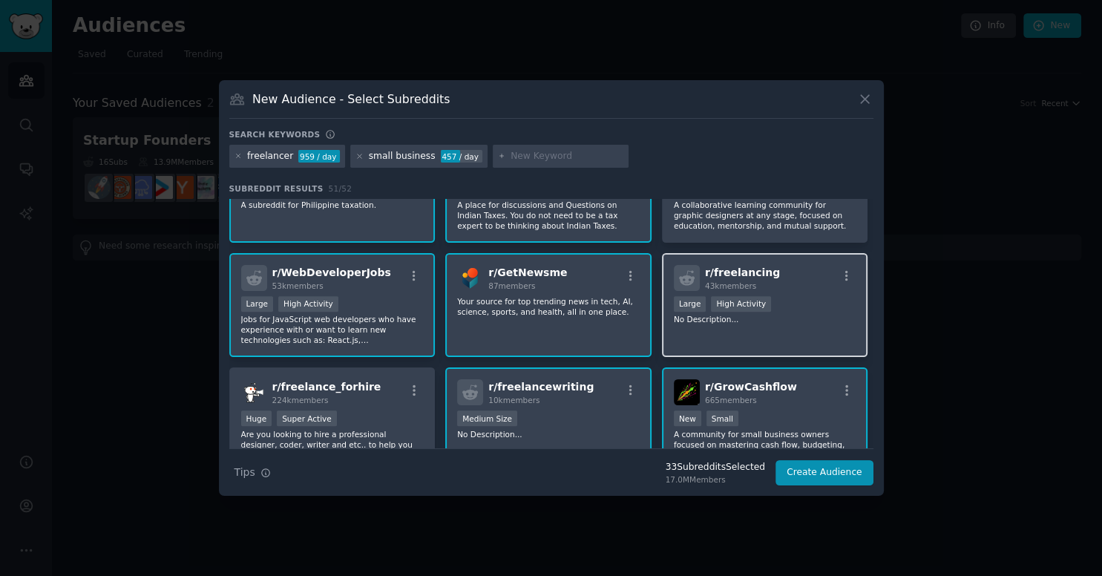
click at [811, 314] on p "No Description..." at bounding box center [765, 319] width 183 height 10
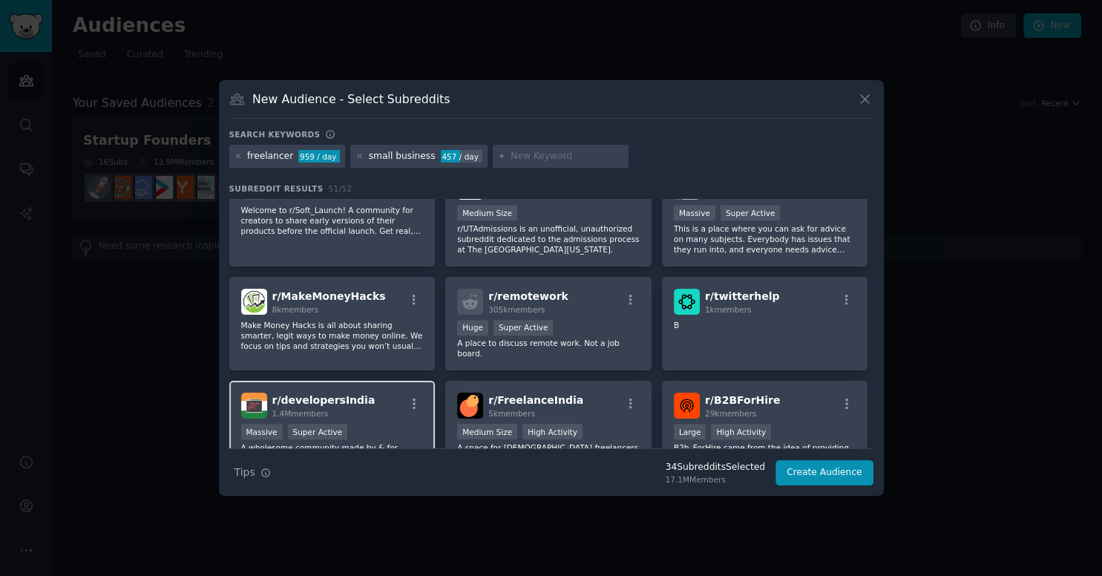
scroll to position [1703, 0]
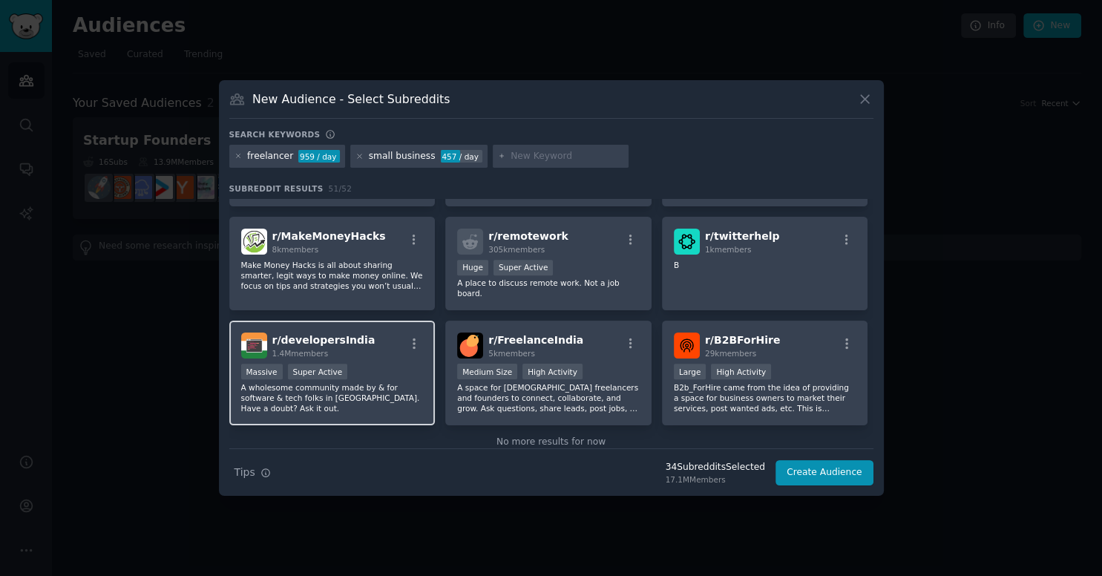
click at [379, 333] on div "r/ developersIndia 1.4M members" at bounding box center [332, 346] width 183 height 26
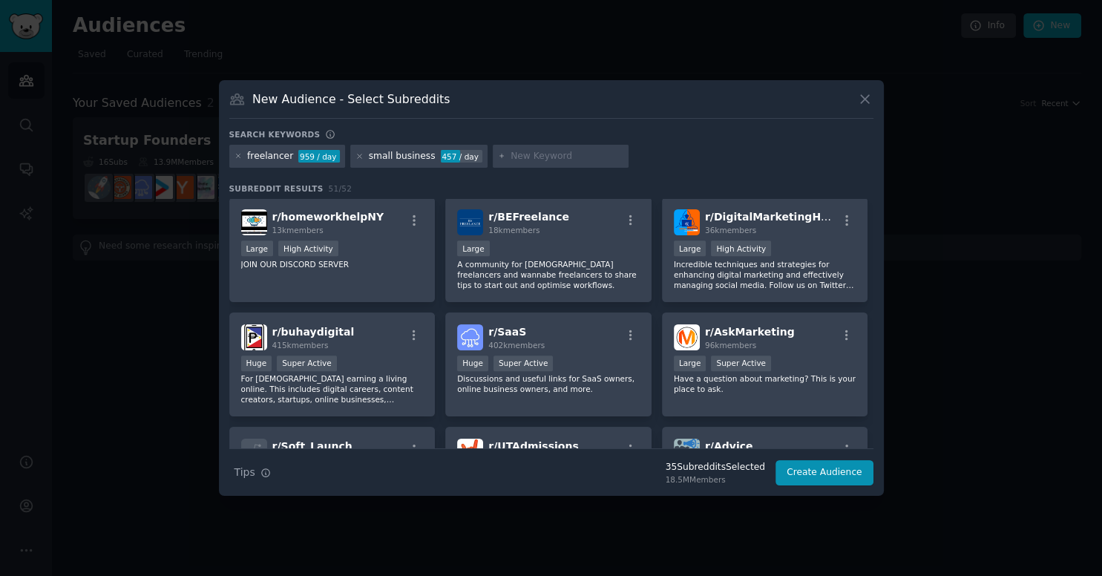
scroll to position [1375, 0]
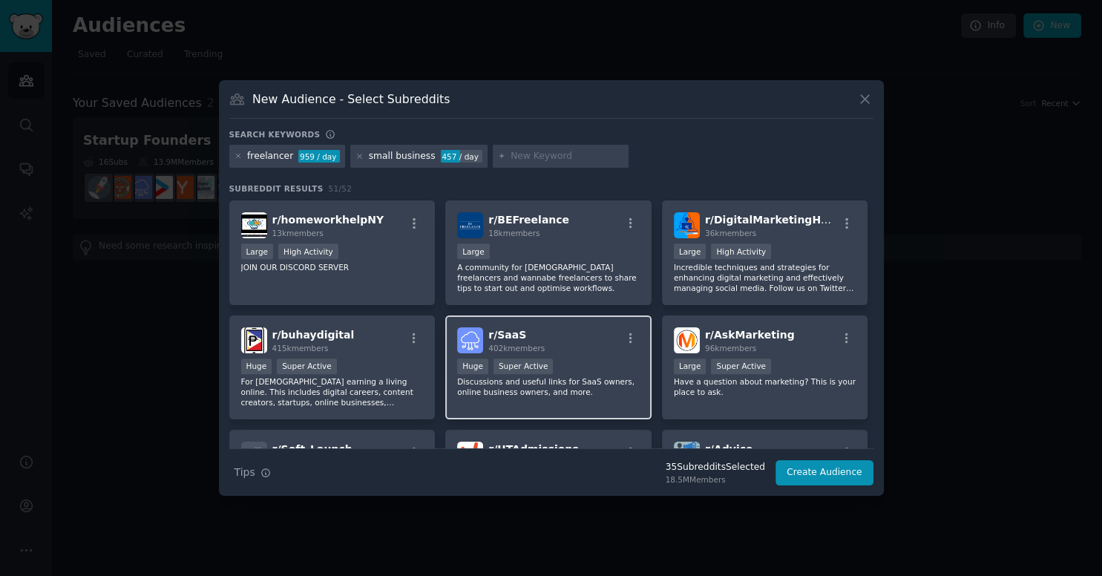
click at [606, 331] on div "r/ SaaS 402k members" at bounding box center [548, 340] width 183 height 26
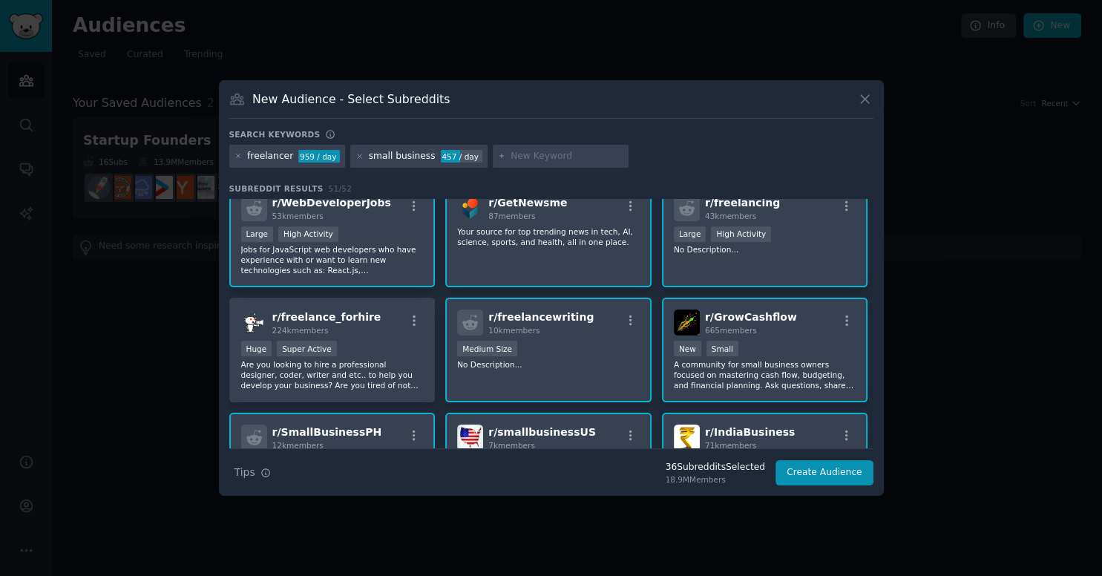
scroll to position [1047, 0]
click at [413, 341] on div "Huge Super Active" at bounding box center [332, 350] width 183 height 19
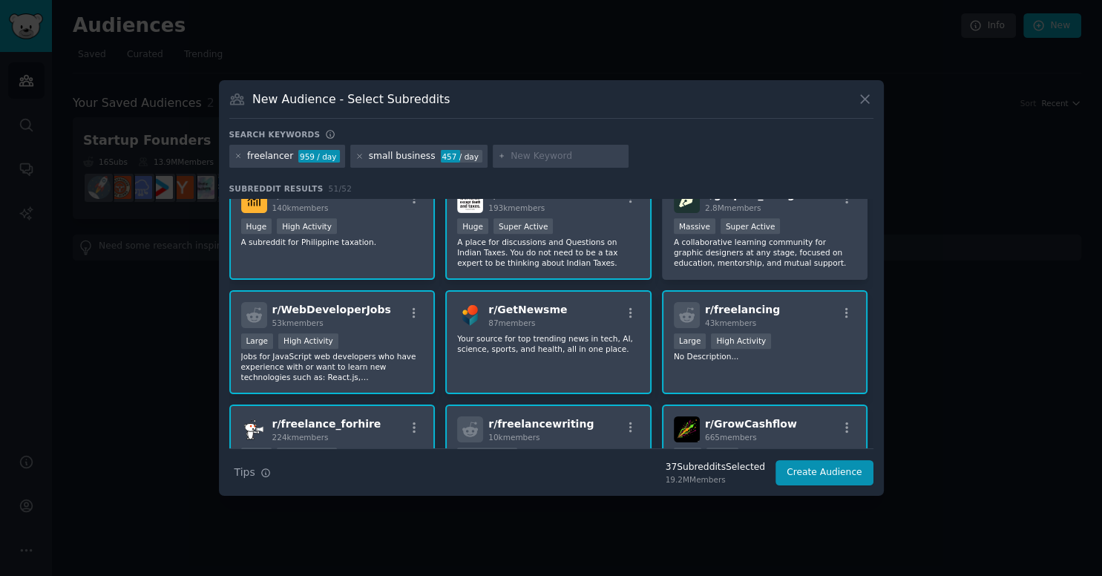
scroll to position [883, 0]
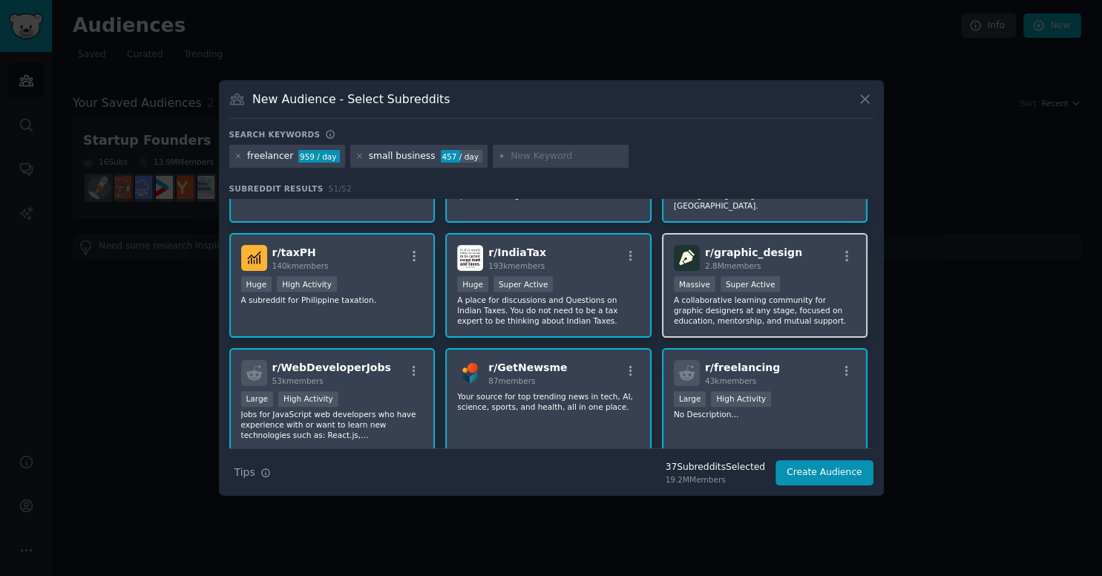
click at [821, 259] on div "r/ graphic_design 2.8M members Massive Super Active A collaborative learning co…" at bounding box center [765, 285] width 206 height 105
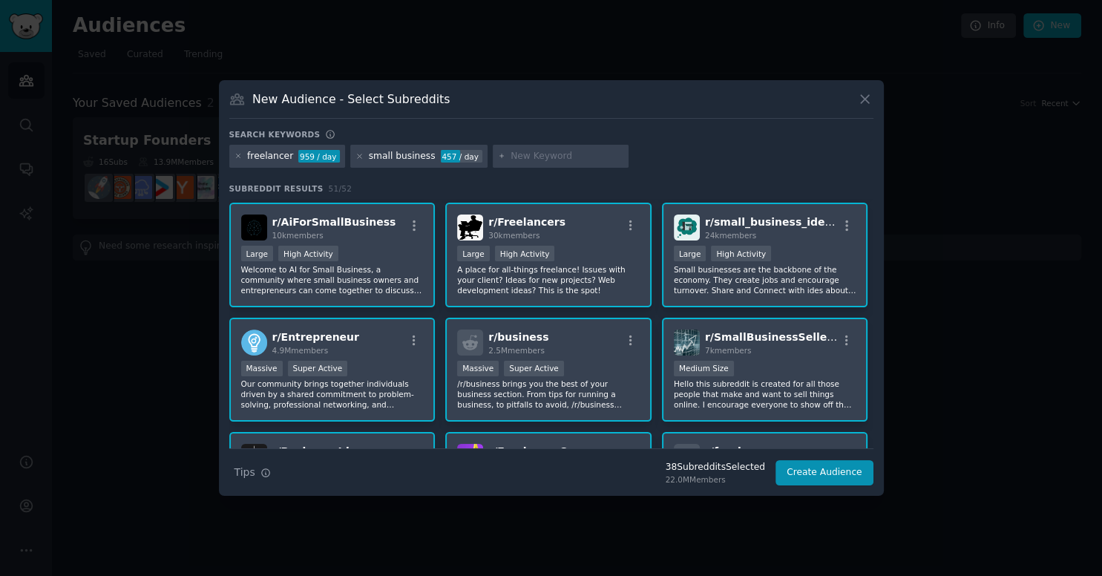
scroll to position [0, 0]
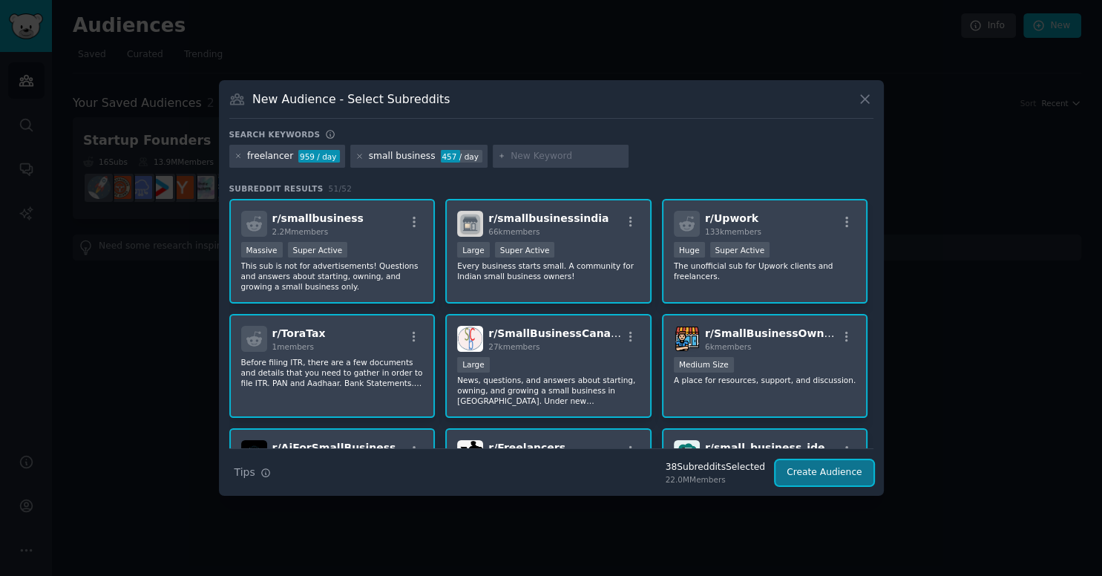
click at [822, 469] on button "Create Audience" at bounding box center [825, 472] width 98 height 25
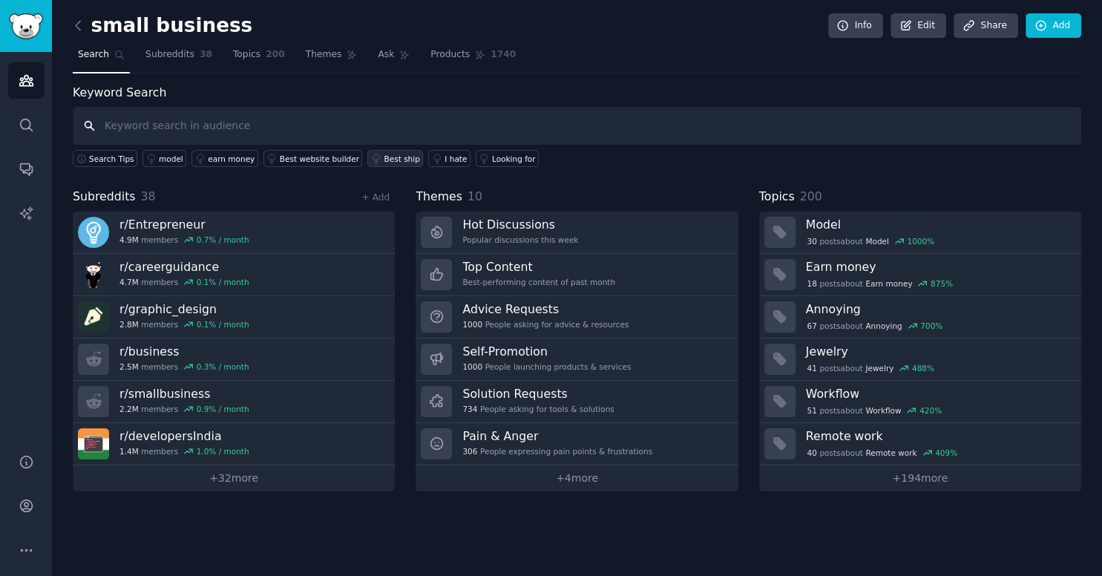
paste input "small business scheduling"
type input "small business scheduling"
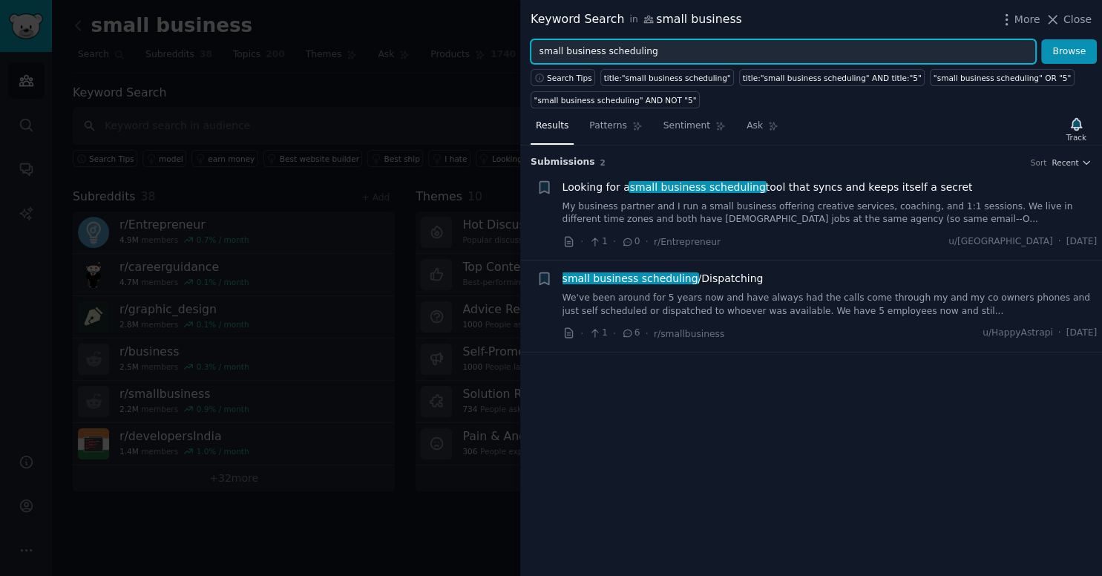
click at [705, 48] on input "small business scheduling" at bounding box center [784, 51] width 506 height 25
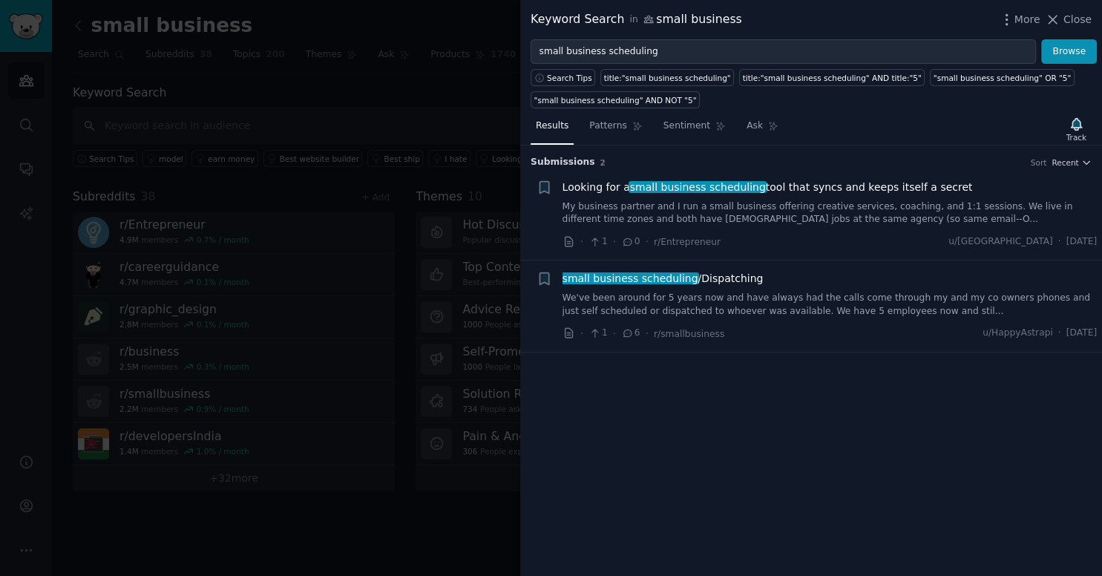
click at [735, 235] on div "· 1 · 0 · r/Entrepreneur u/[GEOGRAPHIC_DATA] · [DATE]" at bounding box center [830, 242] width 535 height 16
click at [736, 223] on link "My business partner and I run a small business offering creative services, coac…" at bounding box center [830, 213] width 535 height 26
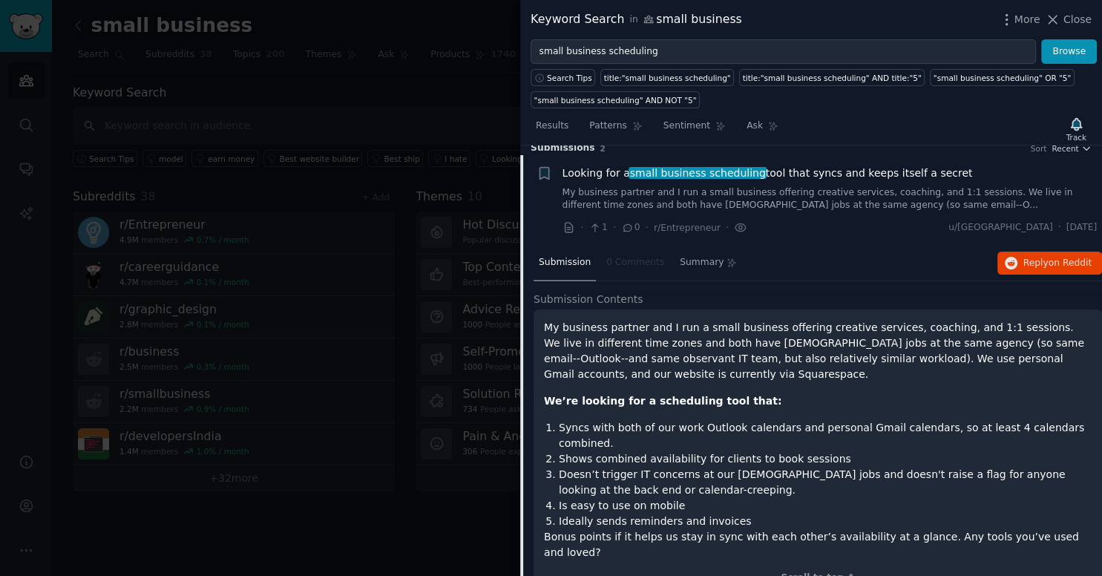
scroll to position [23, 0]
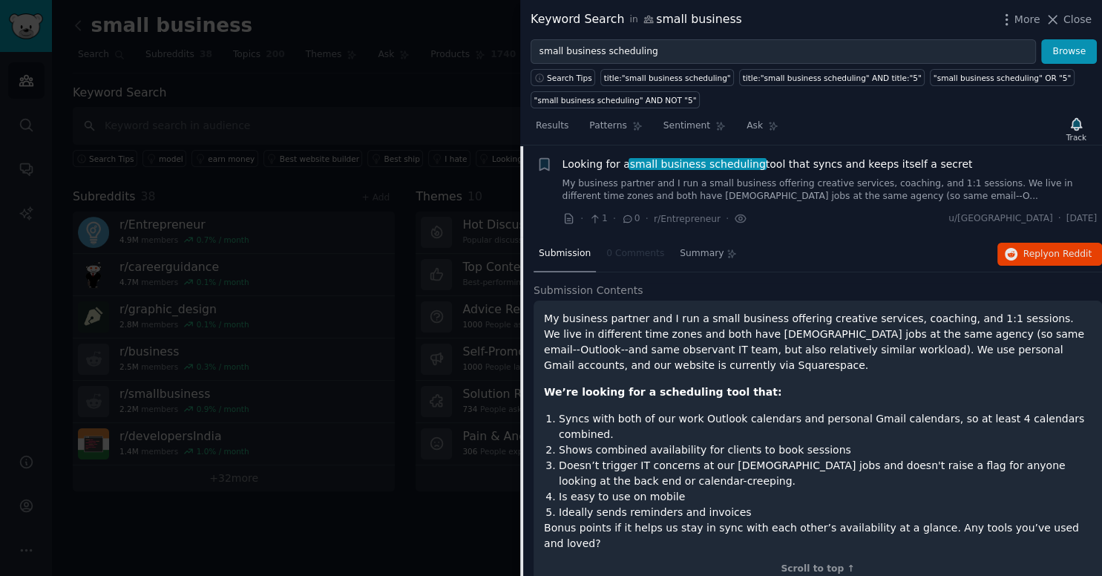
click at [739, 217] on div "· 1 · 0 · r/Entrepreneur · u/[GEOGRAPHIC_DATA] · [DATE]" at bounding box center [830, 219] width 535 height 16
click at [747, 197] on link "My business partner and I run a small business offering creative services, coac…" at bounding box center [830, 190] width 535 height 26
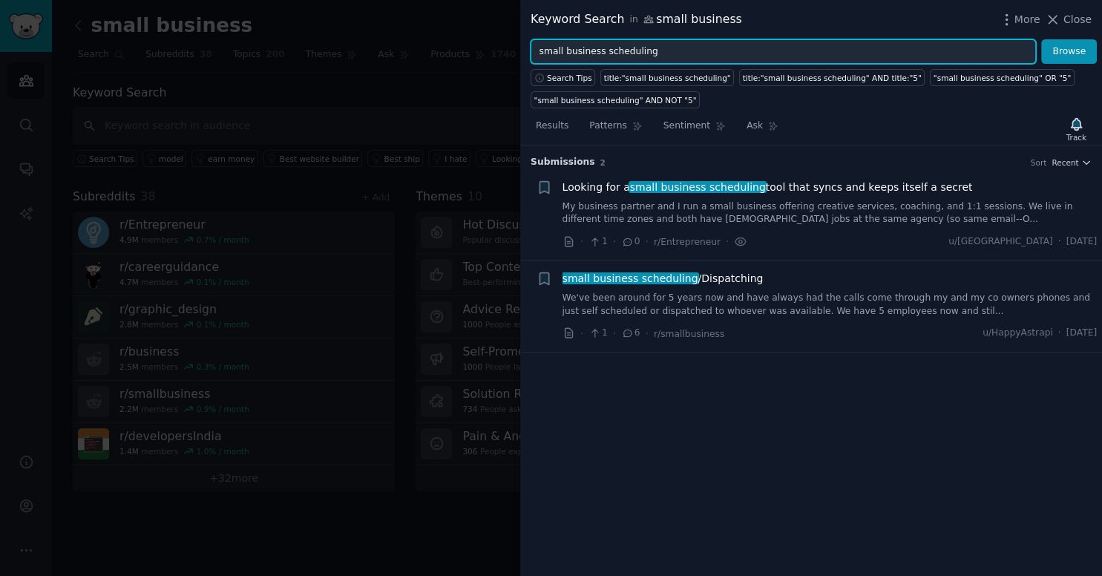
click at [689, 55] on input "small business scheduling" at bounding box center [784, 51] width 506 height 25
paste input "client onboarding chaos"
click at [1041, 39] on button "Browse" at bounding box center [1069, 51] width 56 height 25
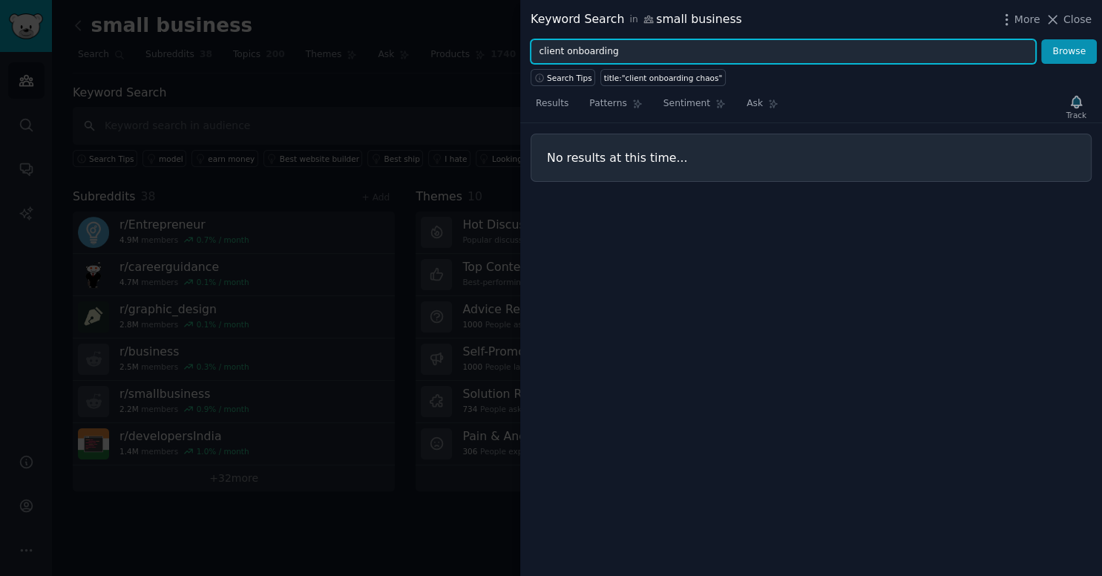
type input "client onboarding"
click at [1041, 39] on button "Browse" at bounding box center [1069, 51] width 56 height 25
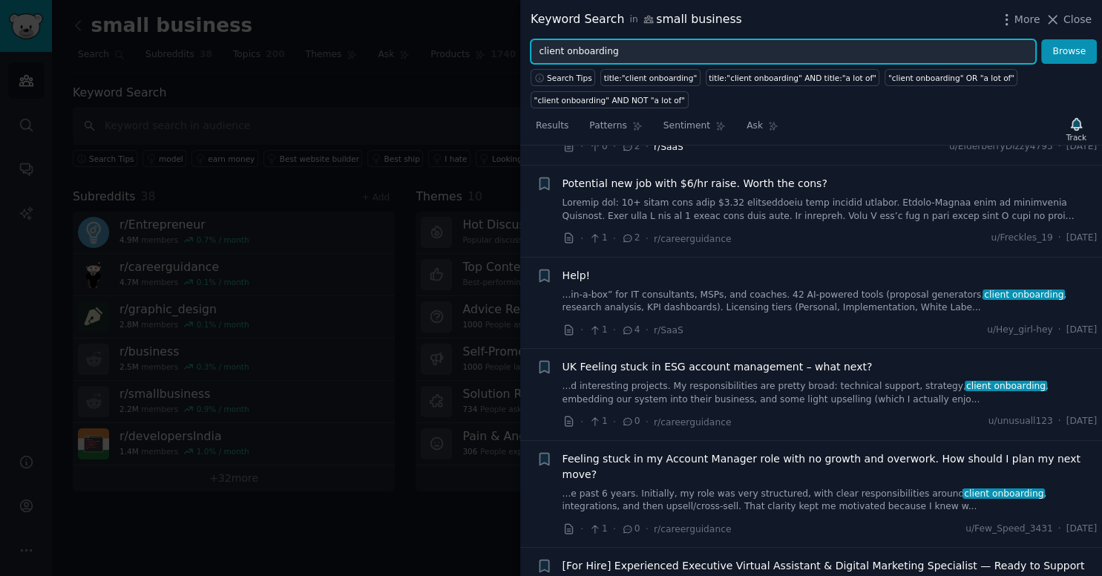
scroll to position [327, 0]
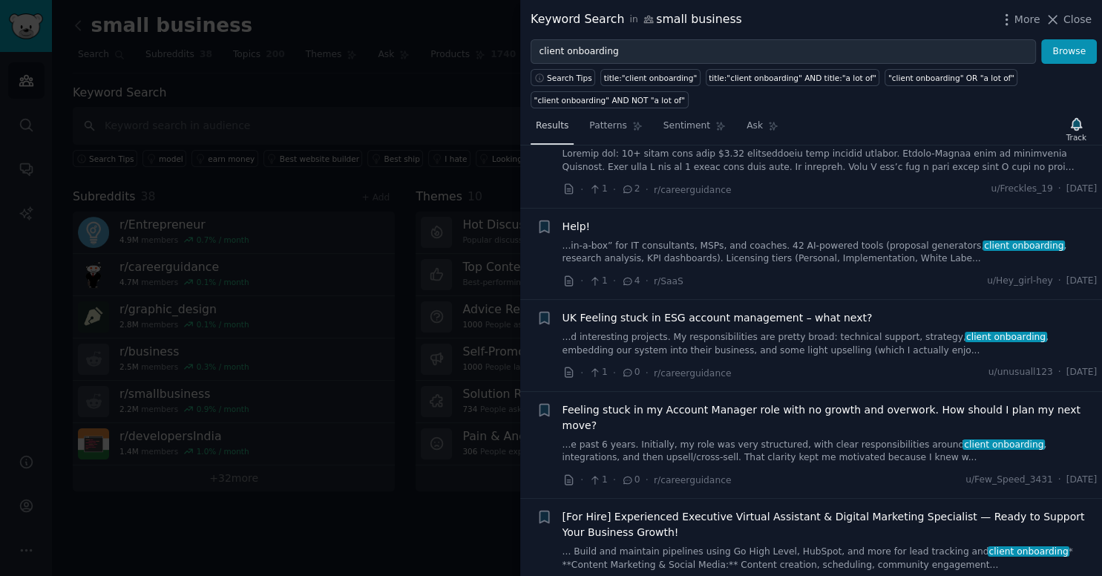
click at [550, 124] on span "Results" at bounding box center [552, 126] width 33 height 13
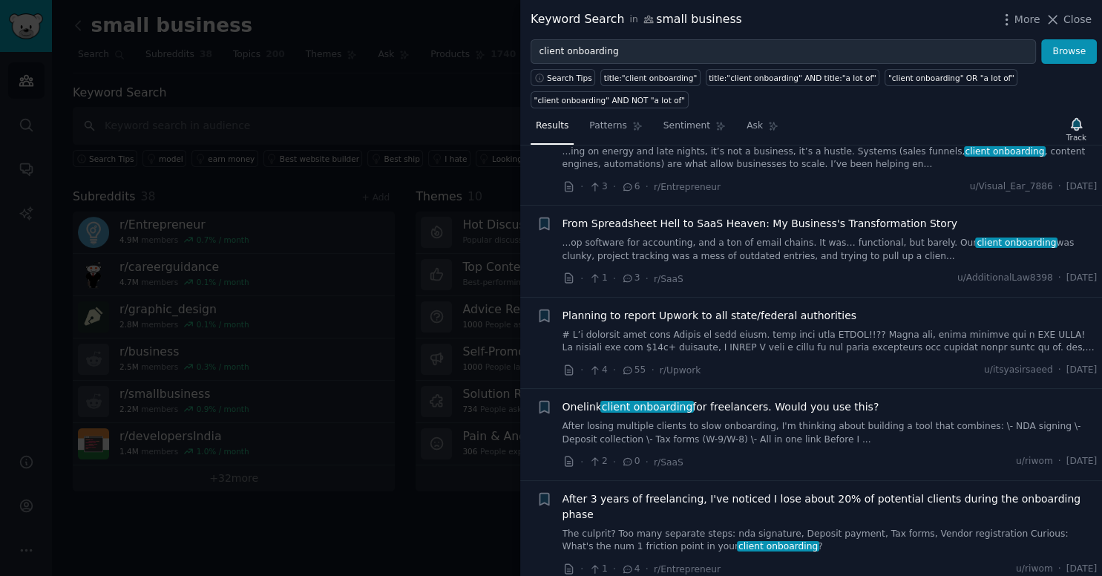
scroll to position [983, 0]
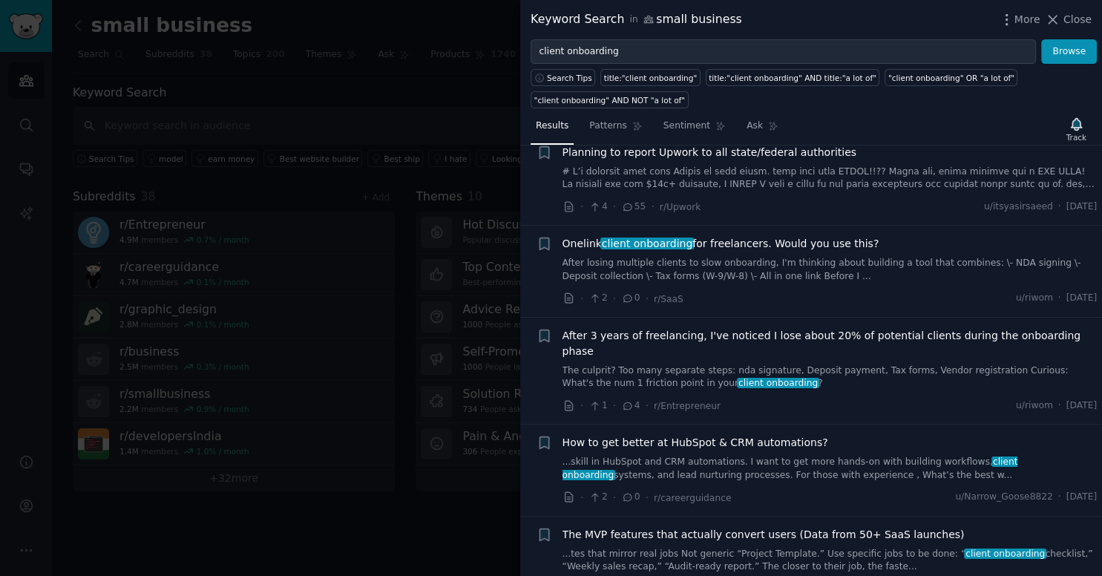
click at [413, 325] on div at bounding box center [551, 288] width 1102 height 576
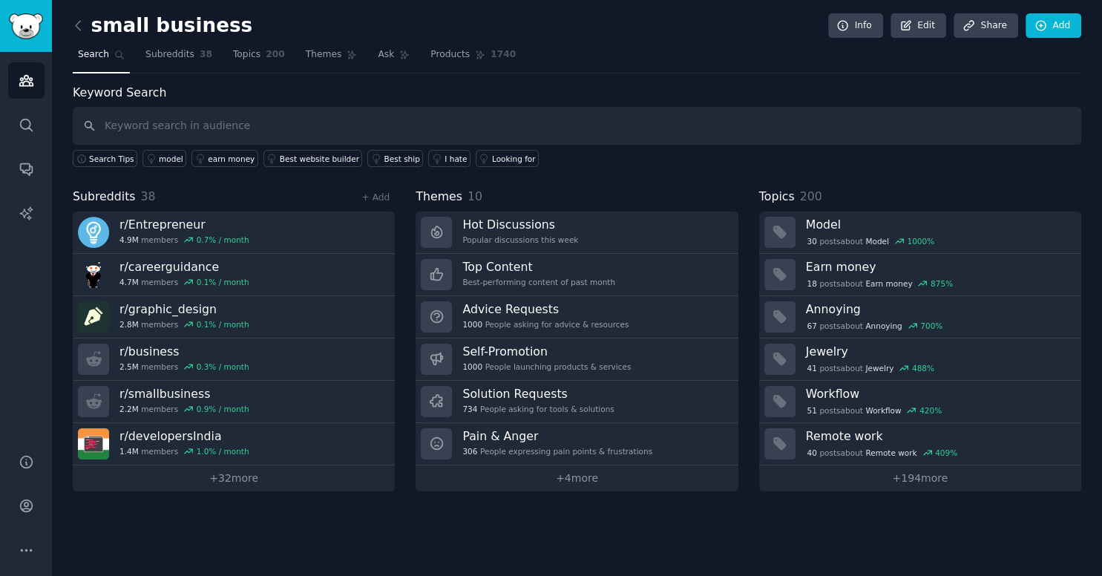
click at [275, 56] on nav "Search Subreddits 38 Topics 200 Themes Ask Products 1740" at bounding box center [577, 58] width 1009 height 30
click at [306, 60] on span "Themes" at bounding box center [324, 54] width 36 height 13
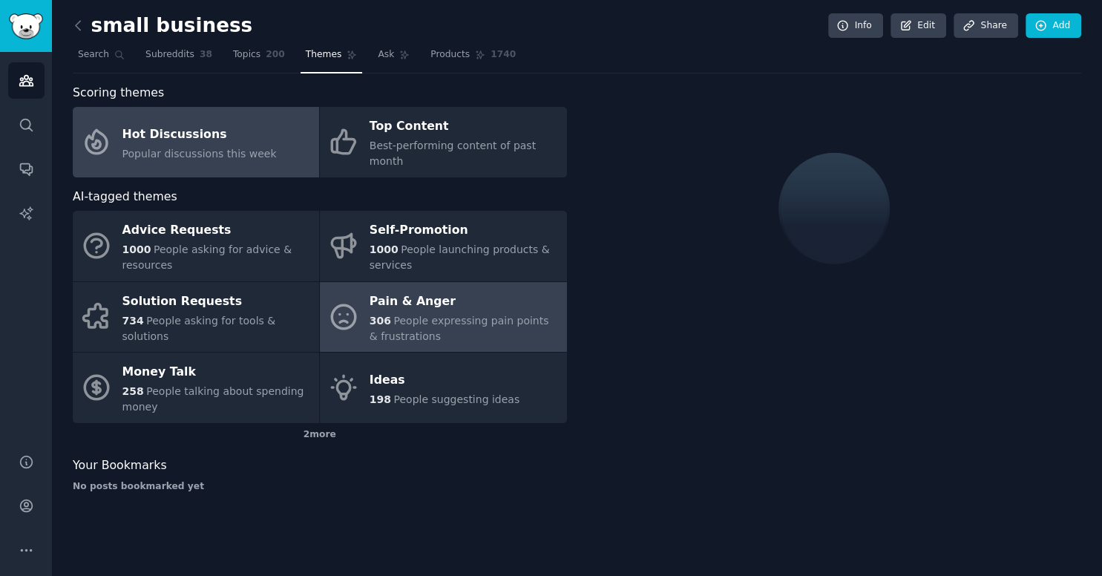
click at [385, 315] on span "306" at bounding box center [381, 321] width 22 height 12
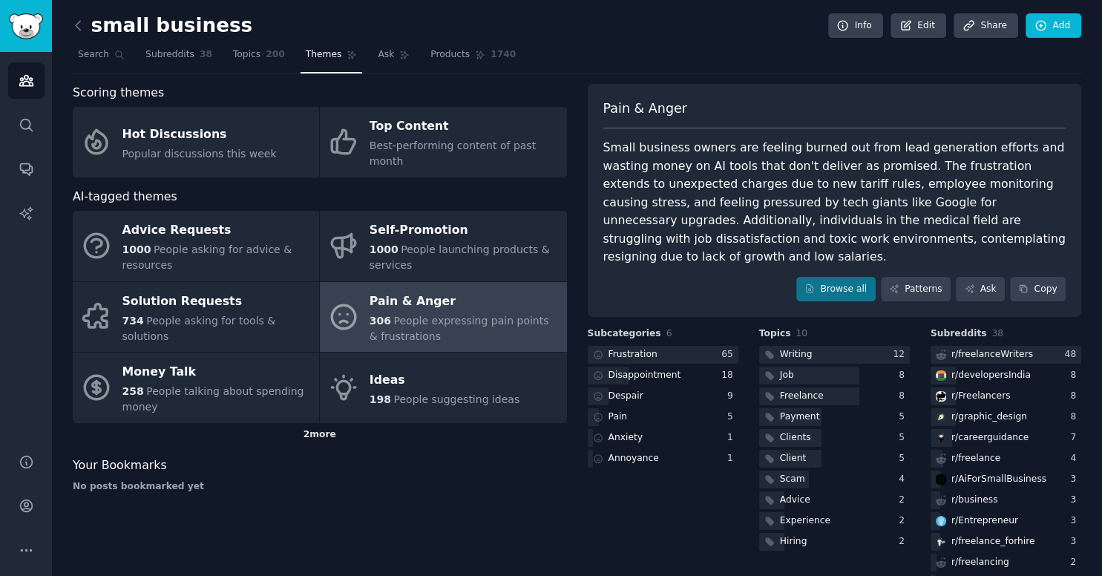
click at [324, 423] on div "2 more" at bounding box center [320, 435] width 494 height 24
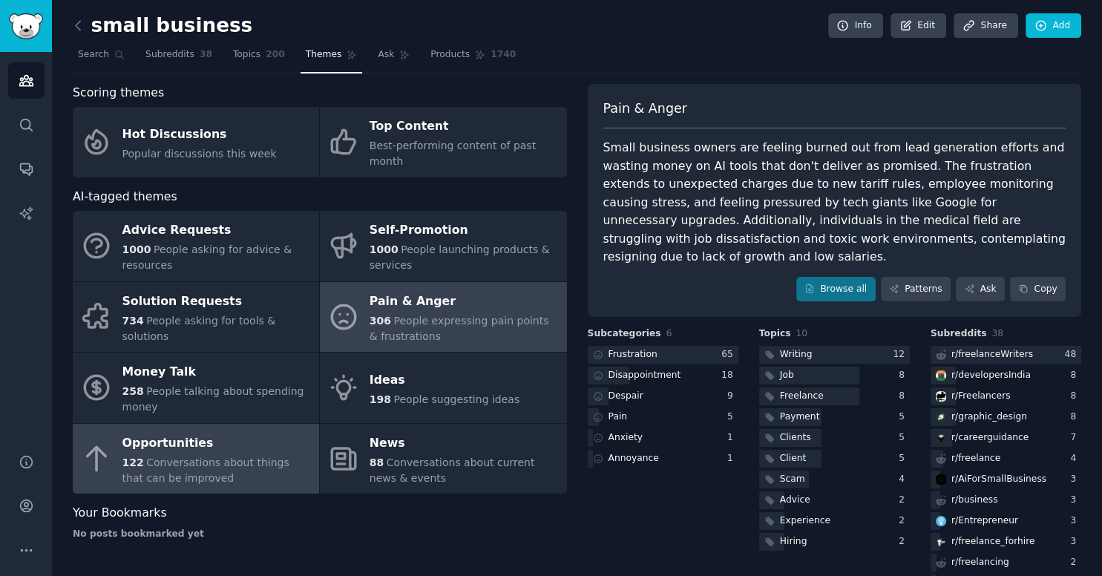
click at [274, 432] on div "Opportunities" at bounding box center [216, 443] width 189 height 24
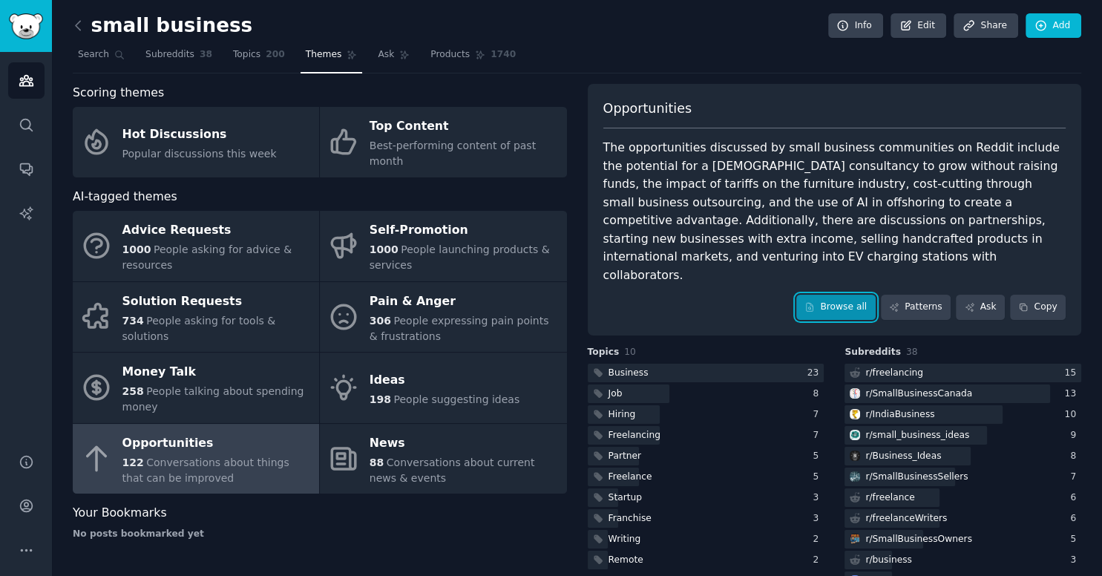
click at [845, 295] on link "Browse all" at bounding box center [836, 307] width 79 height 25
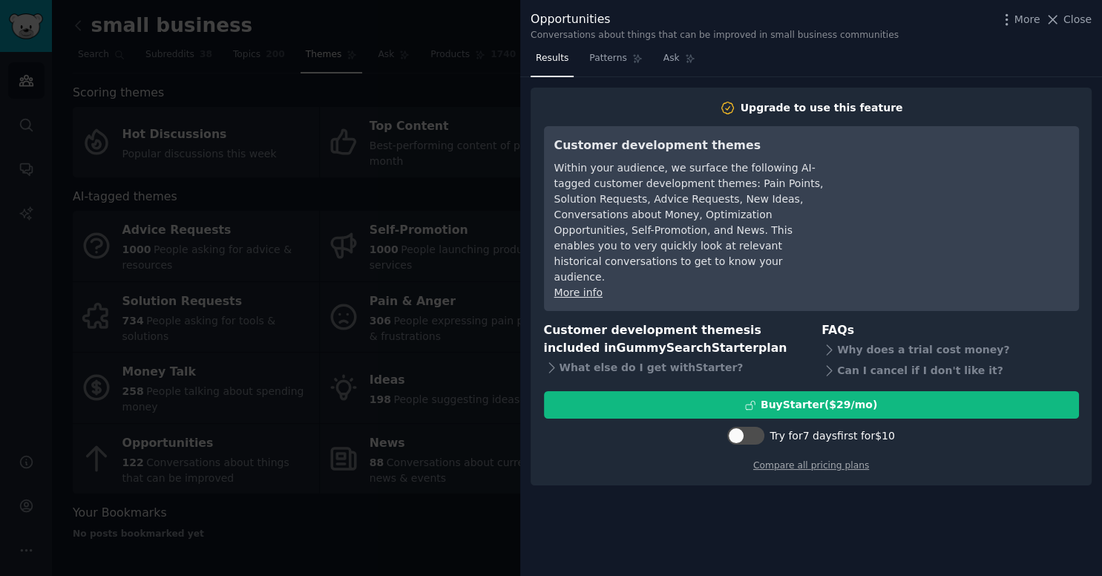
click at [399, 242] on div at bounding box center [551, 288] width 1102 height 576
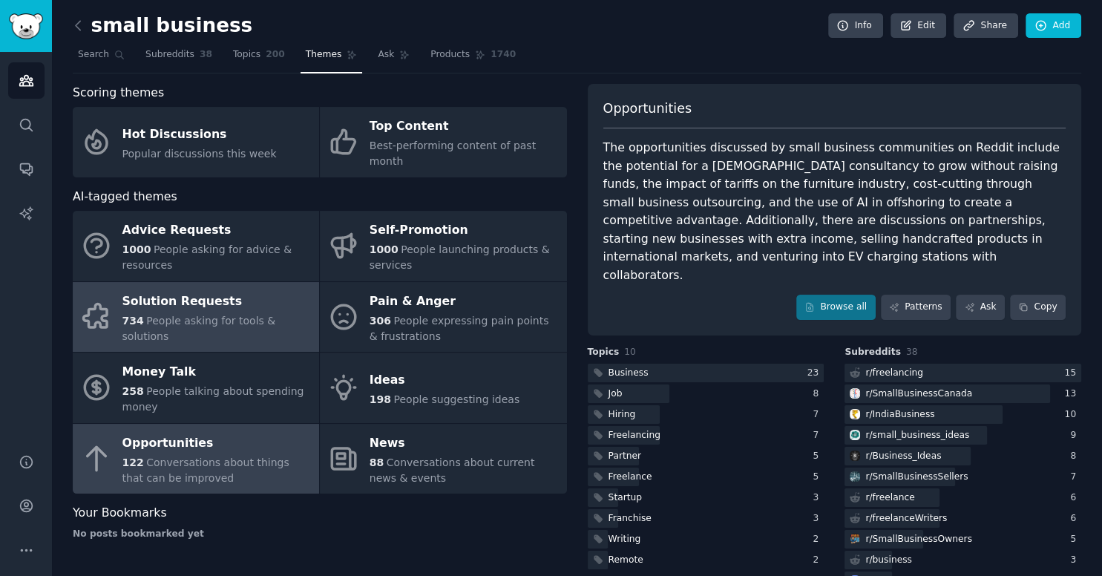
click at [276, 315] on span "People asking for tools & solutions" at bounding box center [199, 328] width 154 height 27
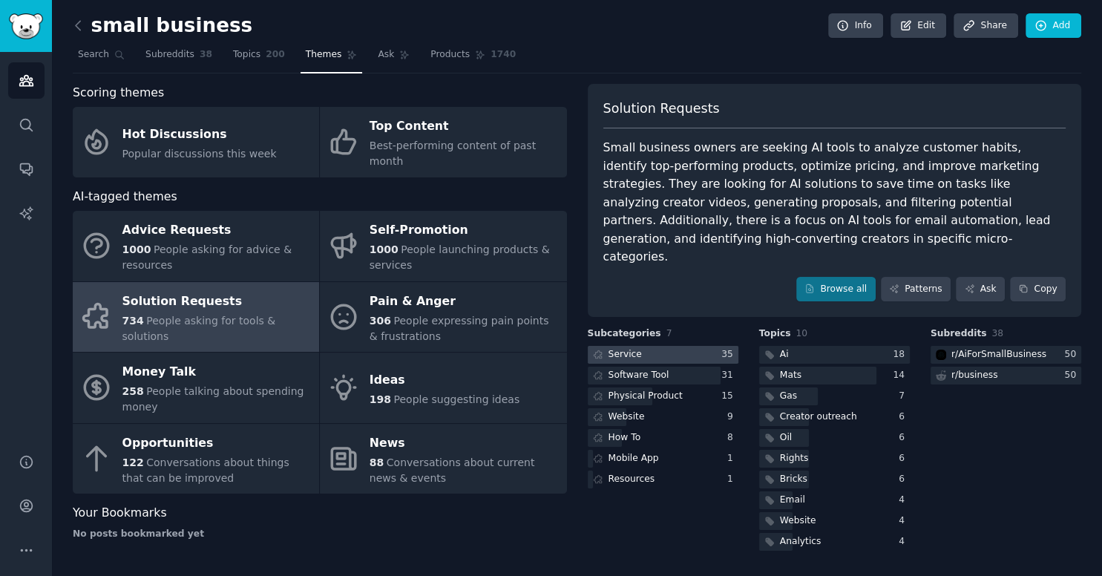
click at [687, 346] on div at bounding box center [663, 355] width 151 height 19
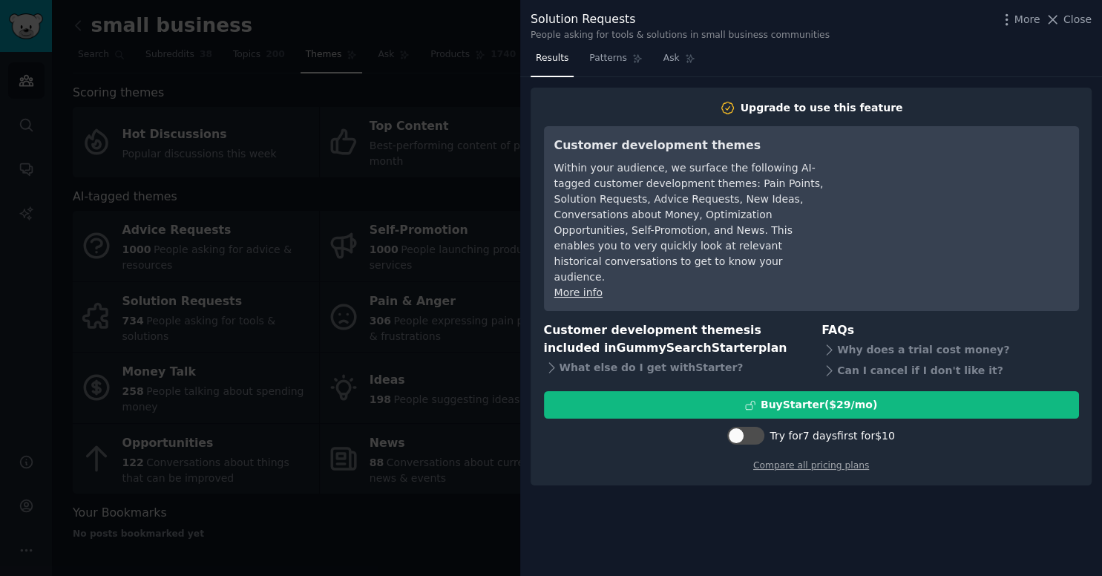
click at [456, 297] on div at bounding box center [551, 288] width 1102 height 576
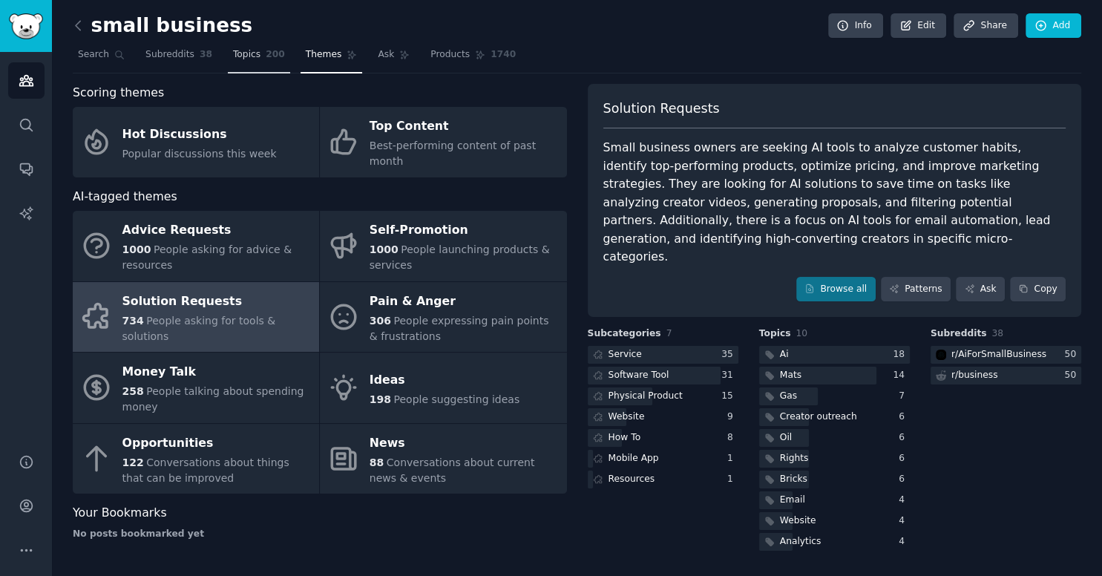
click at [236, 45] on link "Topics 200" at bounding box center [259, 58] width 62 height 30
click at [237, 45] on link "Topics 200" at bounding box center [259, 58] width 62 height 30
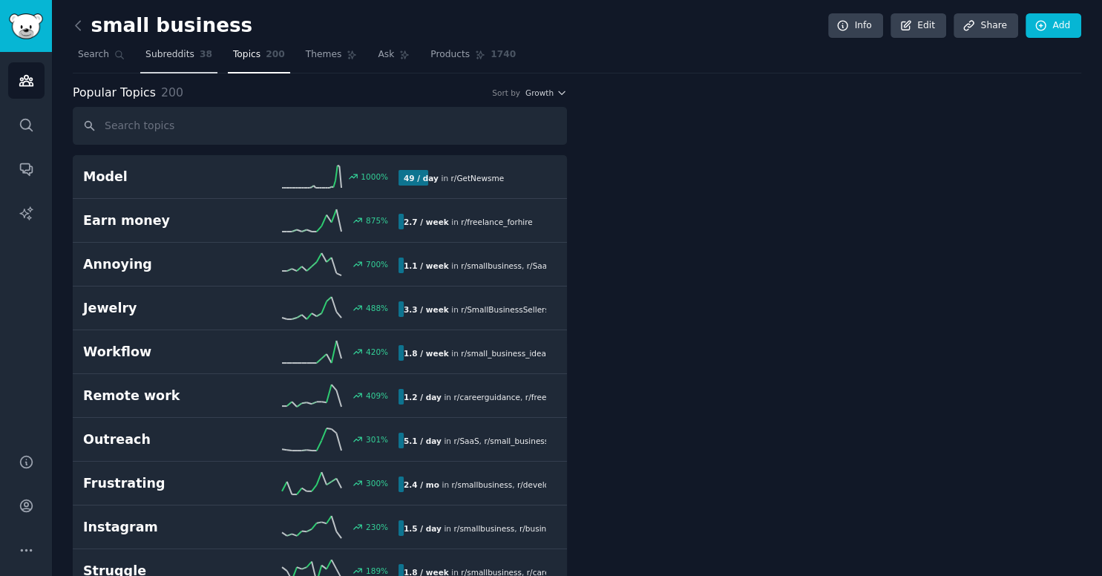
click at [162, 57] on span "Subreddits" at bounding box center [169, 54] width 49 height 13
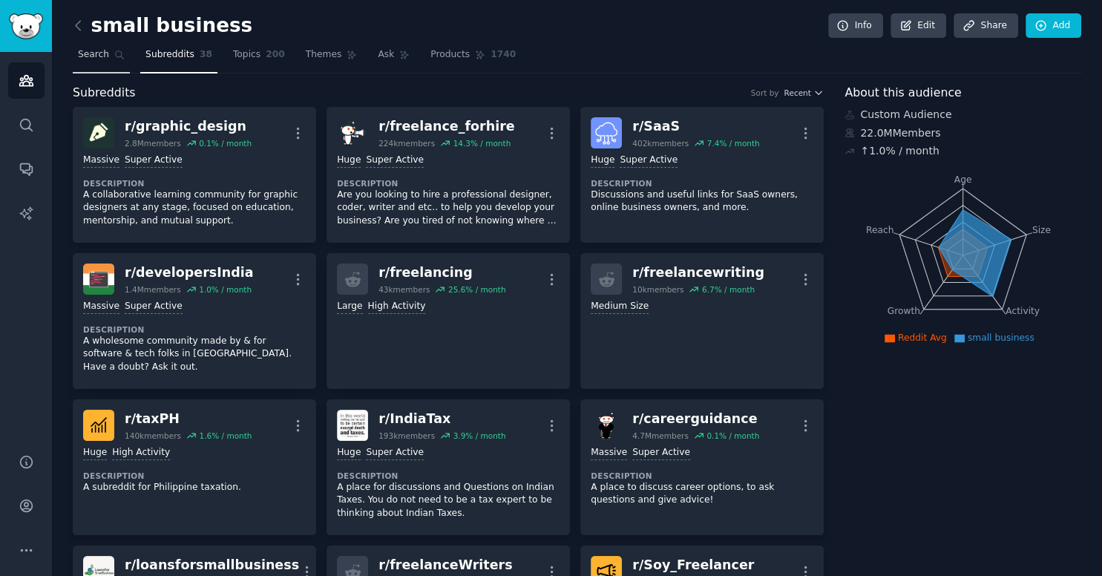
click at [104, 50] on span "Search" at bounding box center [93, 54] width 31 height 13
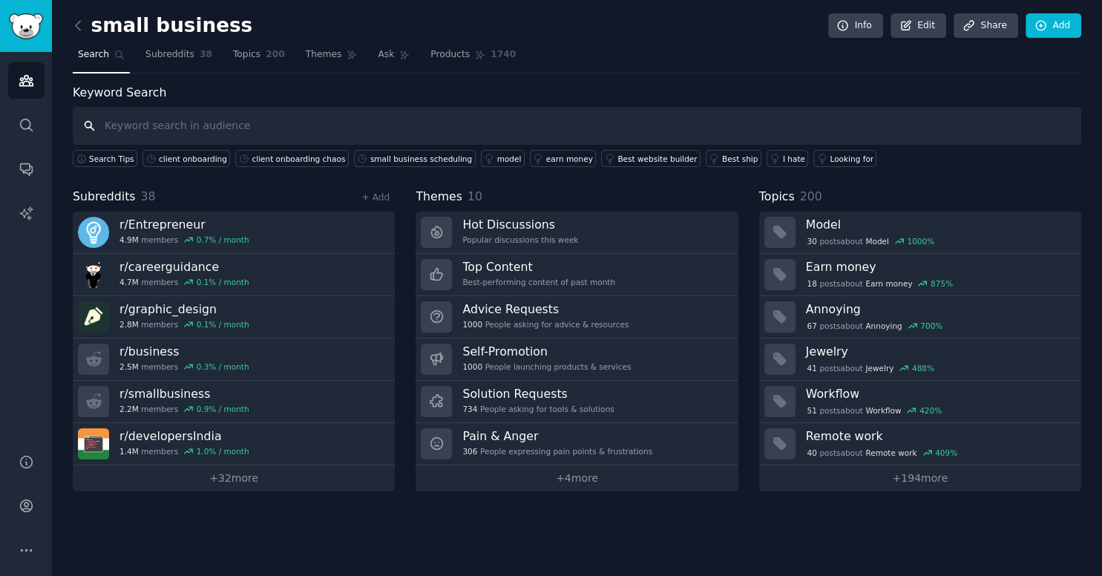
paste input "freelancer invoicing"
type input "freelancer invoicing"
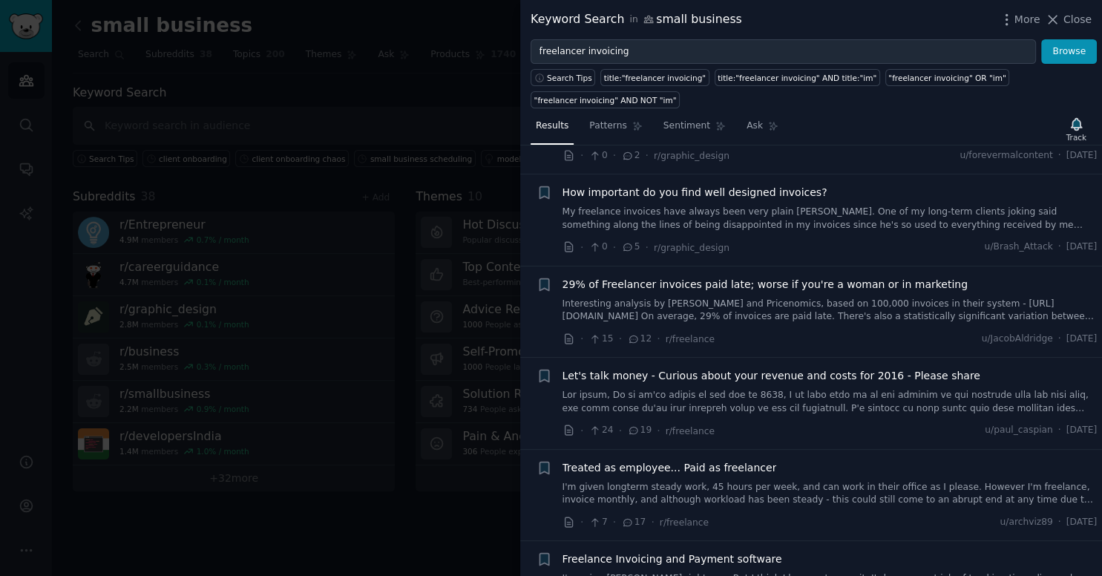
scroll to position [938, 0]
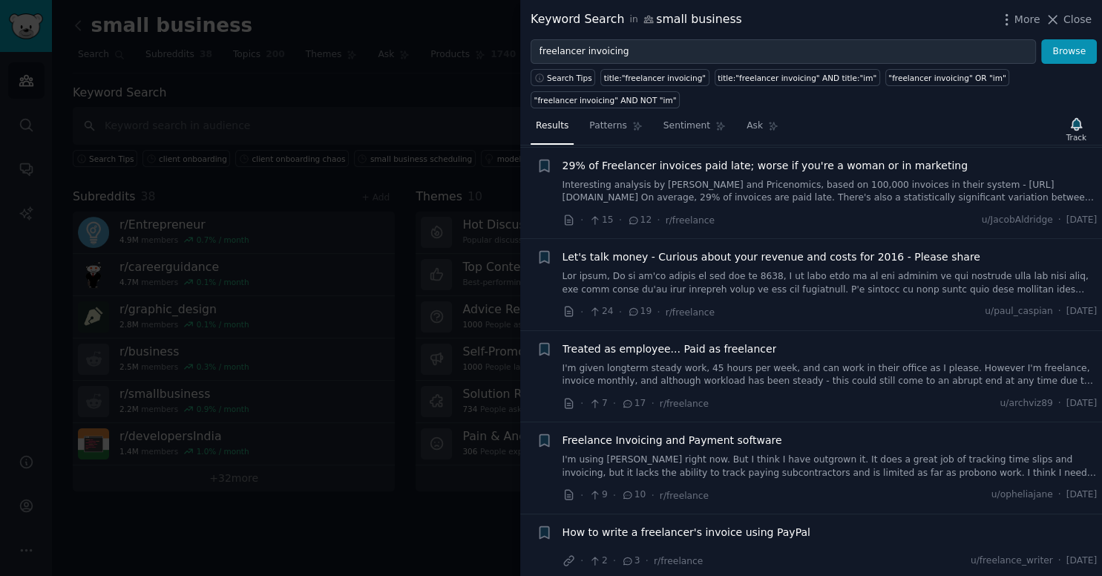
click at [431, 147] on div at bounding box center [551, 288] width 1102 height 576
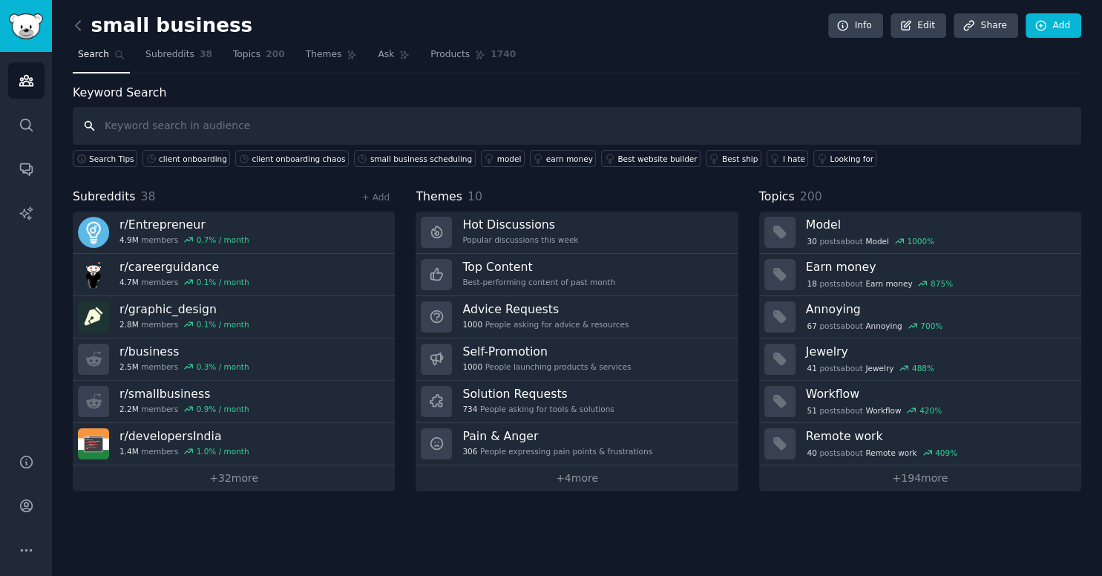
click at [408, 123] on input "text" at bounding box center [577, 126] width 1009 height 38
paste input "lead qualification manual"
type input "lead qualification manual"
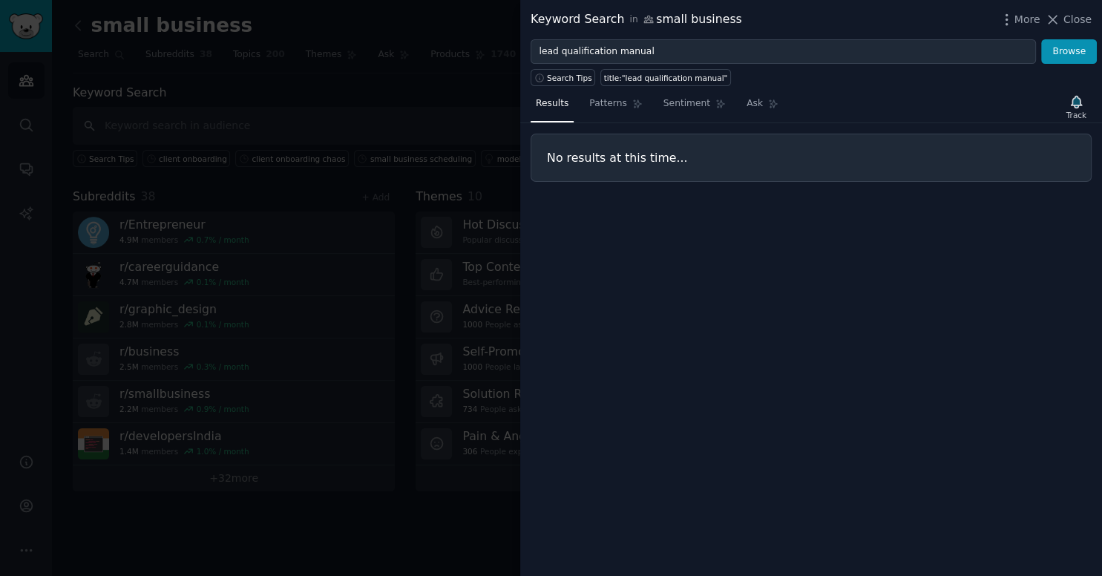
click at [699, 38] on div "Keyword Search in small business More Close" at bounding box center [811, 19] width 582 height 39
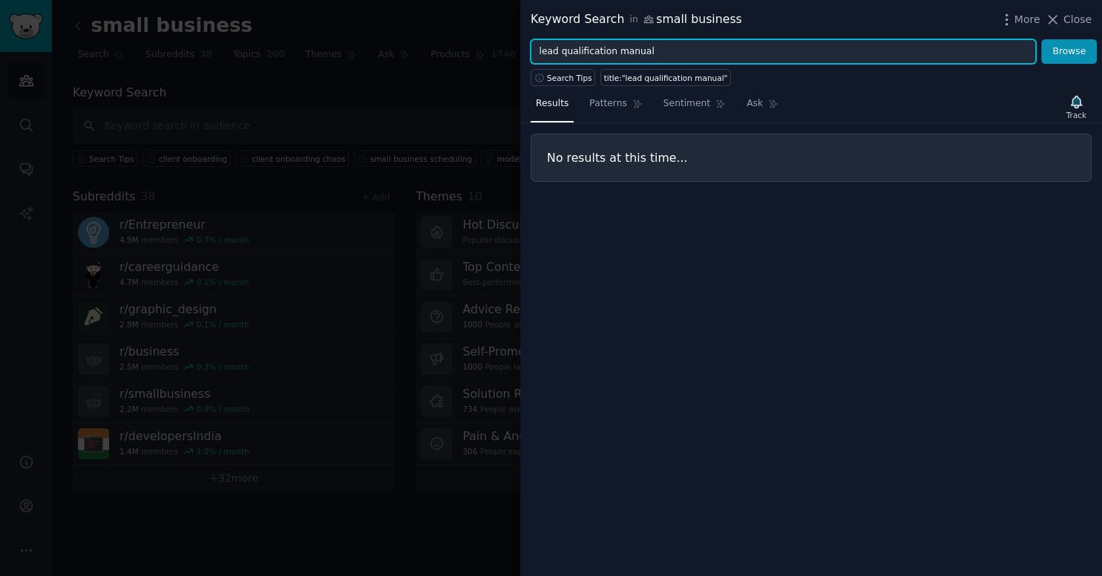
click at [702, 43] on input "lead qualification manual" at bounding box center [784, 51] width 506 height 25
type input "lead qualification"
click at [1041, 39] on button "Browse" at bounding box center [1069, 51] width 56 height 25
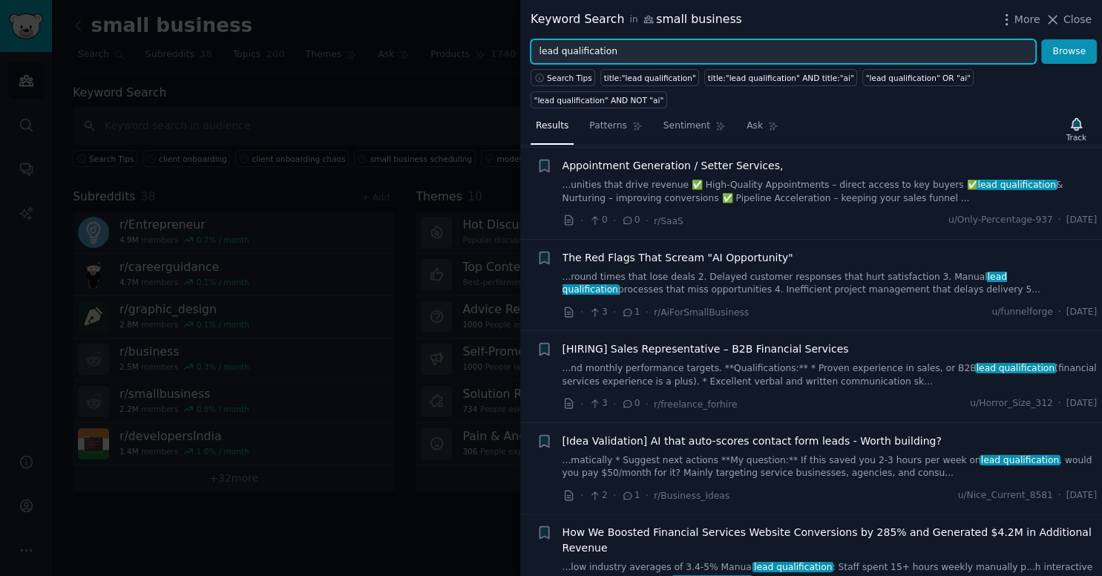
scroll to position [163, 0]
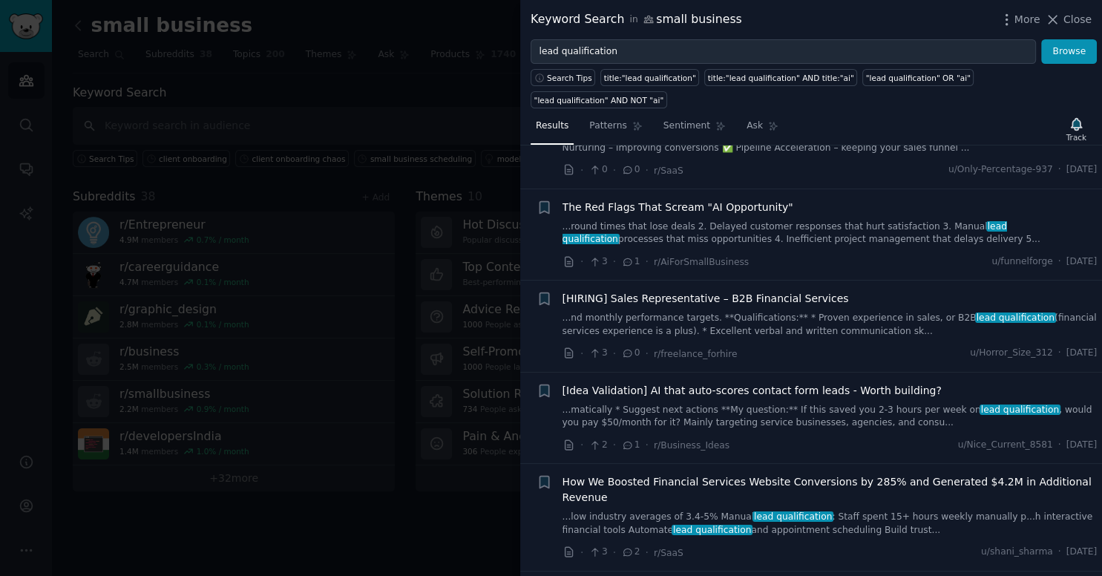
click at [644, 220] on link "...round times that lose deals 2. Delayed customer responses that hurt satisfac…" at bounding box center [830, 233] width 535 height 26
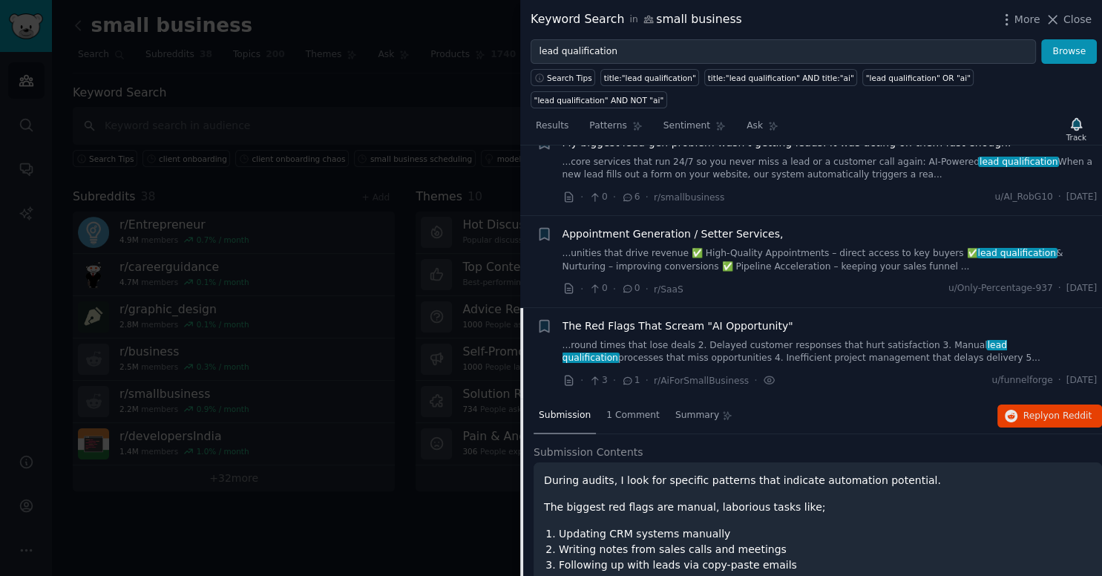
scroll to position [42, 0]
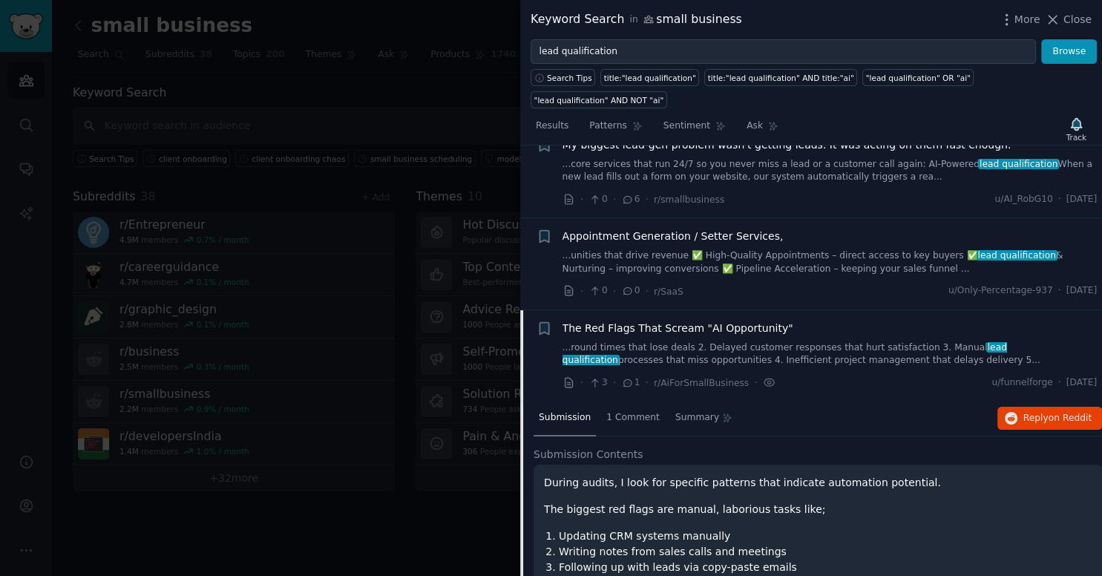
drag, startPoint x: 702, startPoint y: 278, endPoint x: 699, endPoint y: 254, distance: 24.0
click at [701, 260] on li "+ Appointment Generation / Setter Services, ...unities that drive revenue ✅ Hig…" at bounding box center [811, 263] width 582 height 91
click at [714, 321] on span "The Red Flags That Scream "AI Opportunity"" at bounding box center [678, 329] width 231 height 16
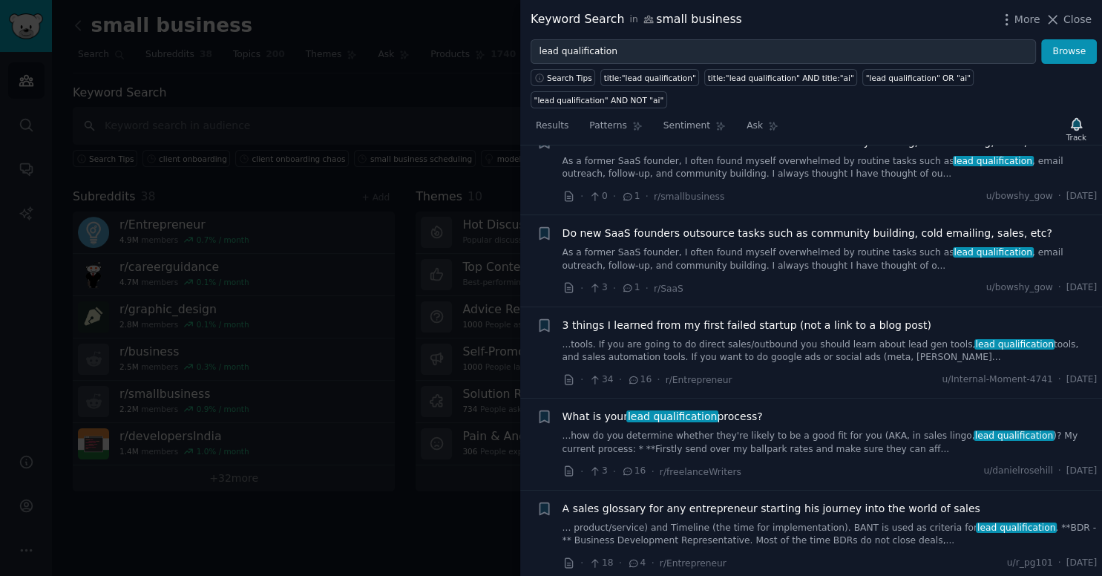
scroll to position [8837, 0]
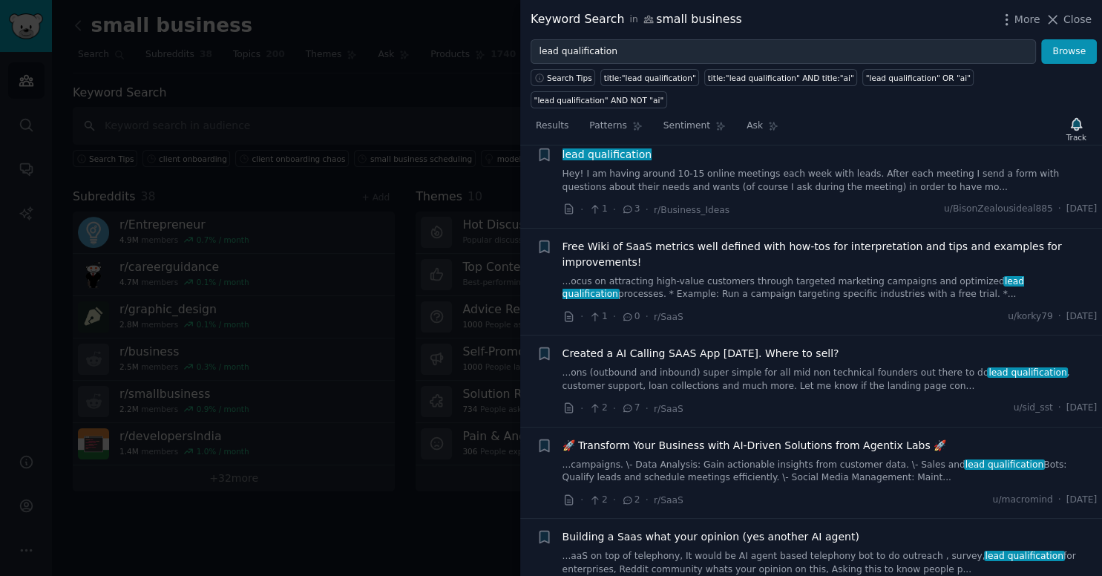
click at [447, 494] on div at bounding box center [551, 288] width 1102 height 576
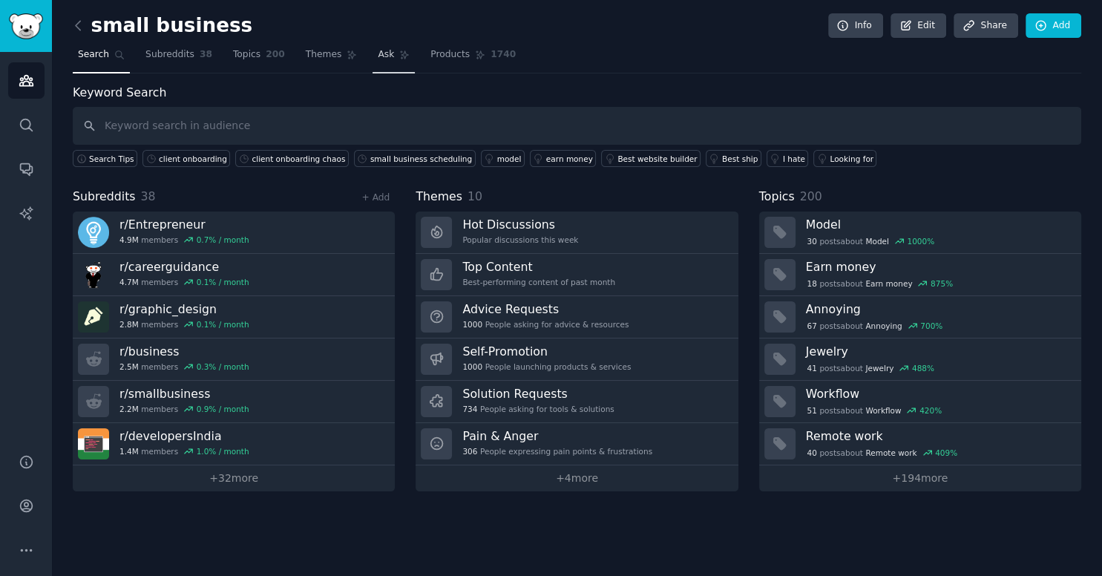
click at [378, 58] on span "Ask" at bounding box center [386, 54] width 16 height 13
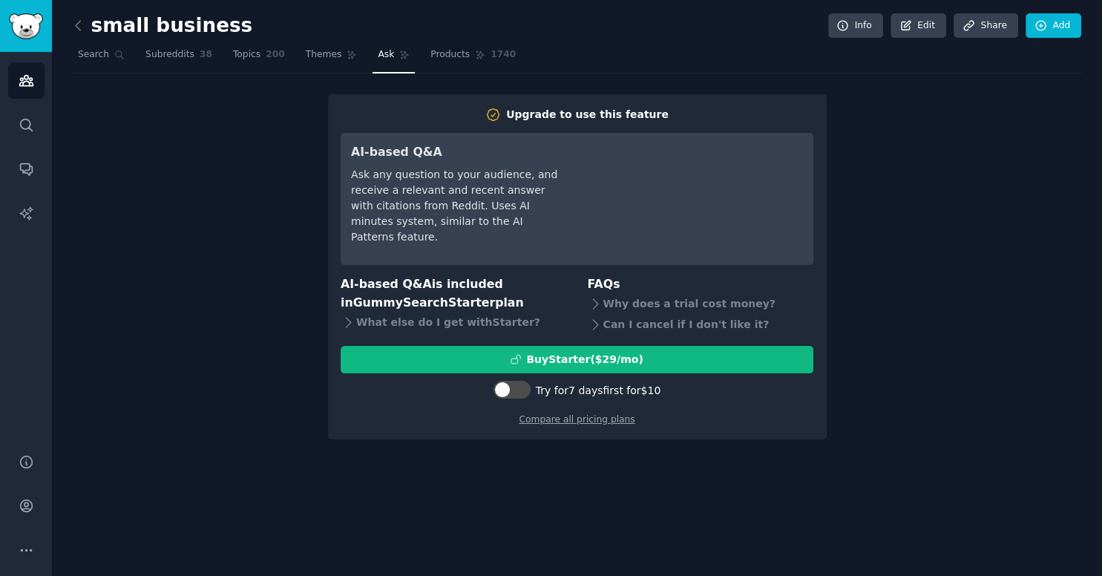
click at [149, 231] on div "Upgrade to use this feature AI-based Q&A Ask any question to your audience, and…" at bounding box center [577, 267] width 1009 height 346
drag, startPoint x: 246, startPoint y: 56, endPoint x: 318, endPoint y: 52, distance: 71.4
click at [248, 56] on link "Topics 200" at bounding box center [259, 58] width 62 height 30
click at [318, 52] on span "Themes" at bounding box center [324, 54] width 36 height 13
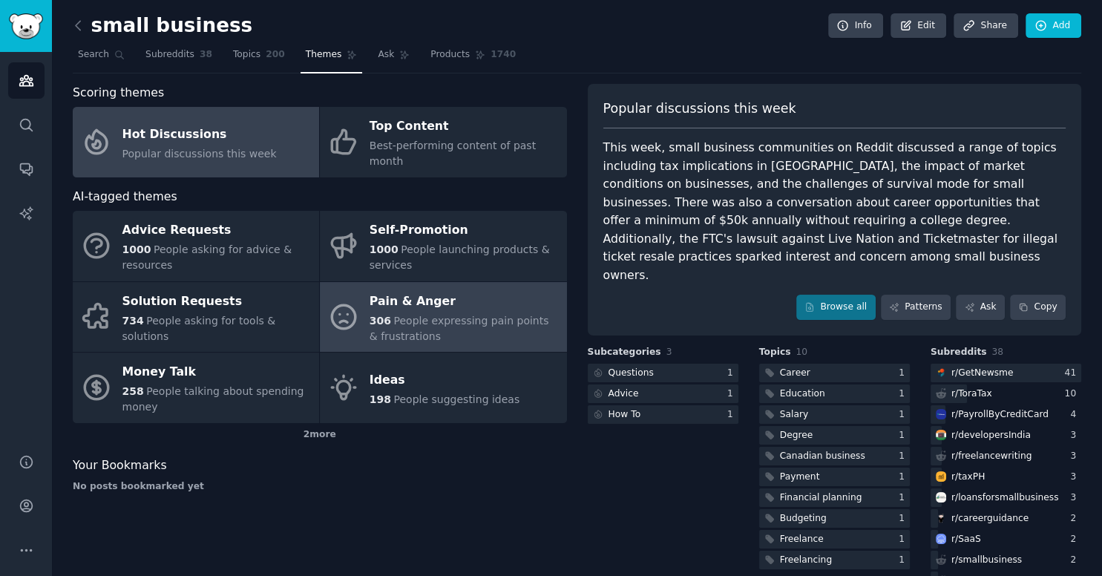
click at [406, 290] on div "Pain & Anger" at bounding box center [464, 302] width 189 height 24
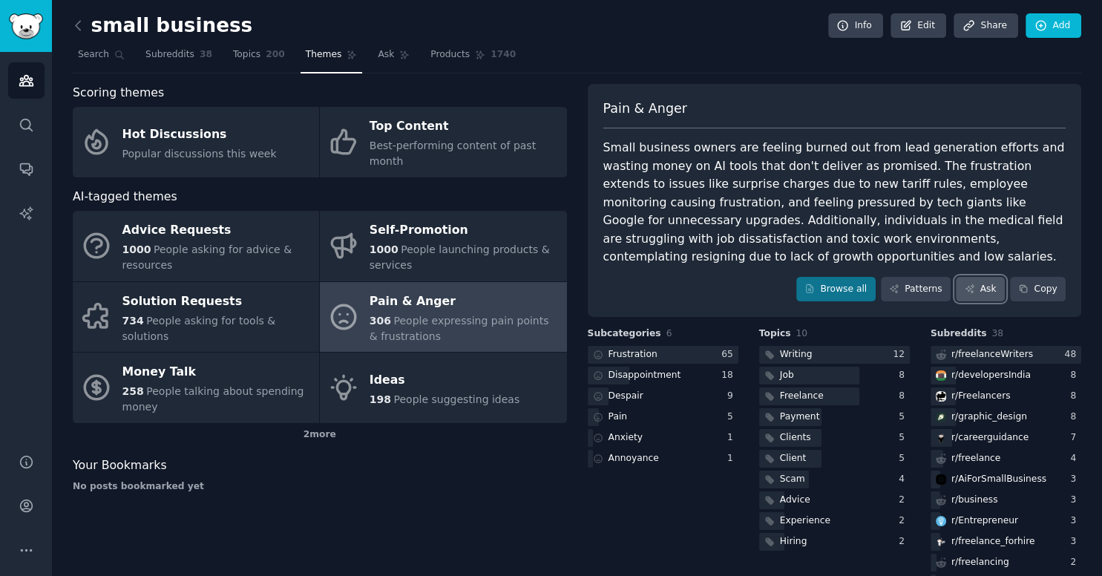
click at [987, 288] on link "Ask" at bounding box center [980, 289] width 49 height 25
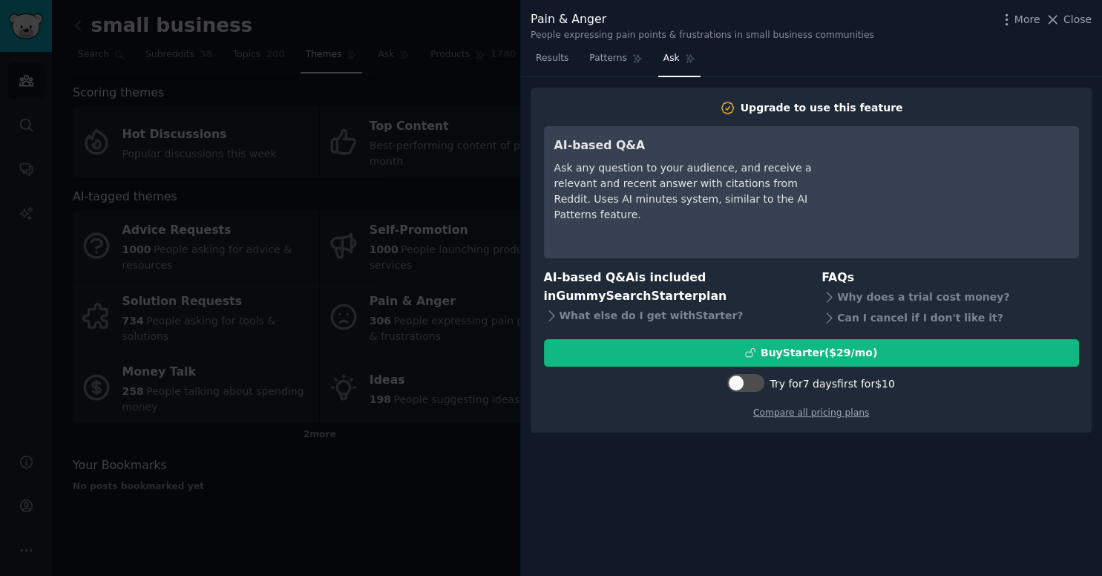
click at [390, 452] on div at bounding box center [551, 288] width 1102 height 576
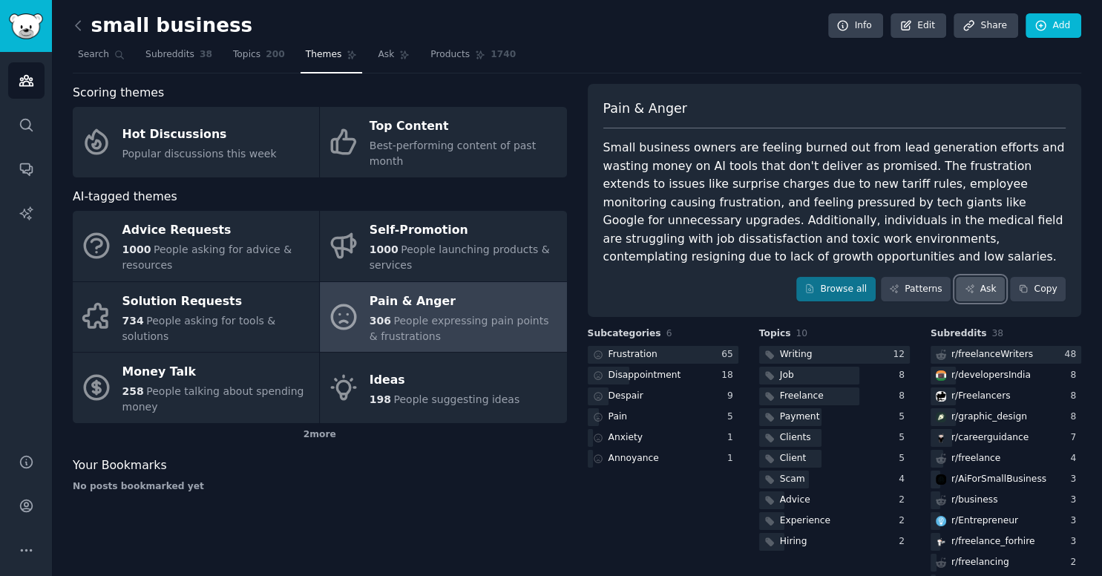
click at [993, 290] on link "Ask" at bounding box center [980, 289] width 49 height 25
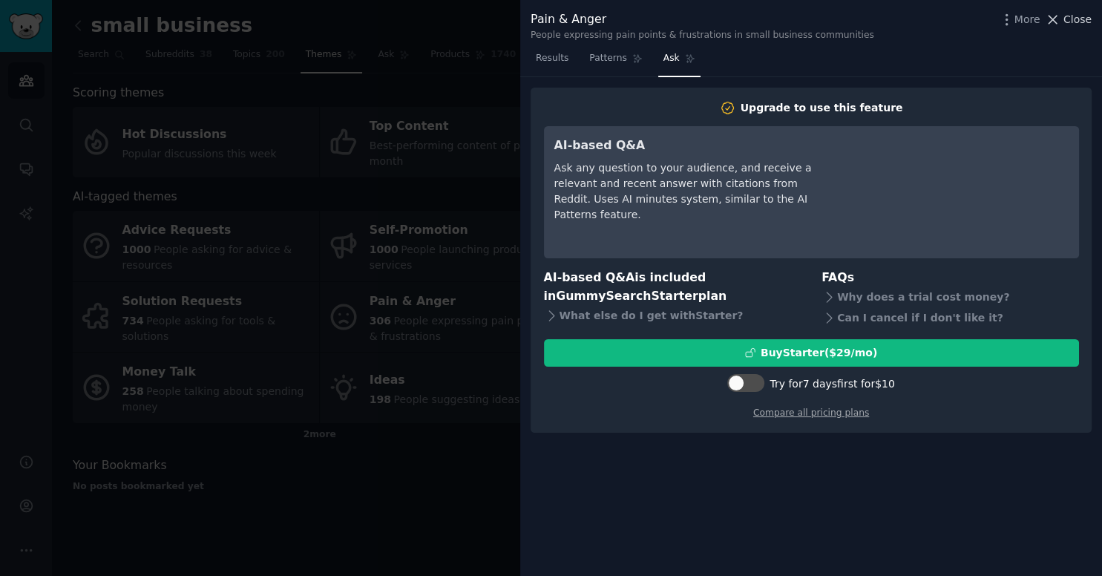
click at [1064, 19] on button "Close" at bounding box center [1068, 20] width 47 height 16
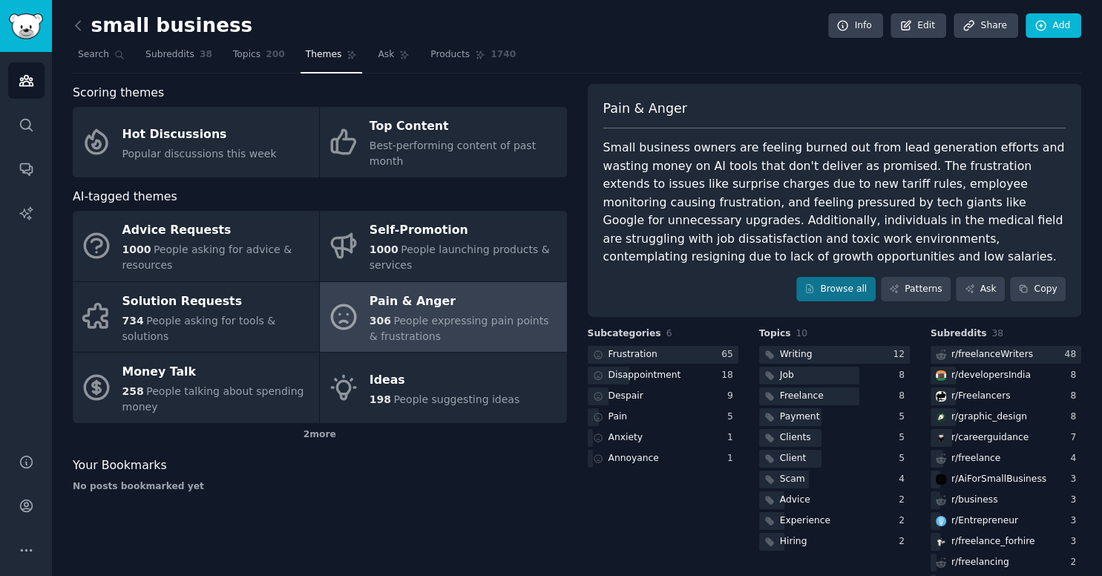
click at [200, 547] on div "Scoring themes Hot Discussions Popular discussions this week Top Content Best-p…" at bounding box center [320, 360] width 494 height 553
click at [79, 25] on icon at bounding box center [79, 26] width 16 height 16
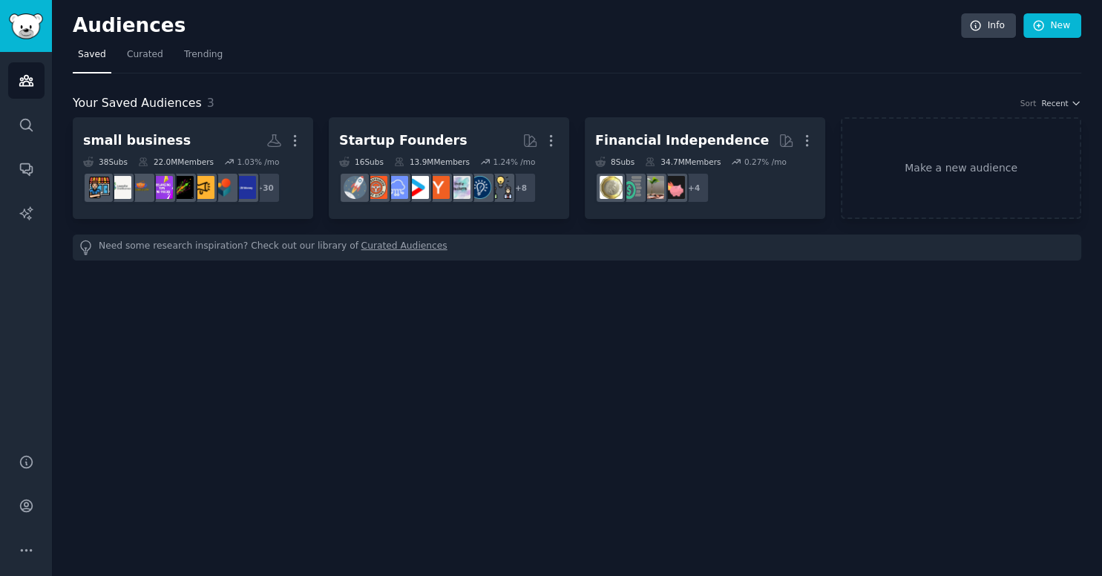
click at [730, 474] on div "Audiences Info New Saved Curated Trending Your Saved Audiences 3 Sort Recent sm…" at bounding box center [577, 288] width 1050 height 576
